Goal: Task Accomplishment & Management: Manage account settings

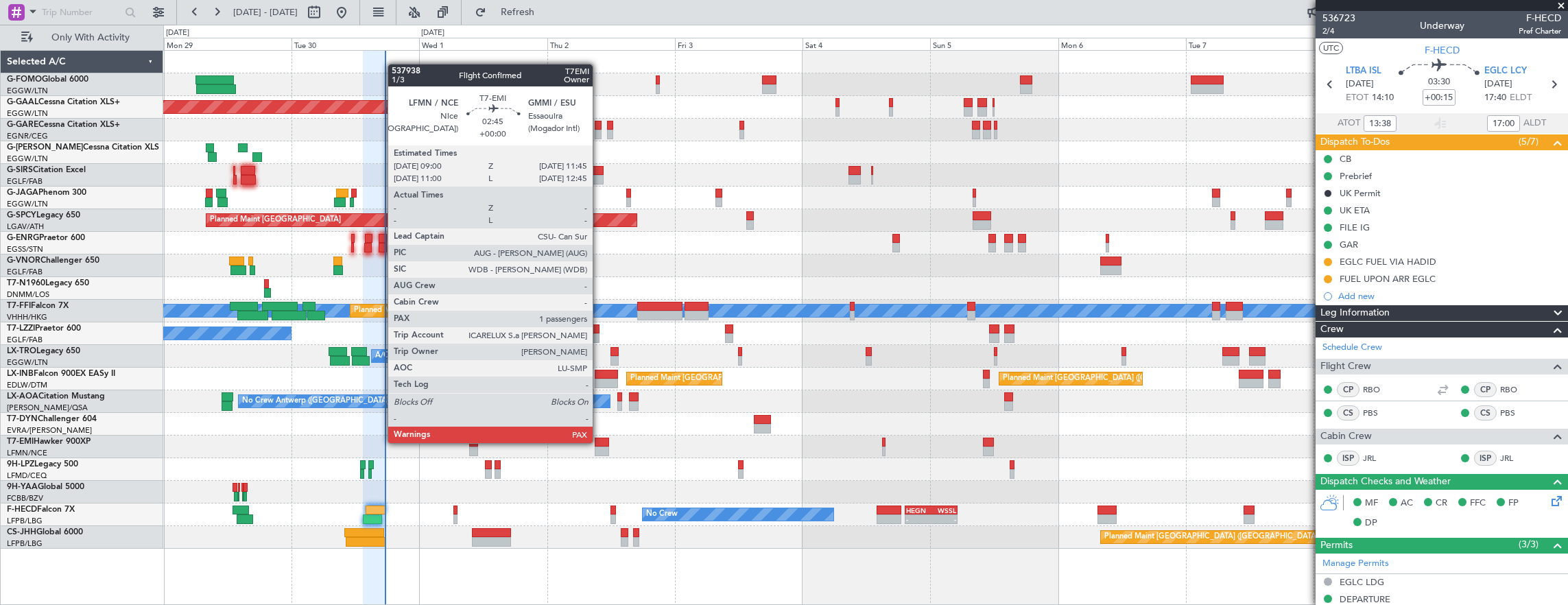
click at [600, 442] on div at bounding box center [602, 442] width 15 height 10
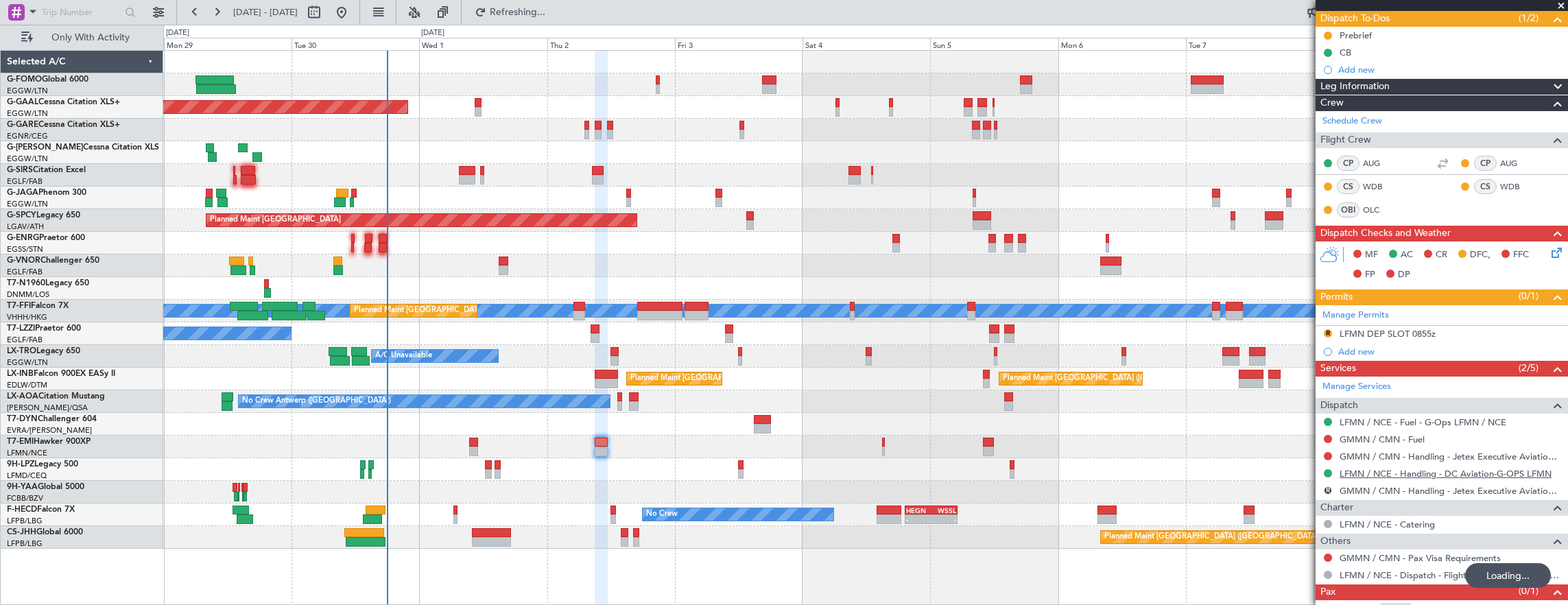
scroll to position [154, 0]
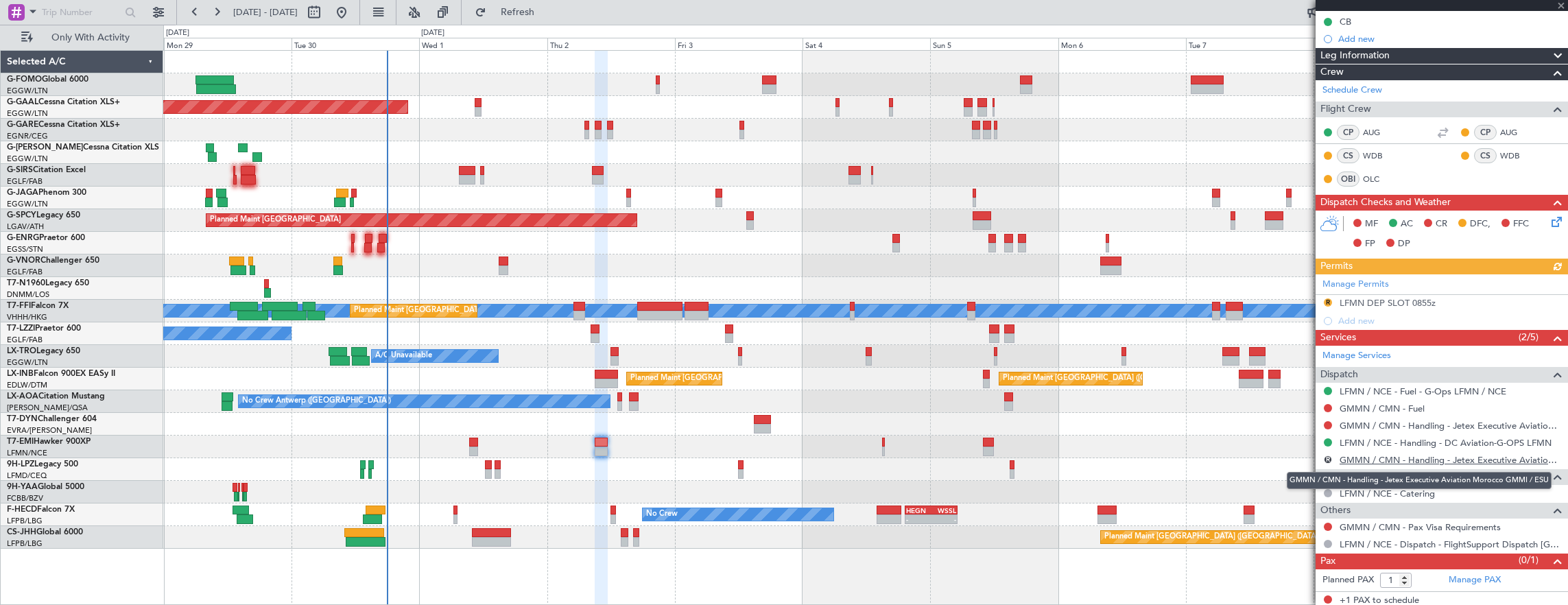
click at [1465, 459] on link "GMMN / CMN - Handling - Jetex Executive Aviation Morocco GMMI / ESU" at bounding box center [1451, 459] width 222 height 12
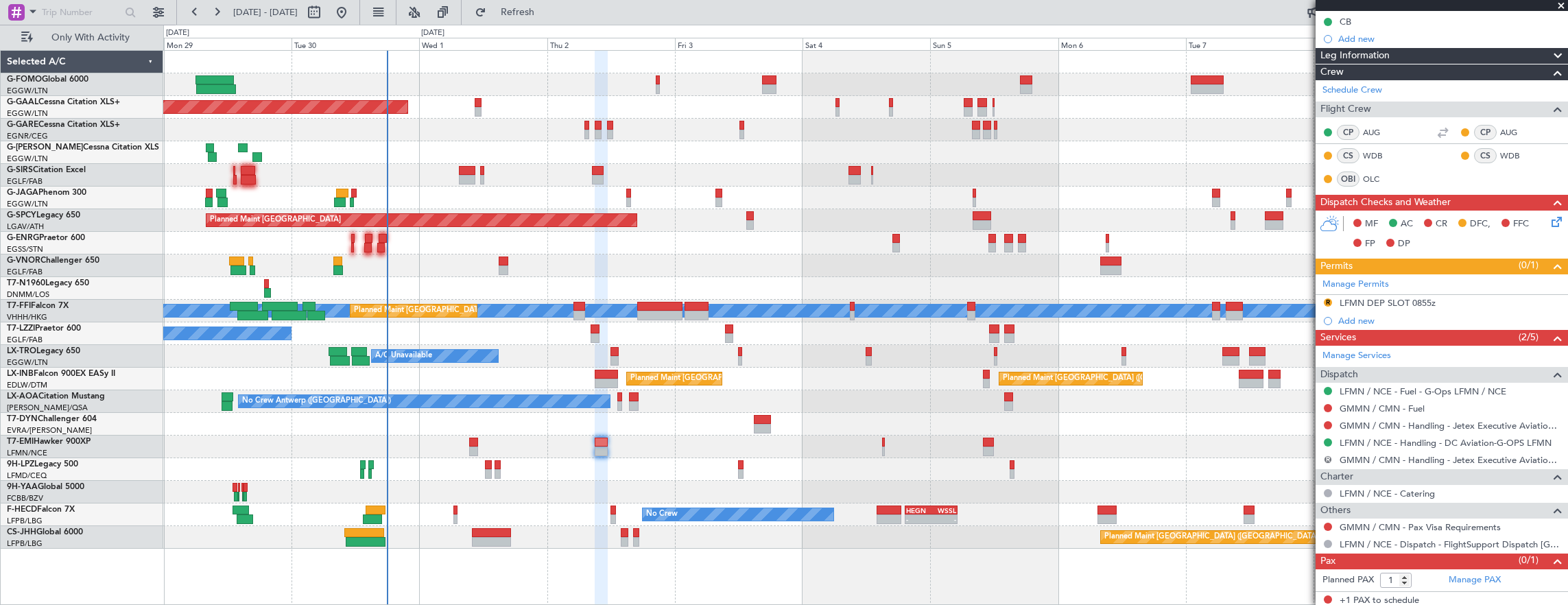
click at [1327, 456] on button "R" at bounding box center [1328, 459] width 8 height 8
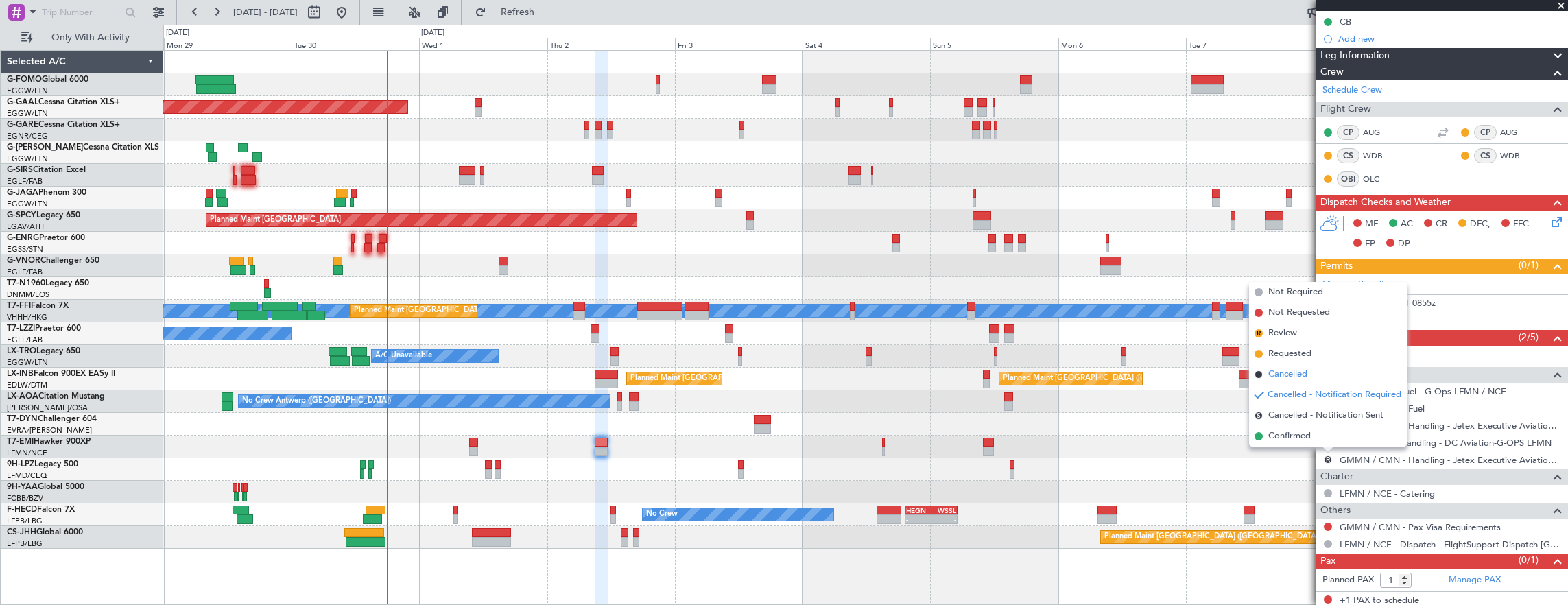
click at [1298, 374] on span "Cancelled" at bounding box center [1287, 374] width 39 height 14
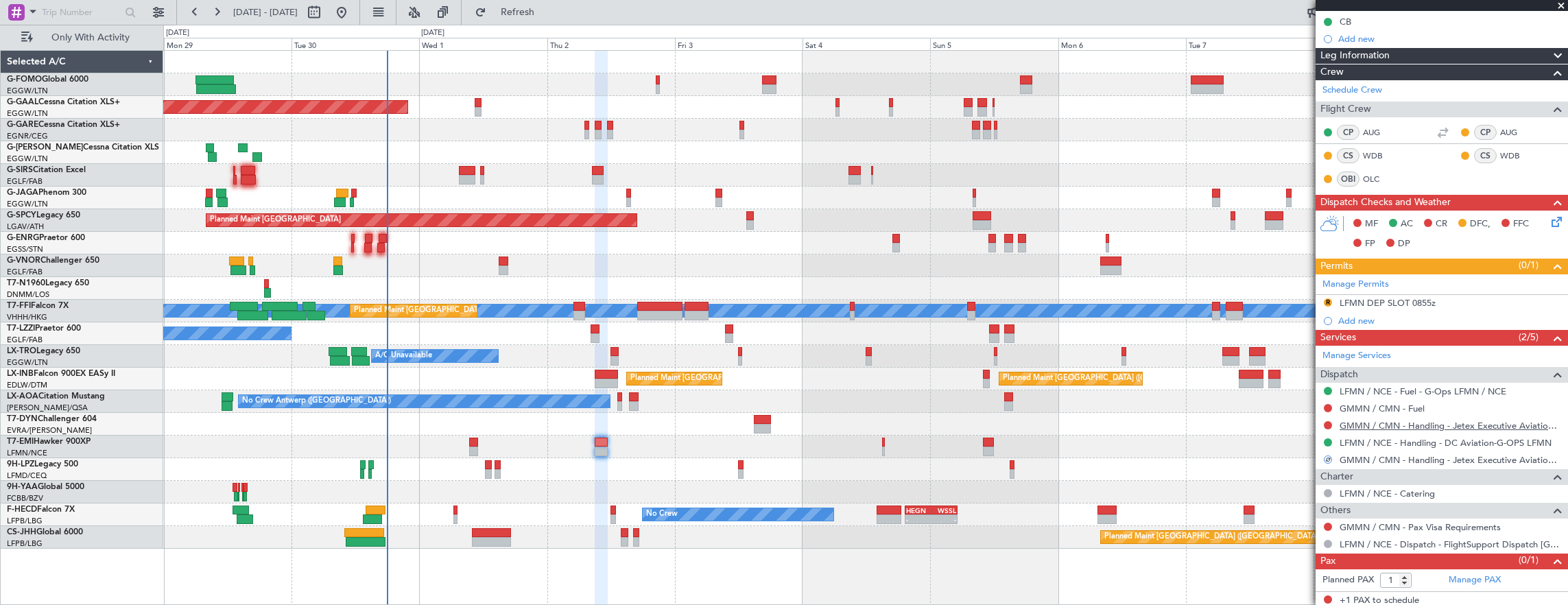
click at [1416, 424] on link "GMMN / CMN - Handling - Jetex Executive Aviation [GEOGRAPHIC_DATA] GMMN / CMN" at bounding box center [1451, 425] width 222 height 12
click at [1479, 296] on div "R LFMN DEP SLOT 0855z" at bounding box center [1442, 303] width 253 height 17
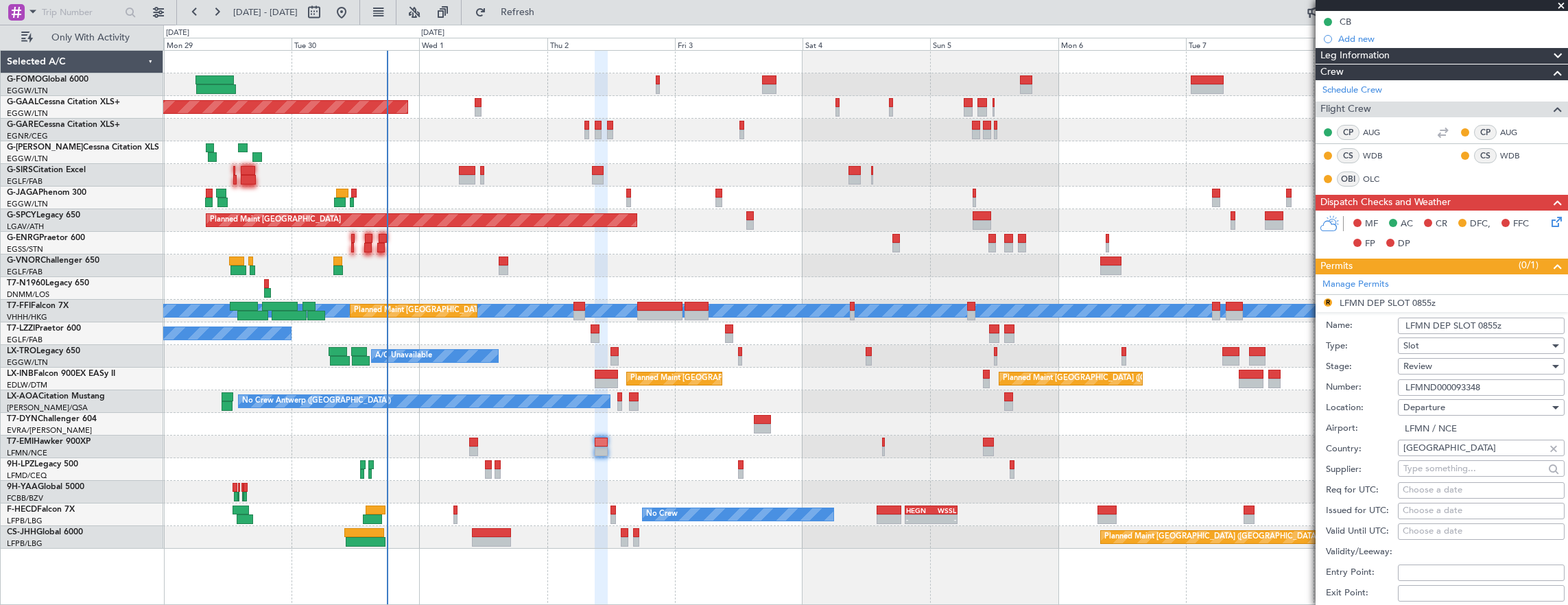
click at [1497, 382] on input "LFMND000093348" at bounding box center [1481, 387] width 167 height 16
paste input "text"
type input "LFMND000093348"
drag, startPoint x: 1497, startPoint y: 359, endPoint x: 1421, endPoint y: 362, distance: 76.1
click at [1421, 362] on span "Review" at bounding box center [1418, 366] width 29 height 13
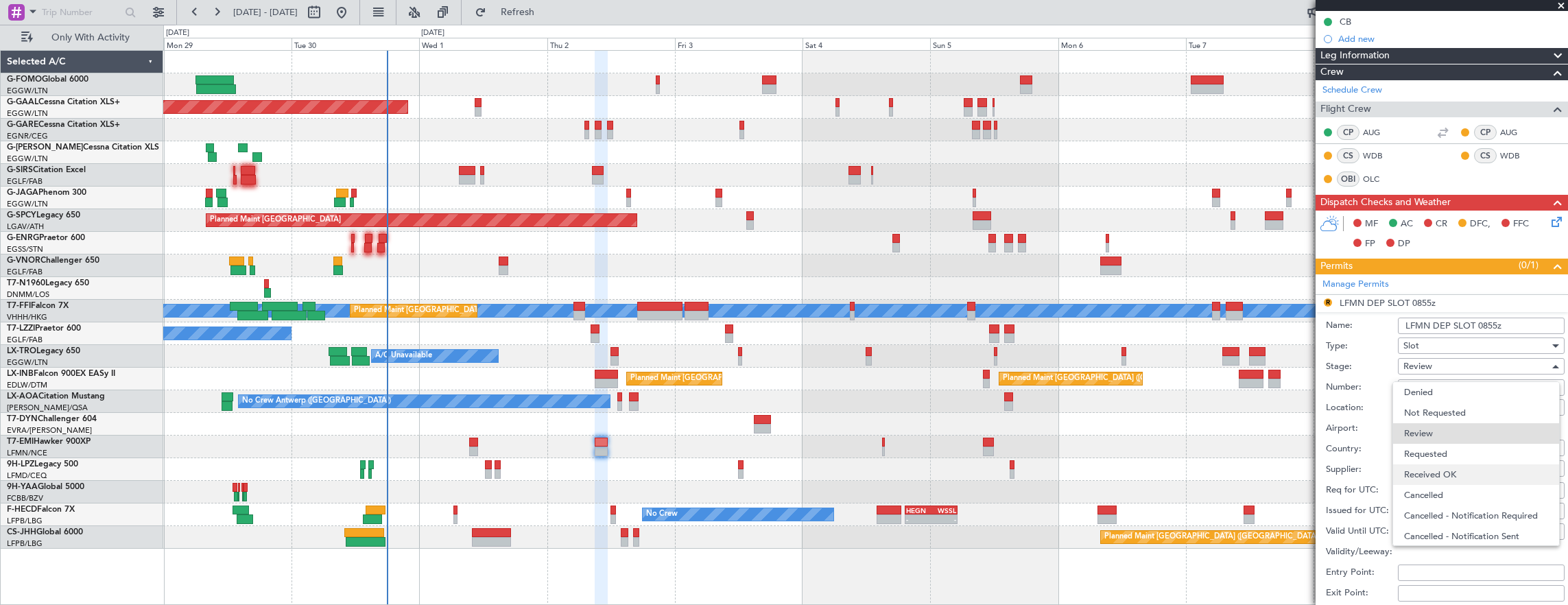
click at [1451, 472] on span "Received OK" at bounding box center [1477, 474] width 144 height 21
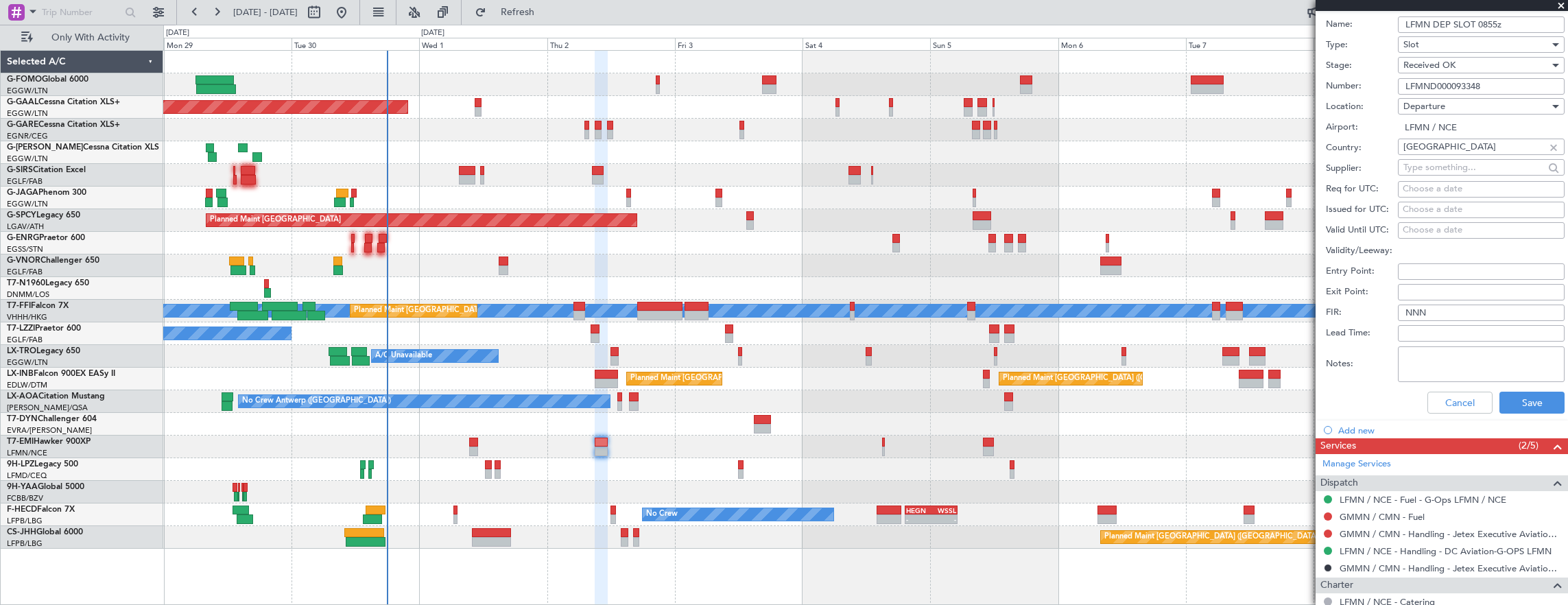
scroll to position [497, 0]
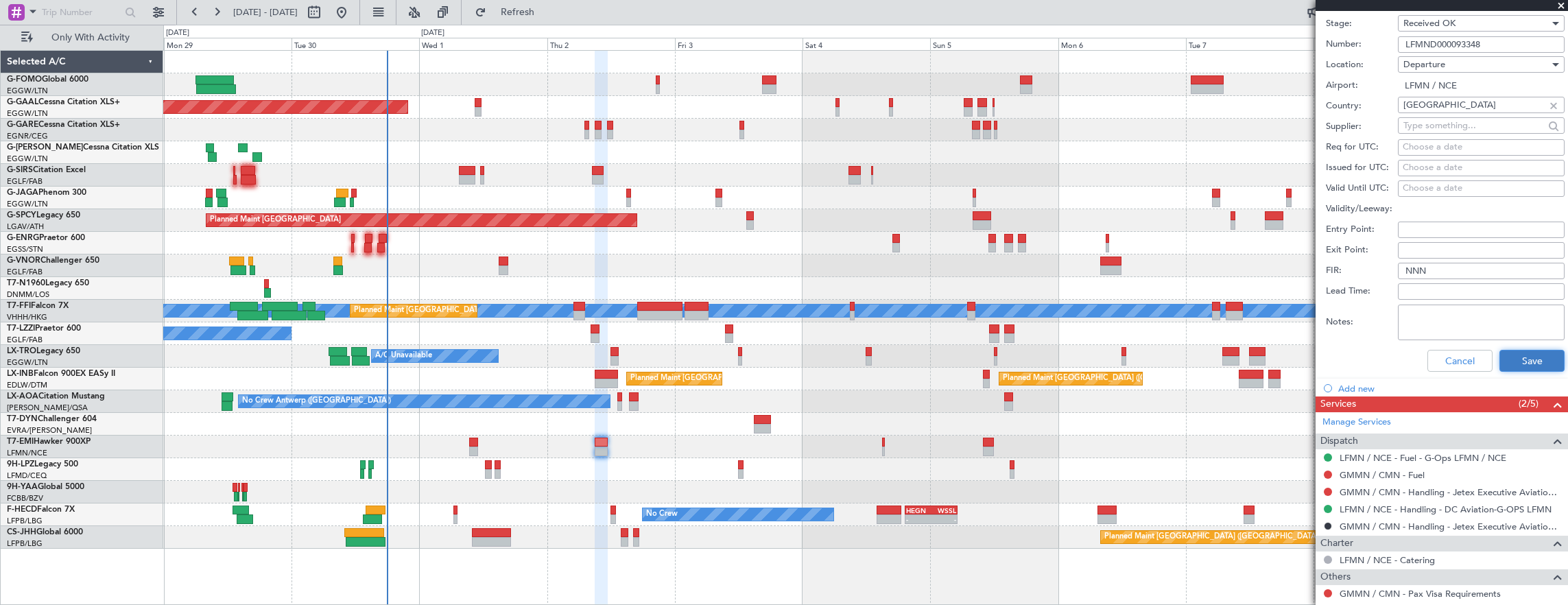
click at [1516, 351] on button "Save" at bounding box center [1532, 361] width 65 height 22
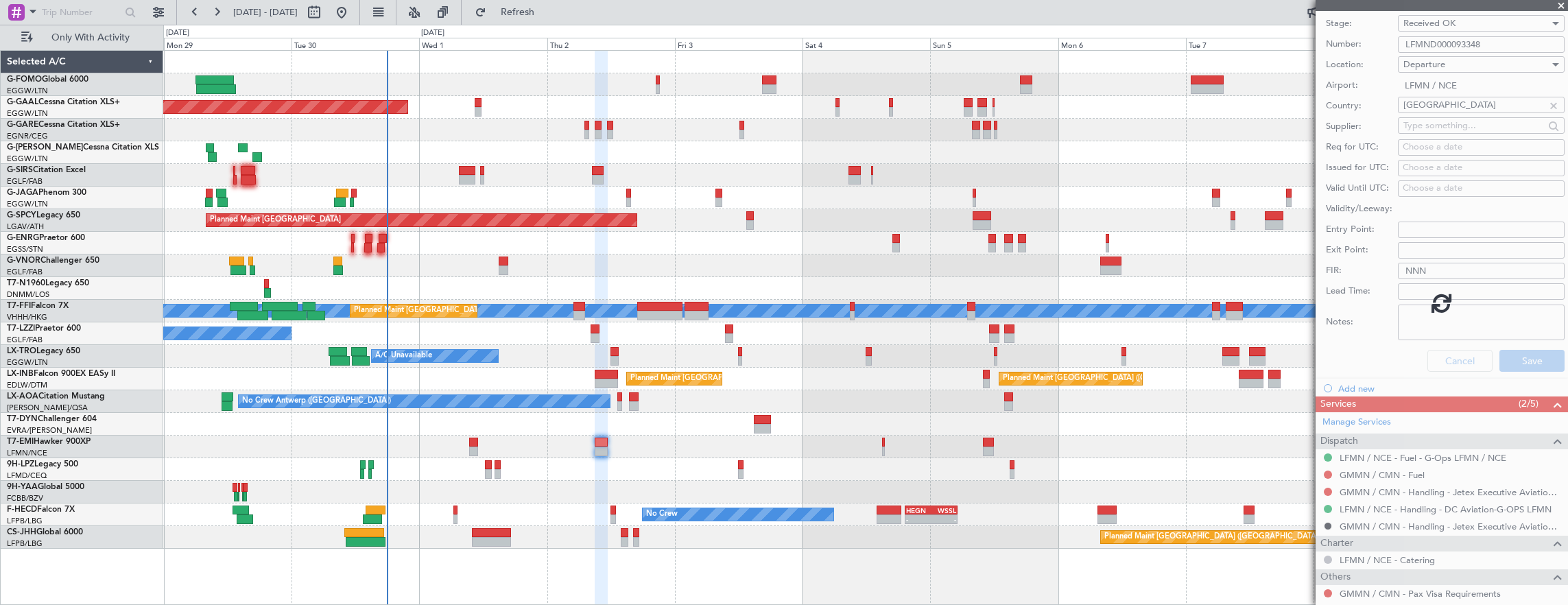
scroll to position [87, 0]
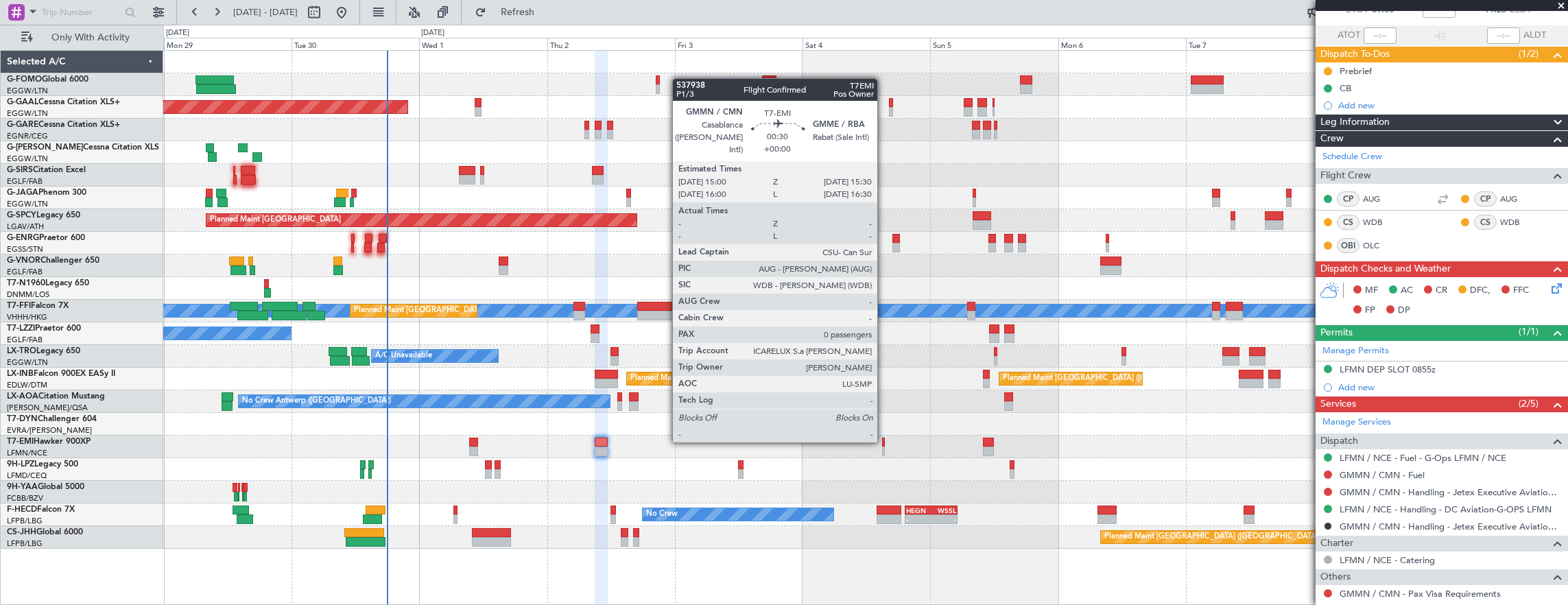
click at [884, 441] on div at bounding box center [883, 442] width 3 height 10
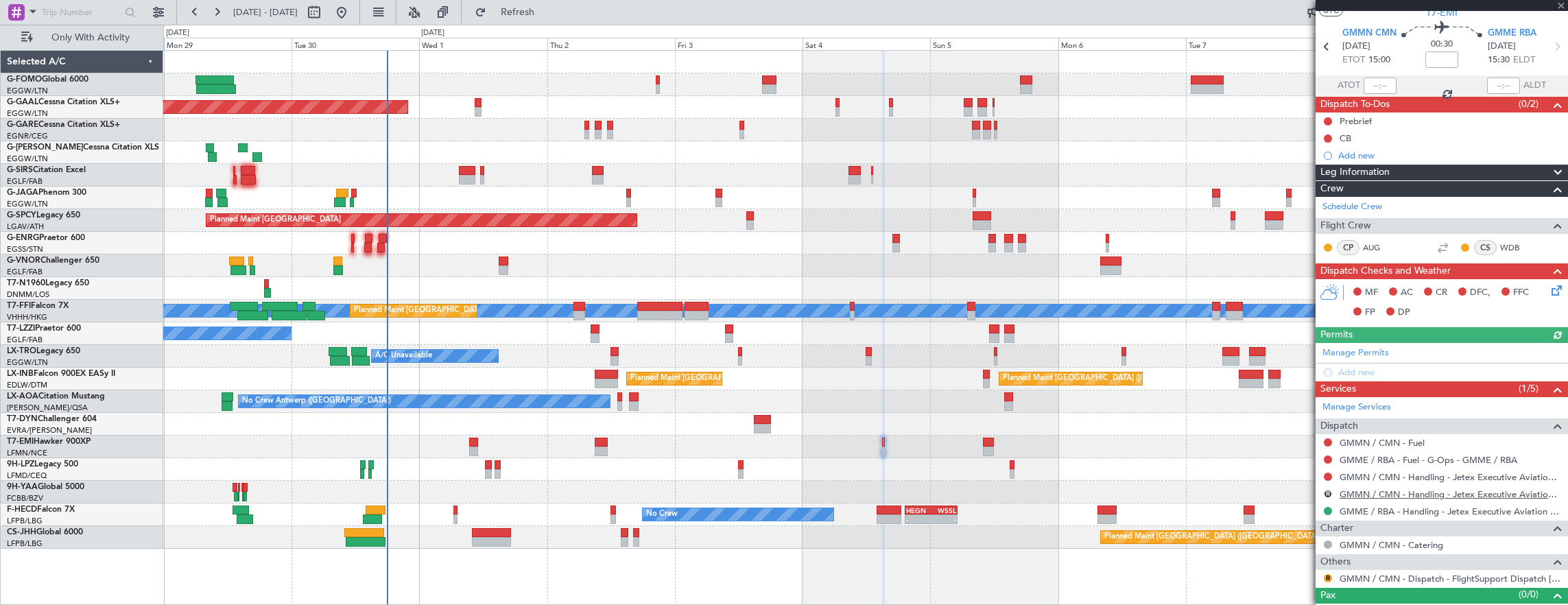
scroll to position [55, 0]
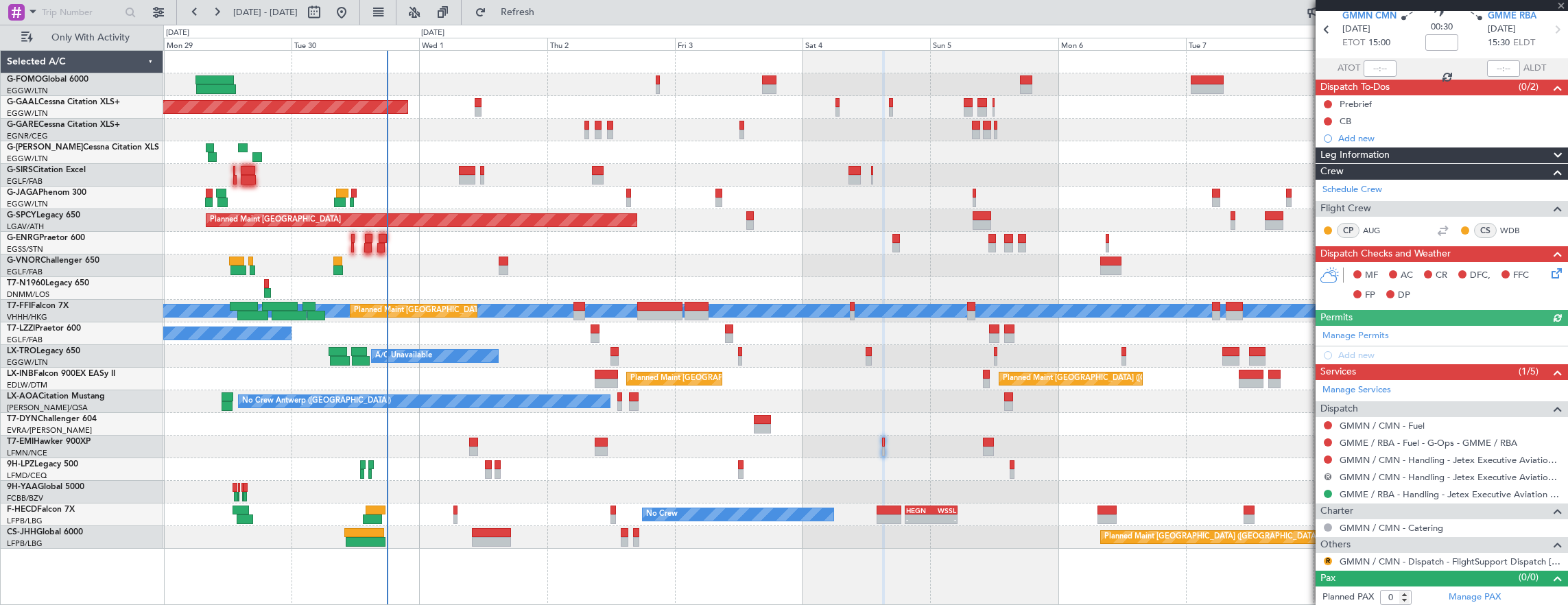
click at [1328, 474] on button "R" at bounding box center [1328, 476] width 8 height 8
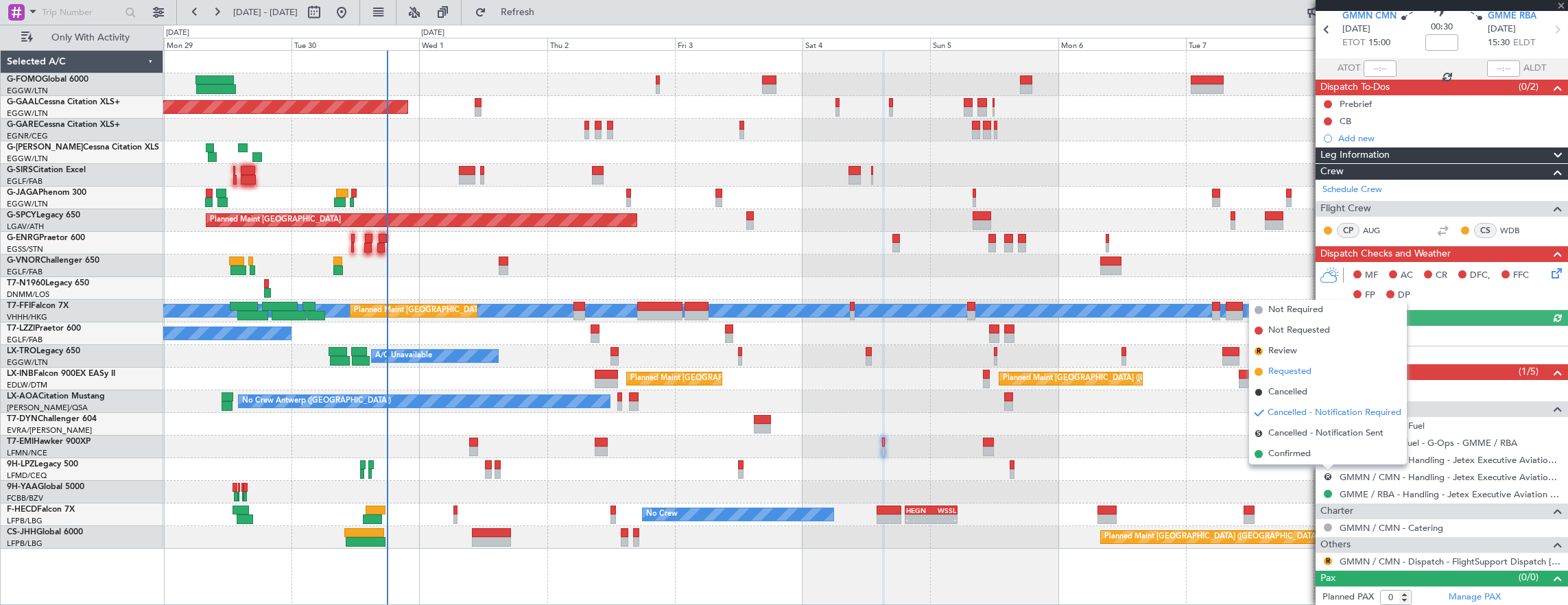
drag, startPoint x: 1313, startPoint y: 455, endPoint x: 1291, endPoint y: 380, distance: 78.2
click at [1291, 380] on ul "Not Required Not Requested R Review Requested Cancelled Cancelled - Notificatio…" at bounding box center [1328, 381] width 158 height 164
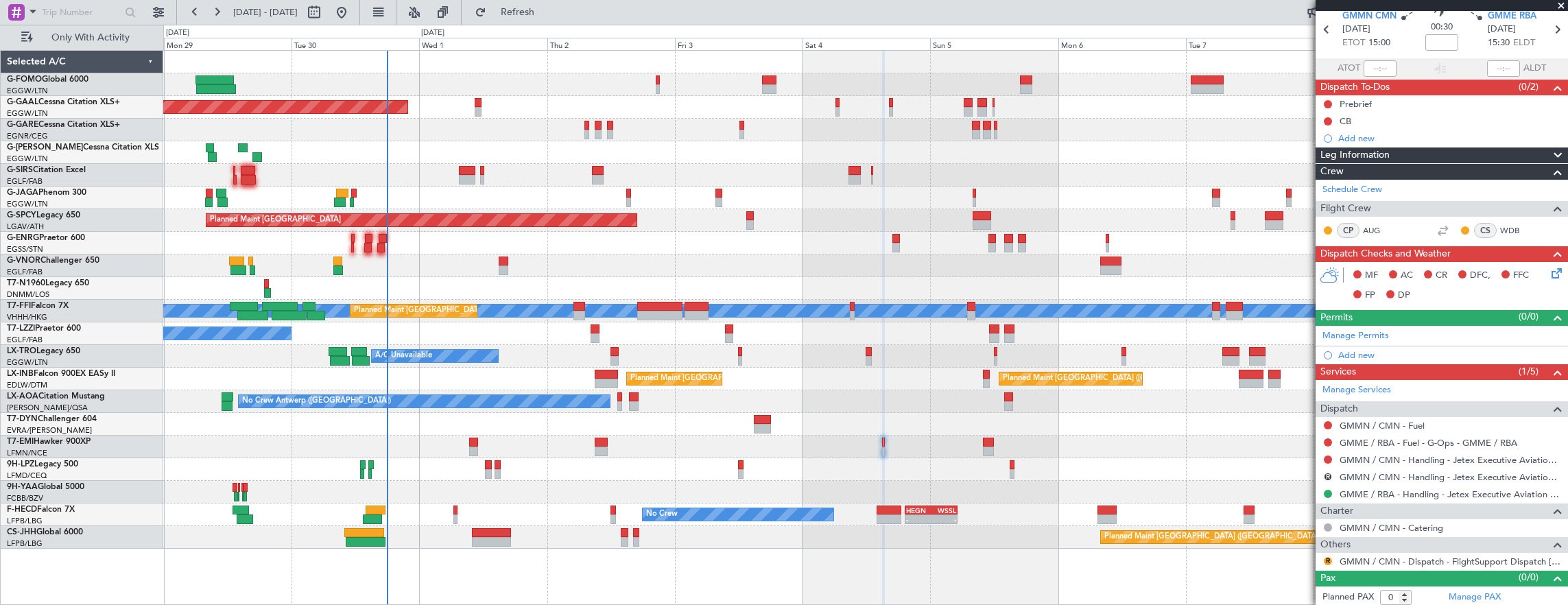
click at [1325, 469] on mat-tooltip-component "Not Requested" at bounding box center [1329, 479] width 78 height 36
click at [1326, 471] on div "R" at bounding box center [1328, 476] width 11 height 11
click at [1327, 472] on button "R" at bounding box center [1328, 476] width 8 height 8
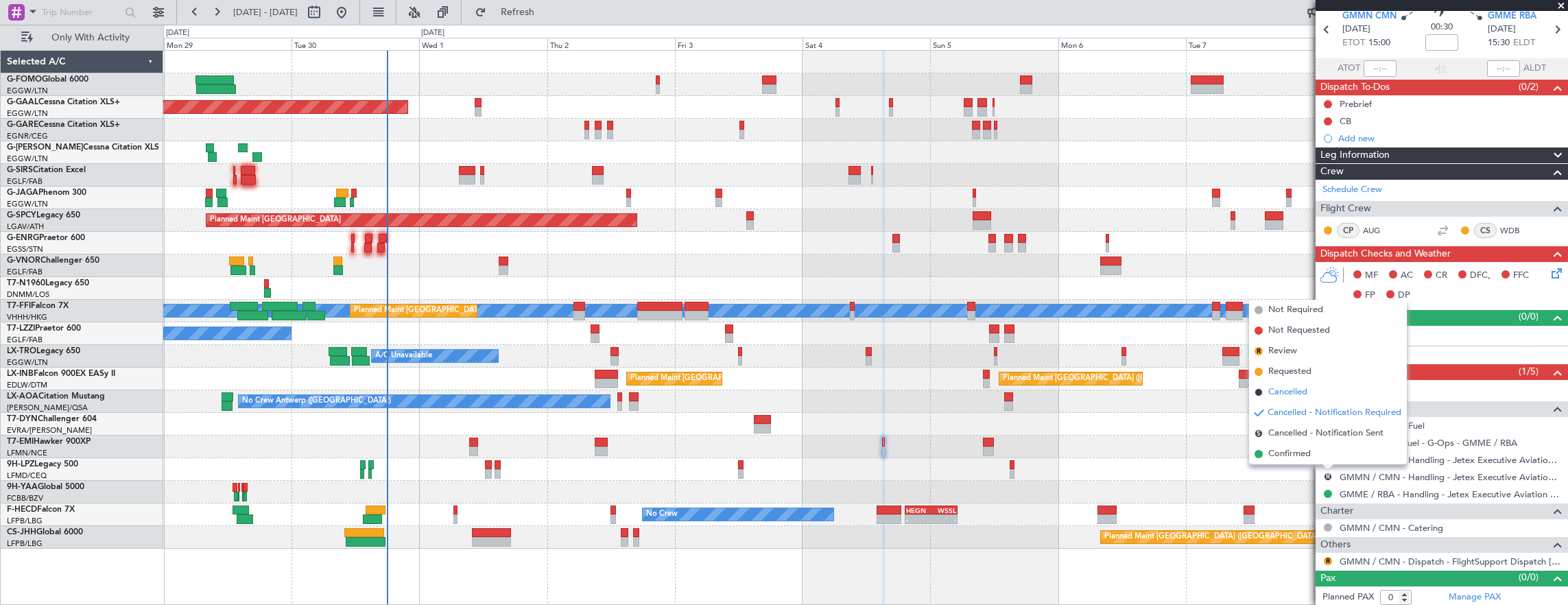
click at [1304, 397] on span "Cancelled" at bounding box center [1287, 391] width 39 height 14
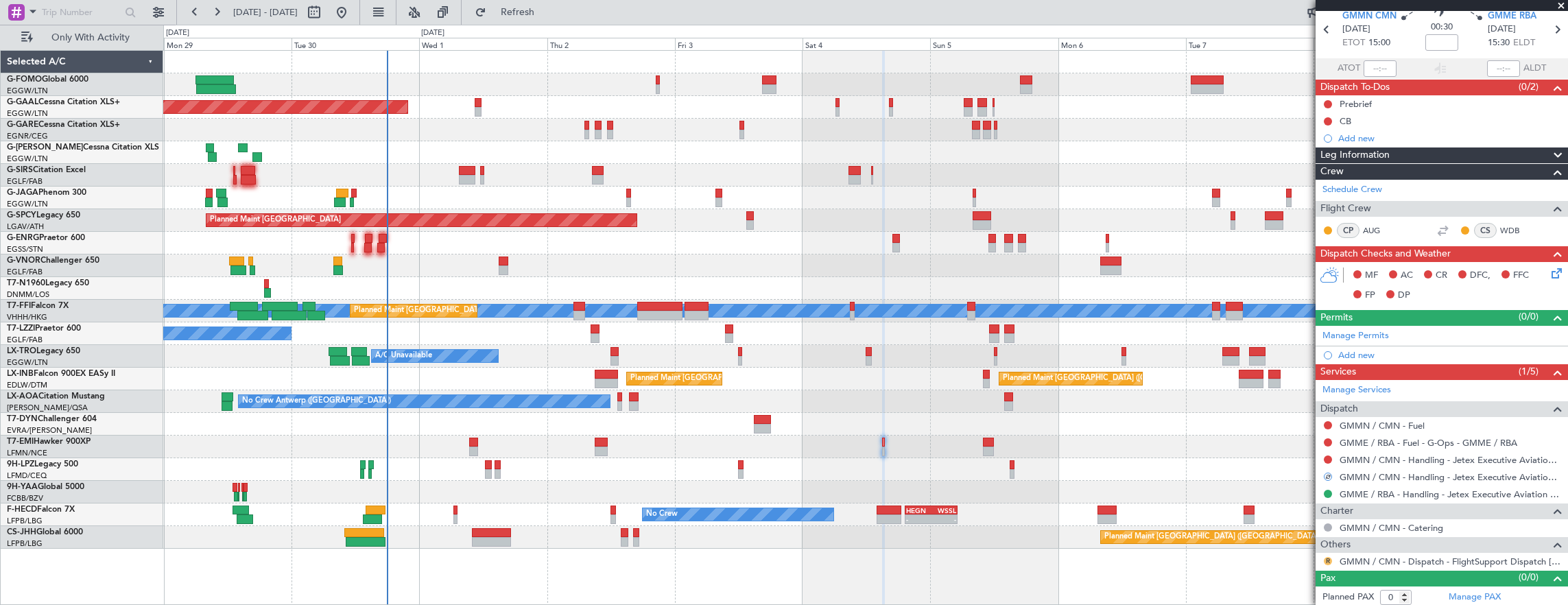
click at [1328, 556] on button "R" at bounding box center [1328, 560] width 8 height 8
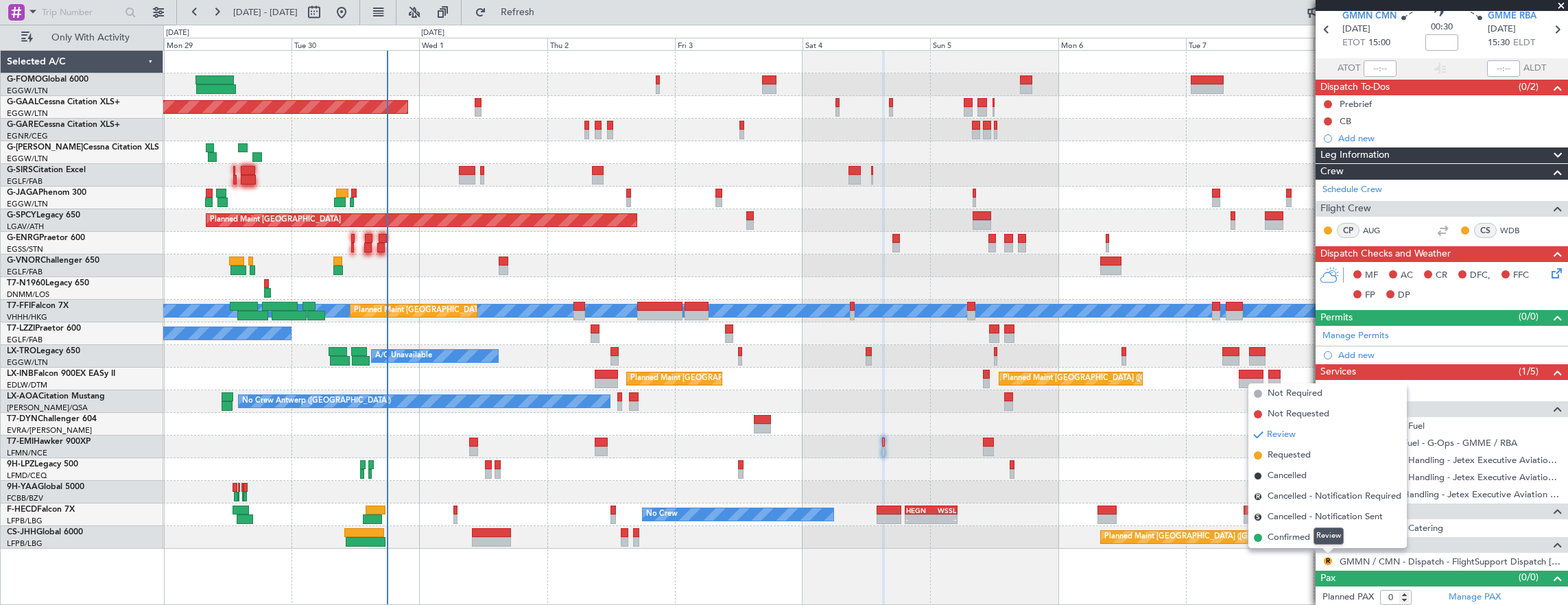
click at [1314, 535] on div "Review" at bounding box center [1328, 536] width 30 height 17
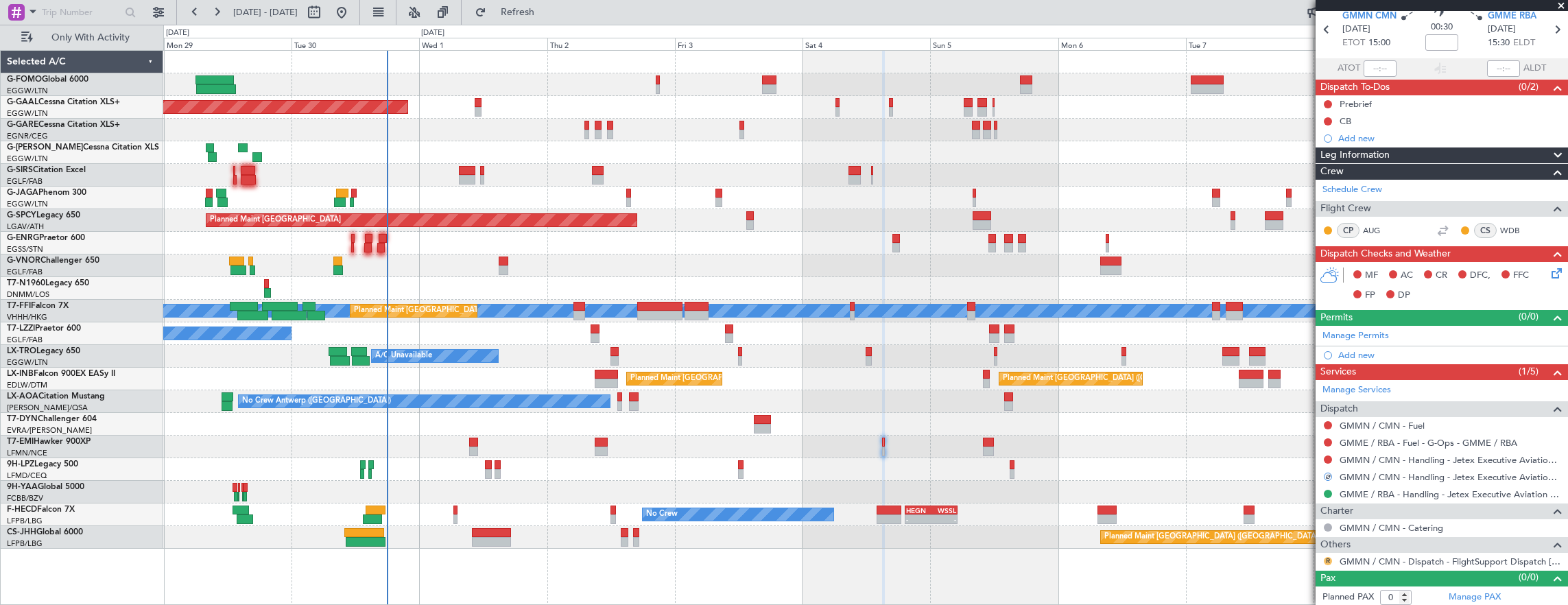
click at [1324, 558] on button "R" at bounding box center [1328, 560] width 8 height 8
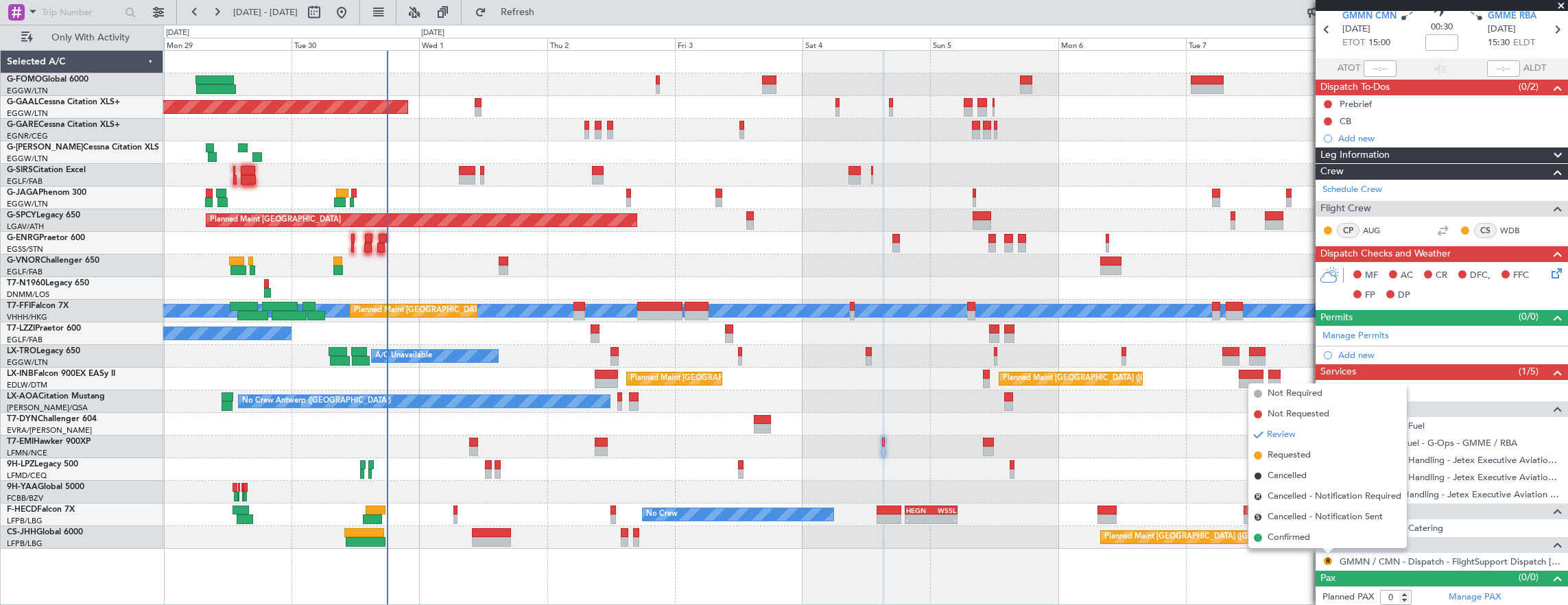
click at [1324, 531] on div "Review" at bounding box center [1328, 536] width 30 height 17
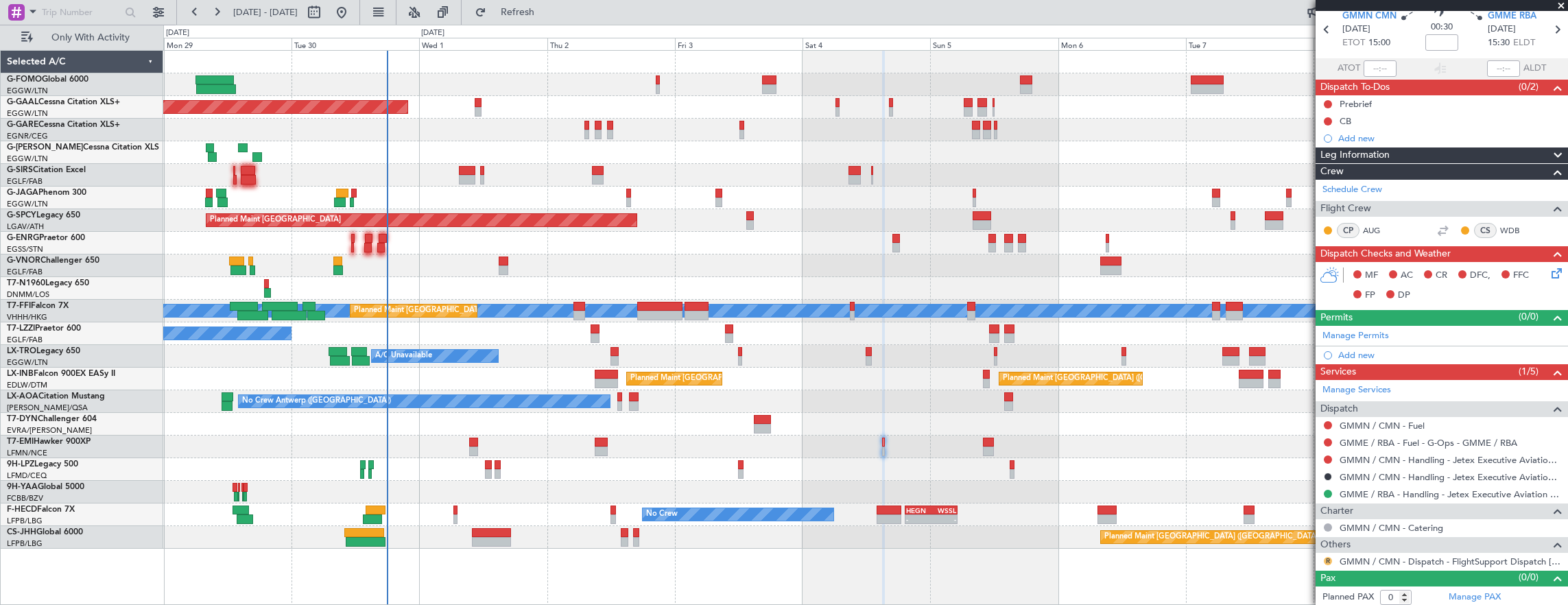
click at [1328, 553] on mat-tooltip-component "Review" at bounding box center [1329, 536] width 50 height 36
click at [1329, 556] on button "R" at bounding box center [1328, 560] width 8 height 8
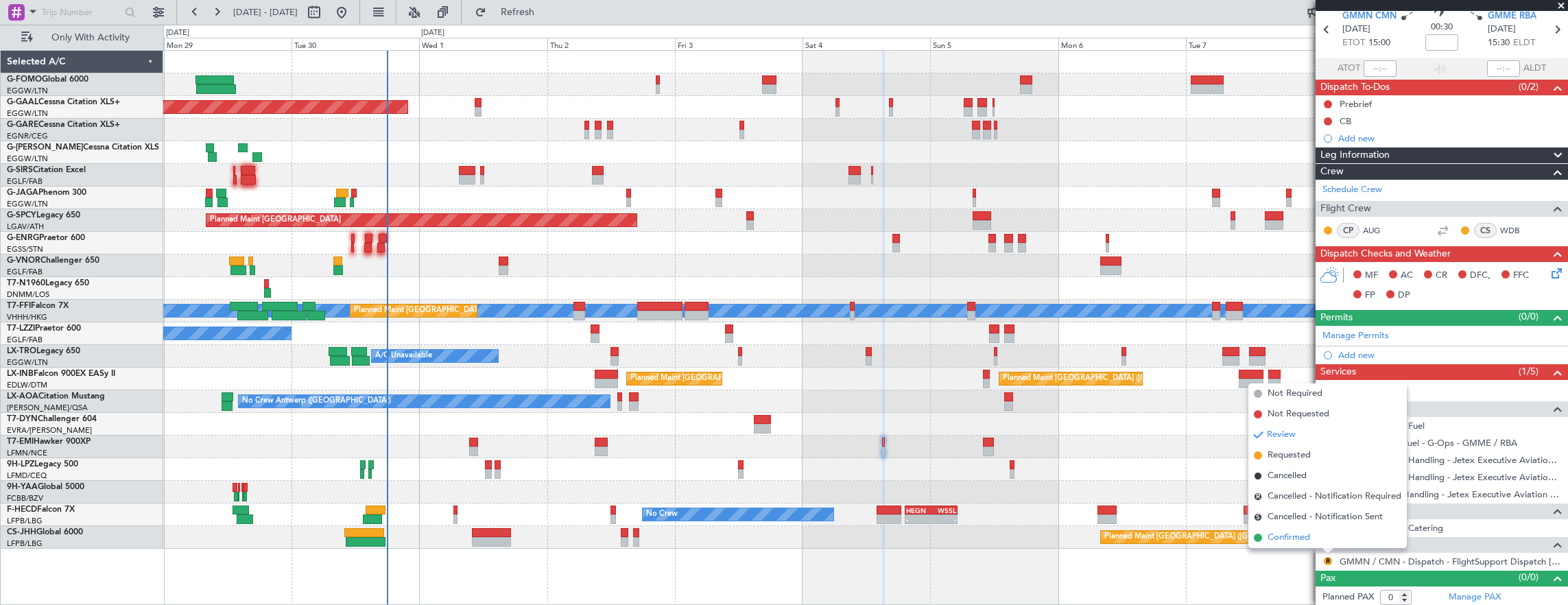
click at [1261, 536] on span at bounding box center [1258, 537] width 8 height 8
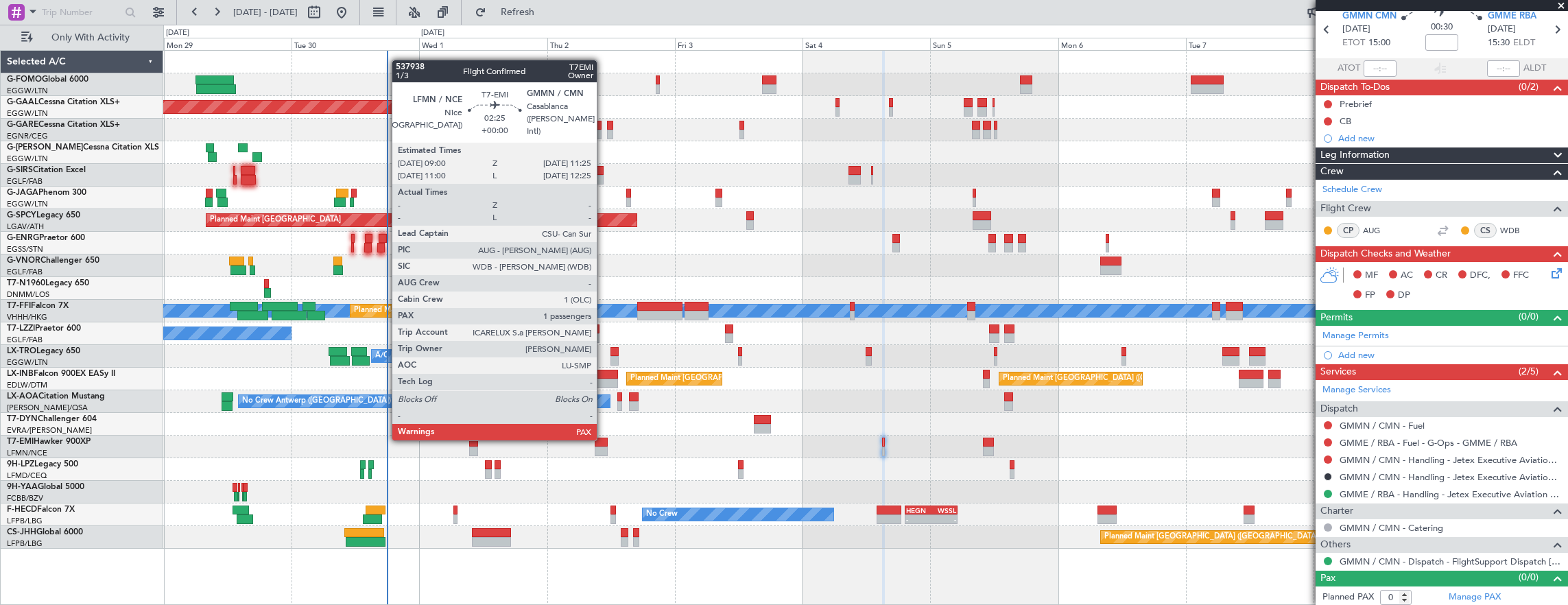
click at [604, 439] on div at bounding box center [601, 442] width 13 height 10
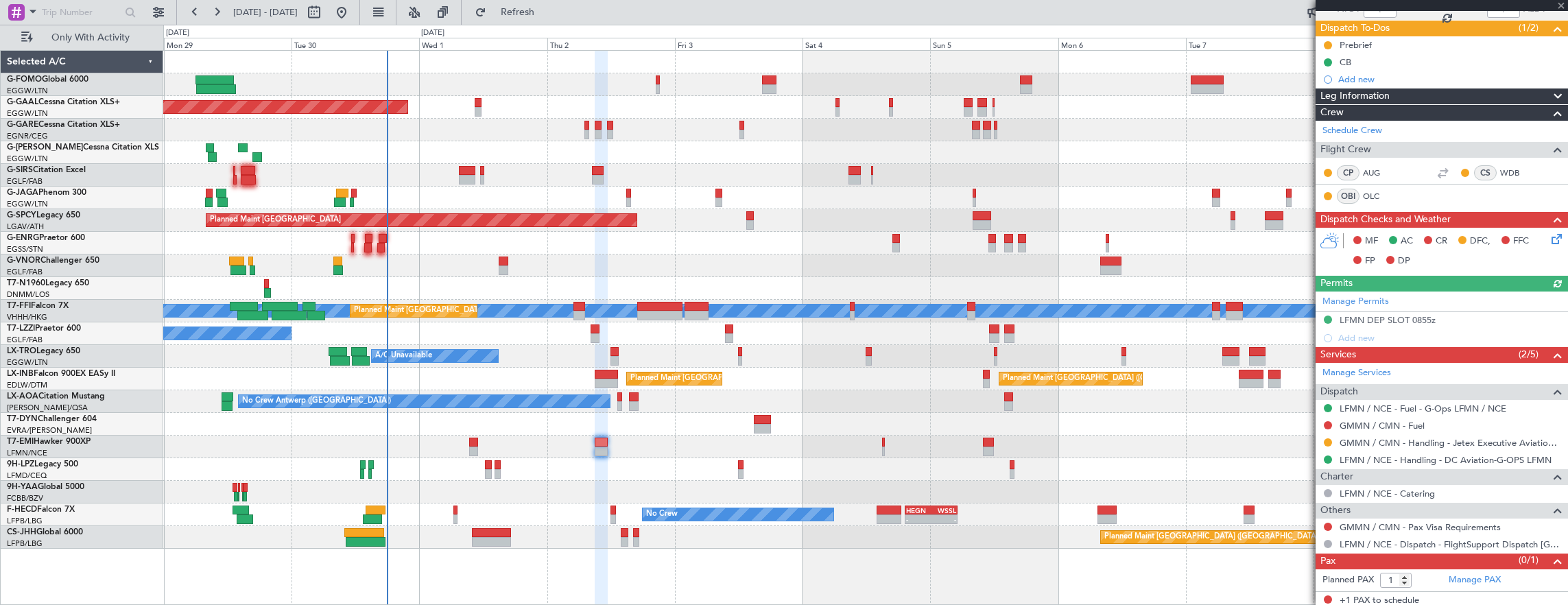
scroll to position [114, 0]
click at [1396, 422] on link "GMMN / CMN - Fuel" at bounding box center [1382, 425] width 85 height 12
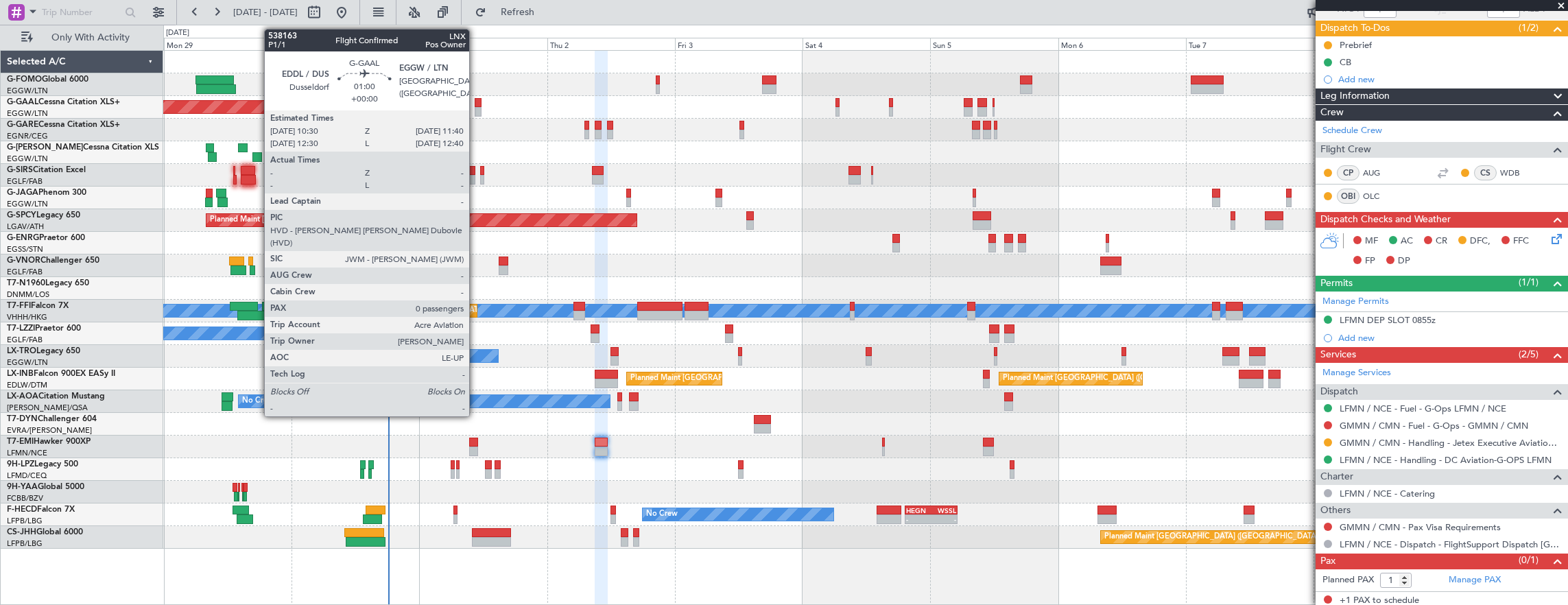
click at [476, 102] on div at bounding box center [478, 103] width 7 height 10
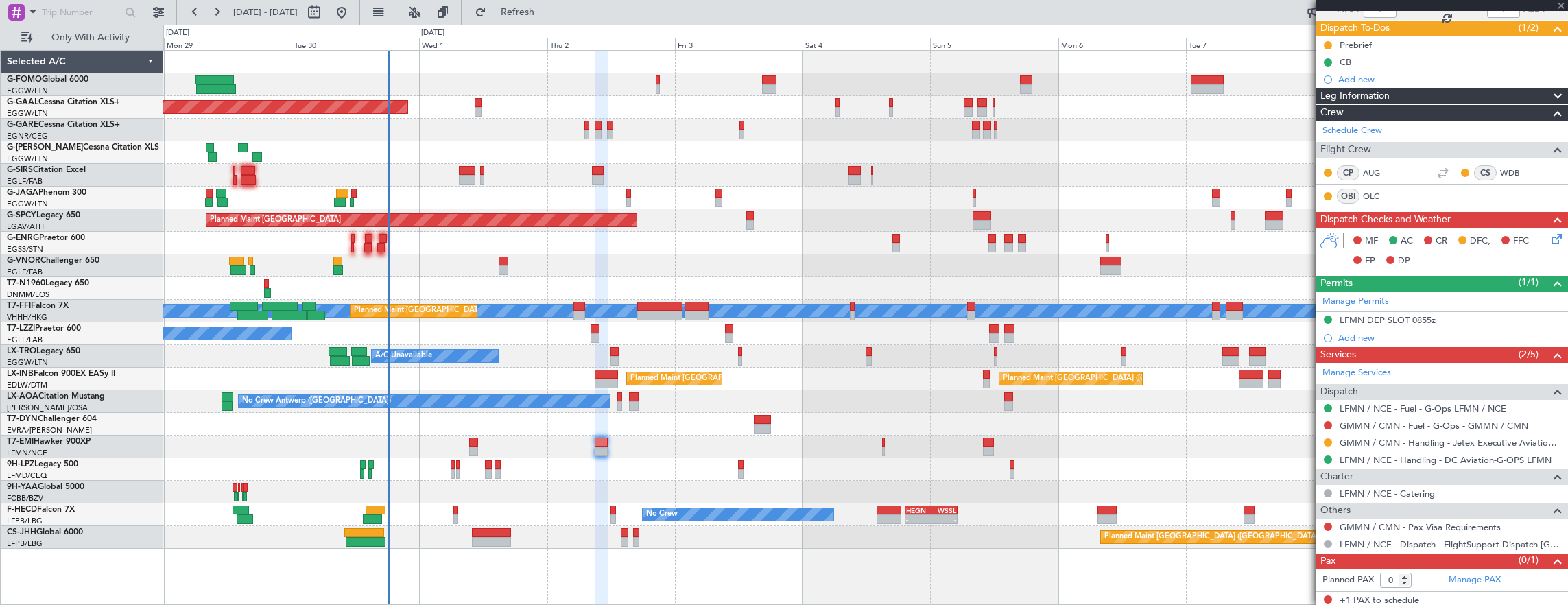
scroll to position [0, 0]
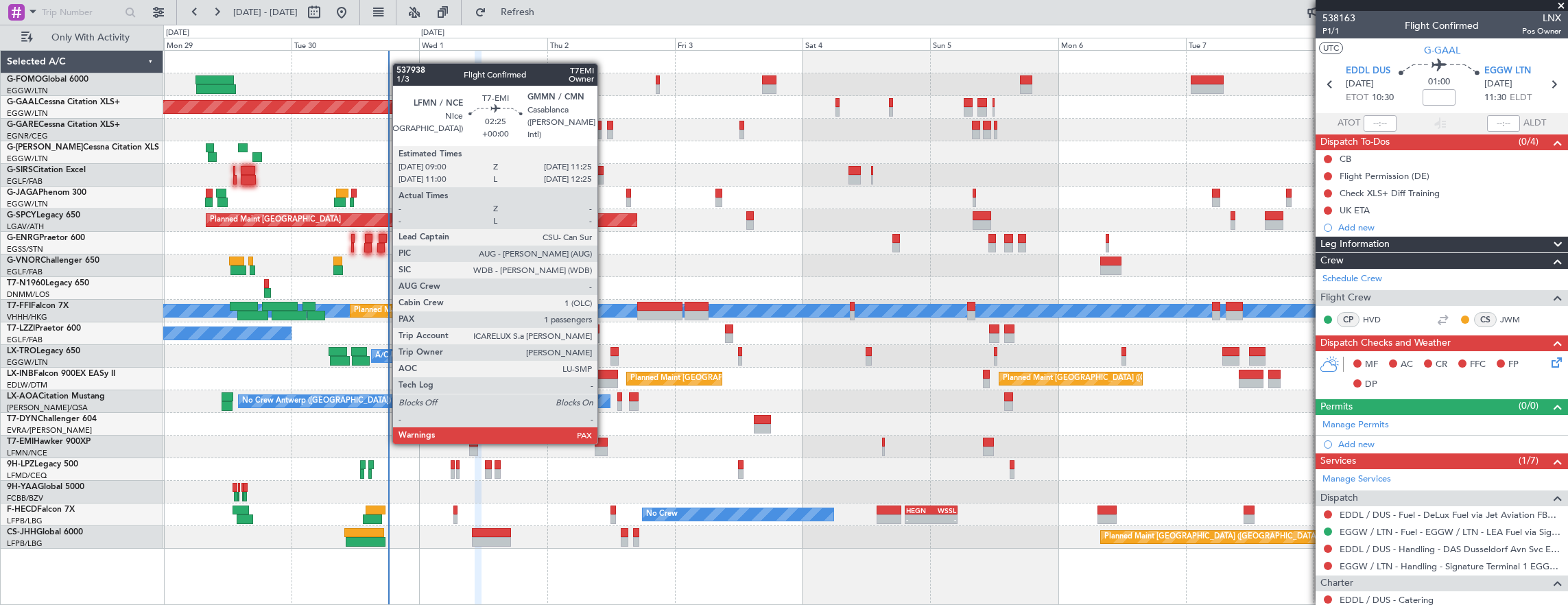
click at [604, 442] on div at bounding box center [601, 442] width 13 height 10
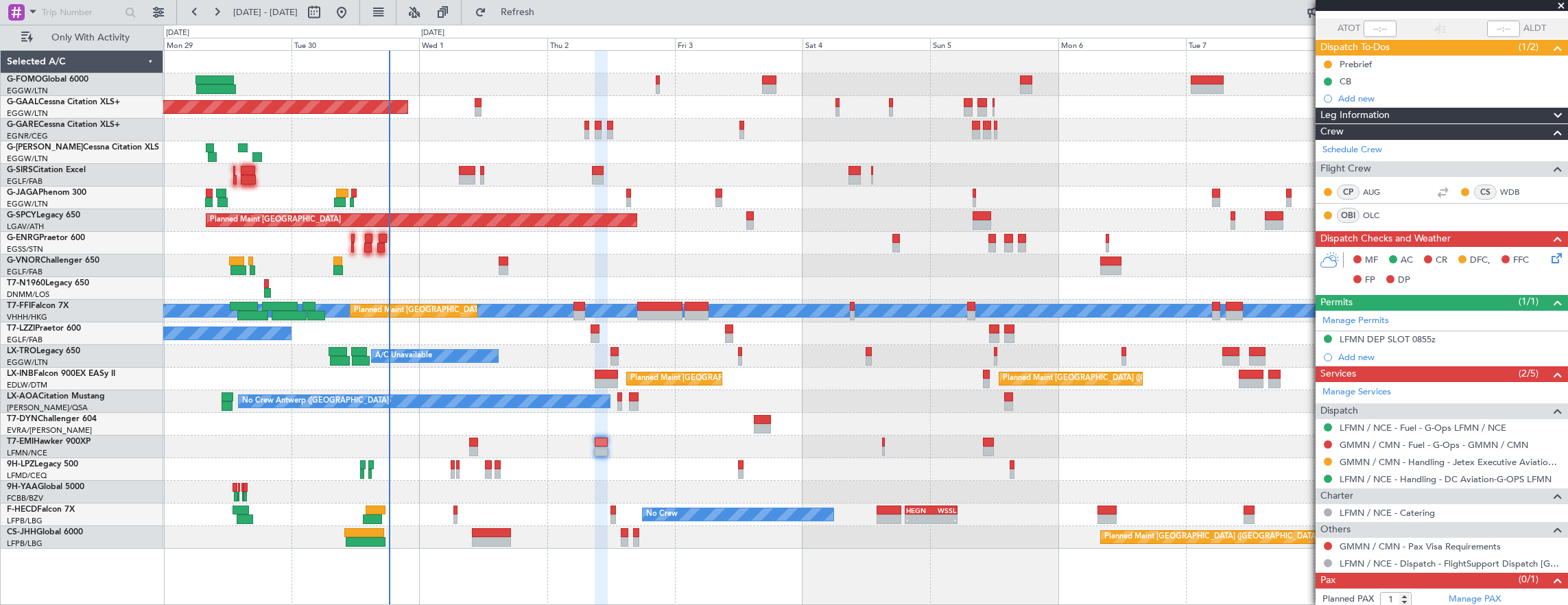
scroll to position [114, 0]
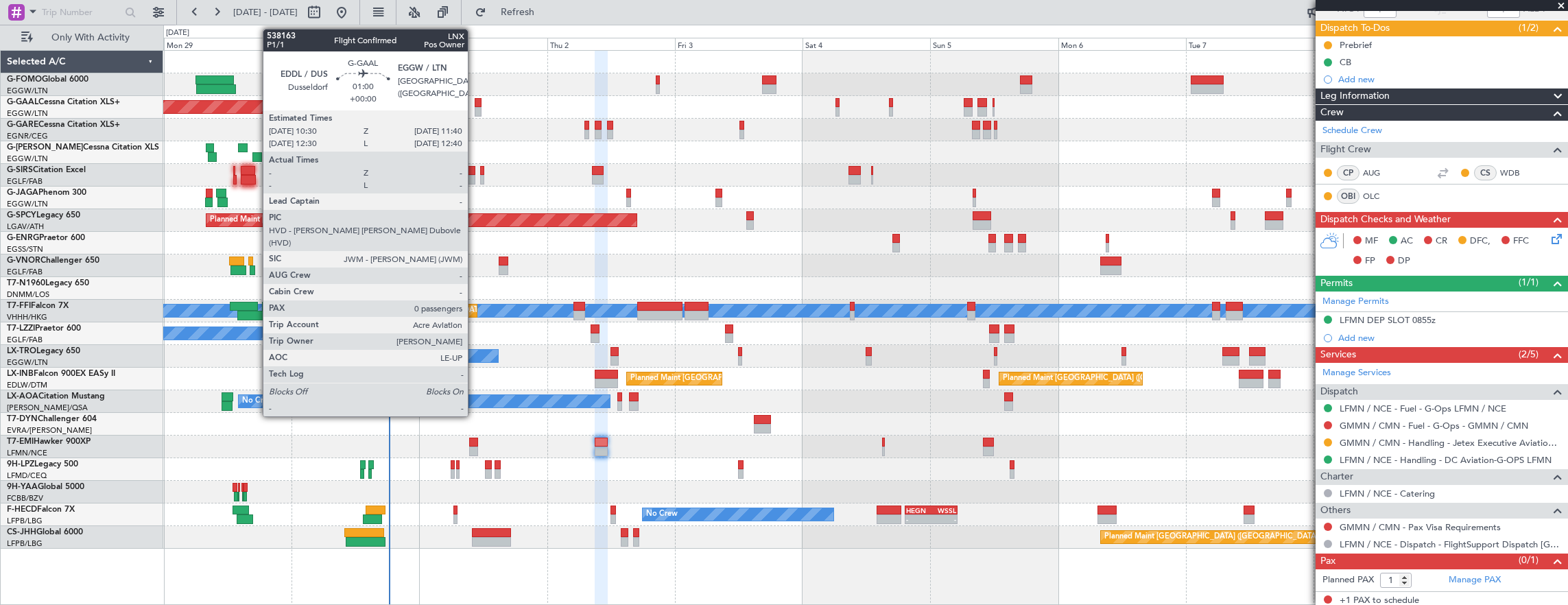
click at [475, 107] on div at bounding box center [478, 112] width 7 height 10
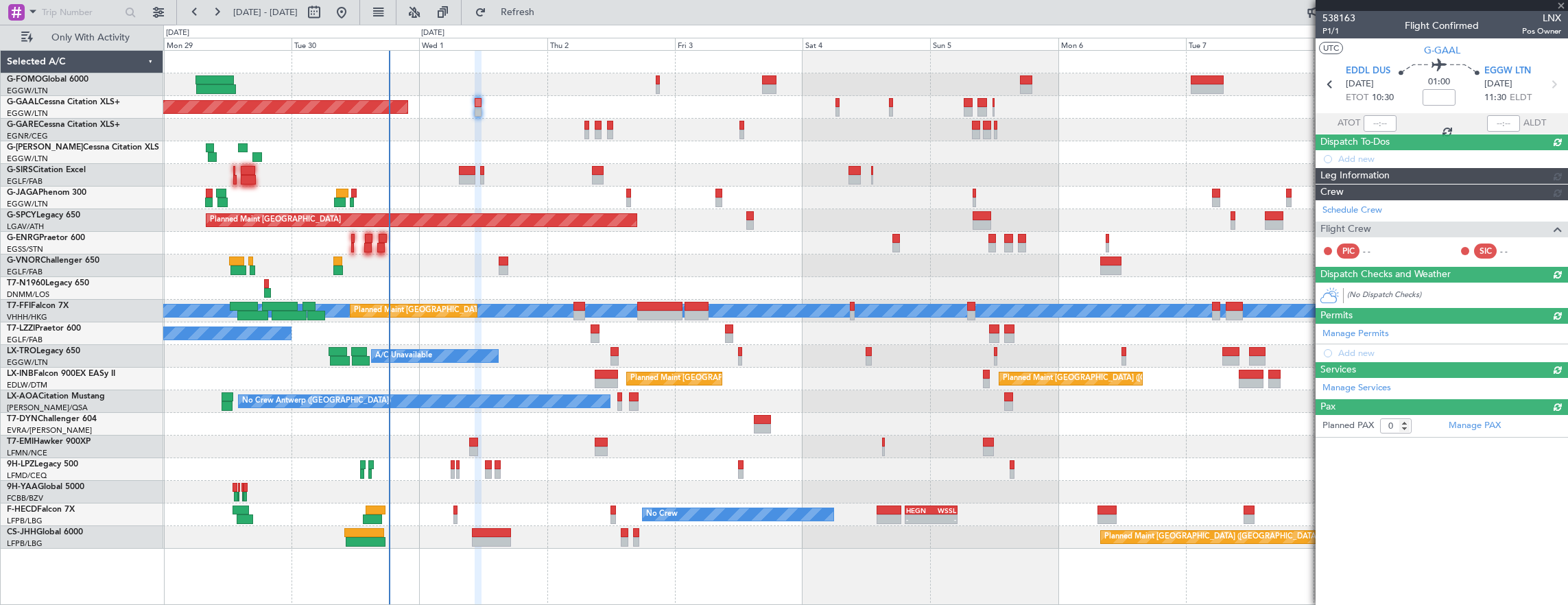
scroll to position [0, 0]
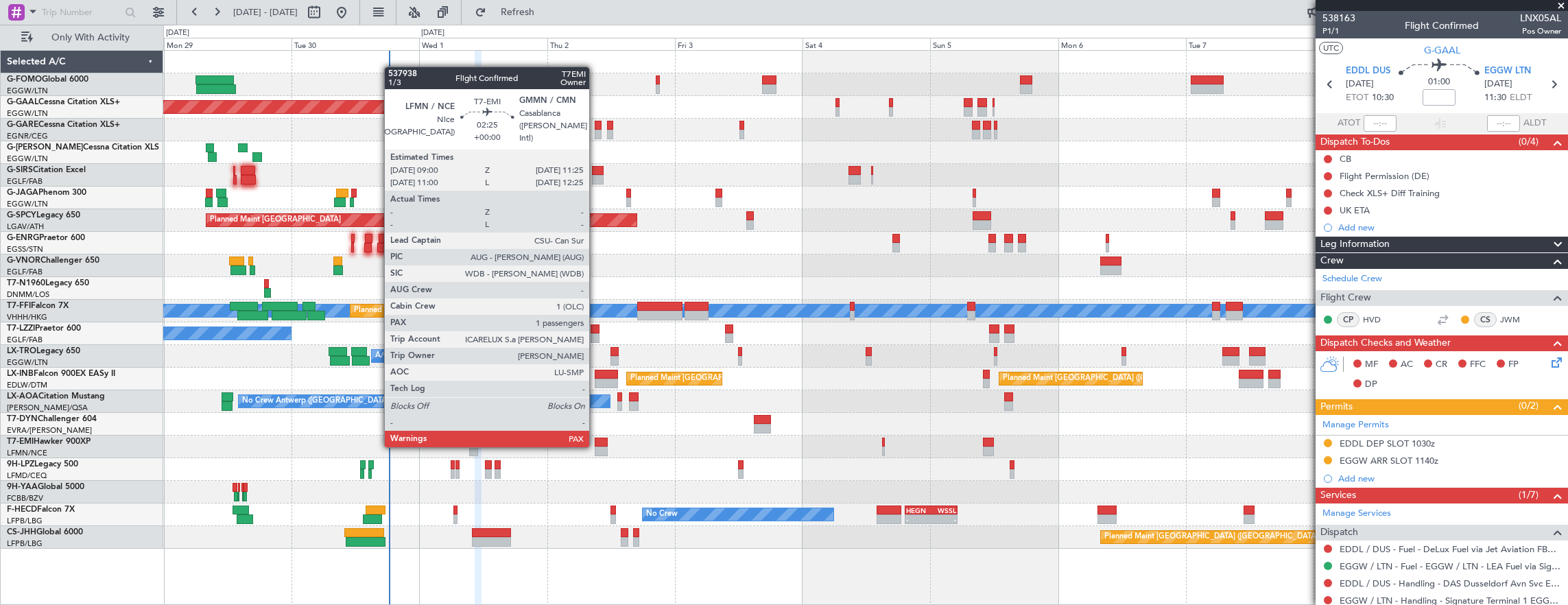
click at [596, 446] on div at bounding box center [601, 451] width 13 height 10
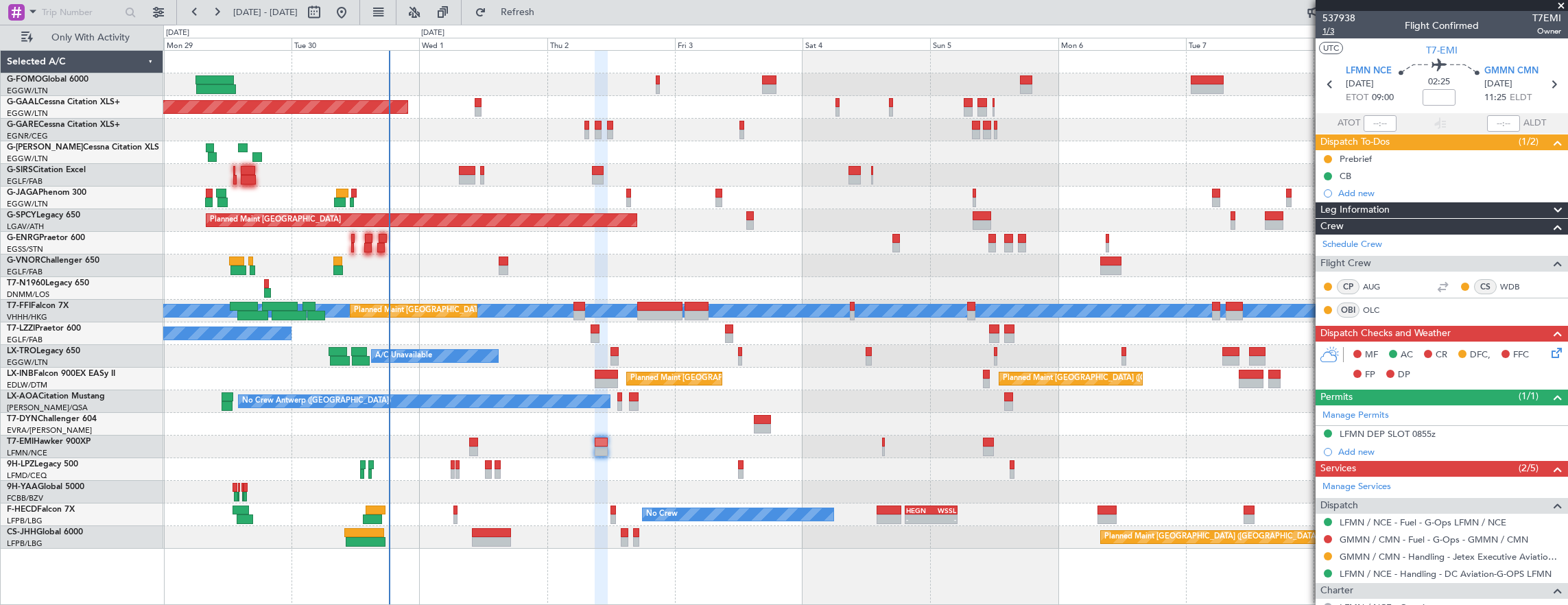
click at [1336, 36] on span "1/3" at bounding box center [1339, 31] width 32 height 12
click at [1370, 304] on mat-tooltip-component "[PERSON_NAME] (AUG)" at bounding box center [1390, 308] width 110 height 36
click at [1370, 307] on link "OLC" at bounding box center [1379, 310] width 31 height 13
click at [1550, 353] on icon at bounding box center [1554, 350] width 11 height 11
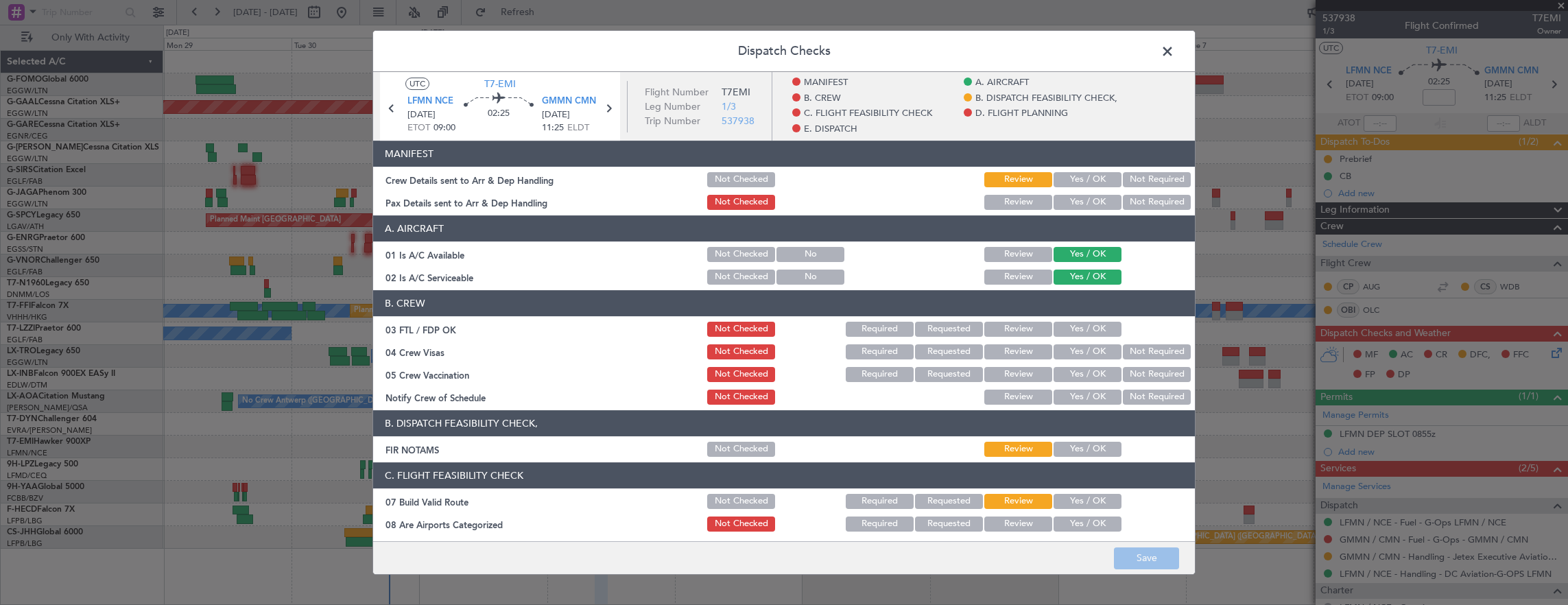
scroll to position [137, 0]
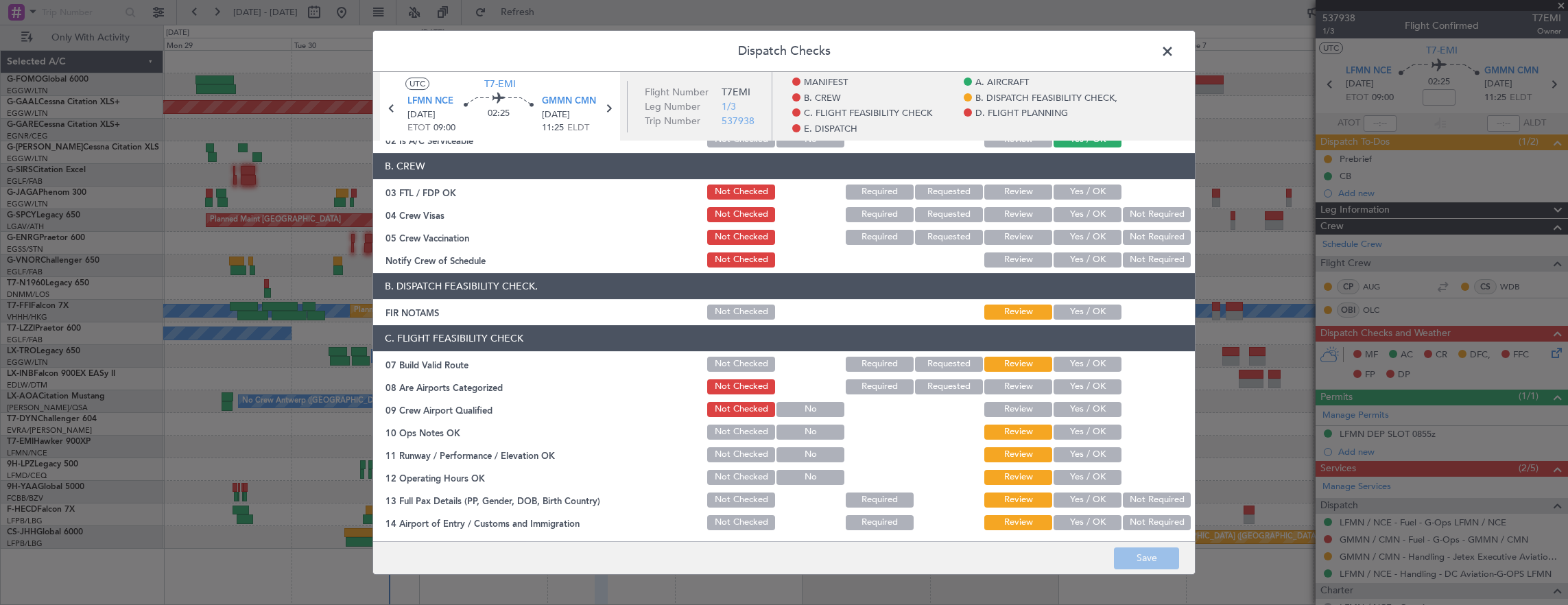
click at [1083, 308] on button "Yes / OK" at bounding box center [1087, 312] width 68 height 15
click at [1082, 365] on button "Yes / OK" at bounding box center [1087, 363] width 68 height 15
click at [1084, 421] on section "C. FLIGHT FEASIBILITY CHECK 07 Build Valid Route Not Checked Required Requested…" at bounding box center [784, 507] width 822 height 365
drag, startPoint x: 1084, startPoint y: 421, endPoint x: 1085, endPoint y: 430, distance: 9.1
click at [1085, 429] on button "Yes / OK" at bounding box center [1087, 432] width 68 height 15
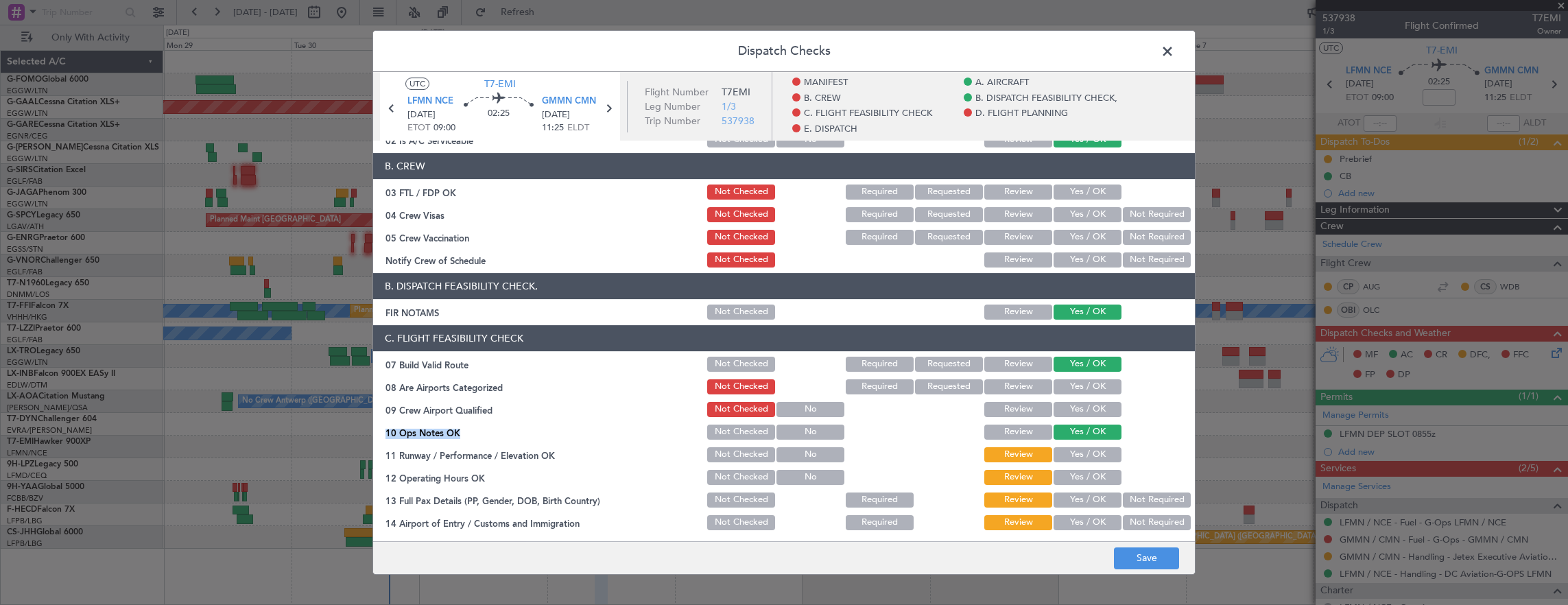
click at [1075, 459] on button "Yes / OK" at bounding box center [1087, 454] width 68 height 15
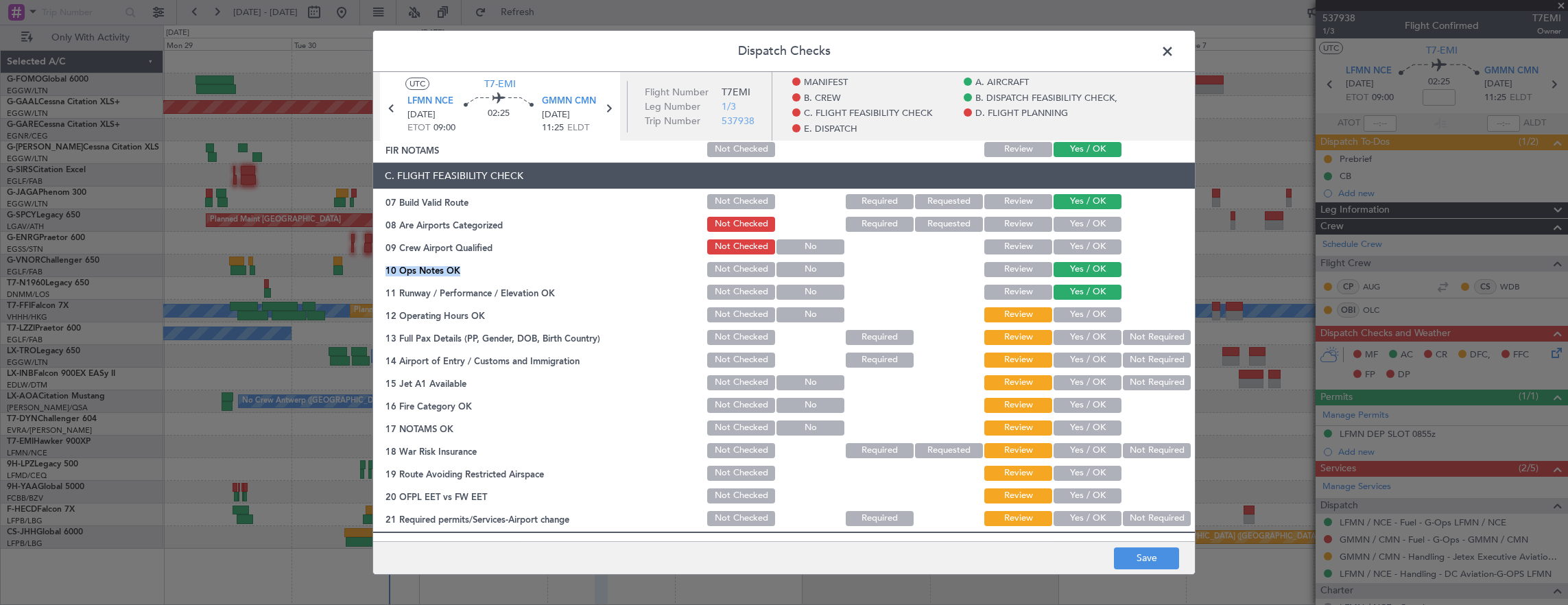
scroll to position [343, 0]
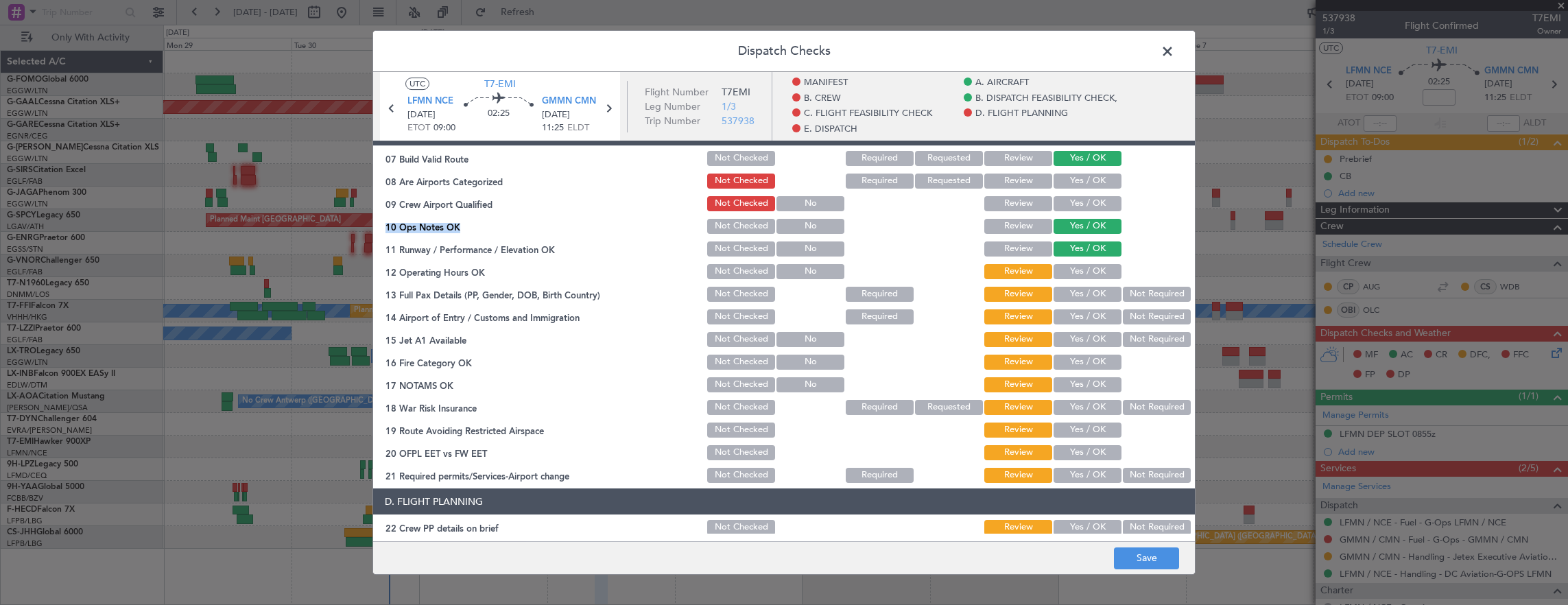
drag, startPoint x: 1066, startPoint y: 273, endPoint x: 1066, endPoint y: 287, distance: 14.0
click at [1066, 274] on button "Yes / OK" at bounding box center [1087, 271] width 68 height 15
click at [1066, 287] on button "Yes / OK" at bounding box center [1087, 294] width 68 height 15
click at [1069, 316] on button "Yes / OK" at bounding box center [1087, 316] width 68 height 15
click at [1065, 332] on button "Yes / OK" at bounding box center [1087, 339] width 68 height 15
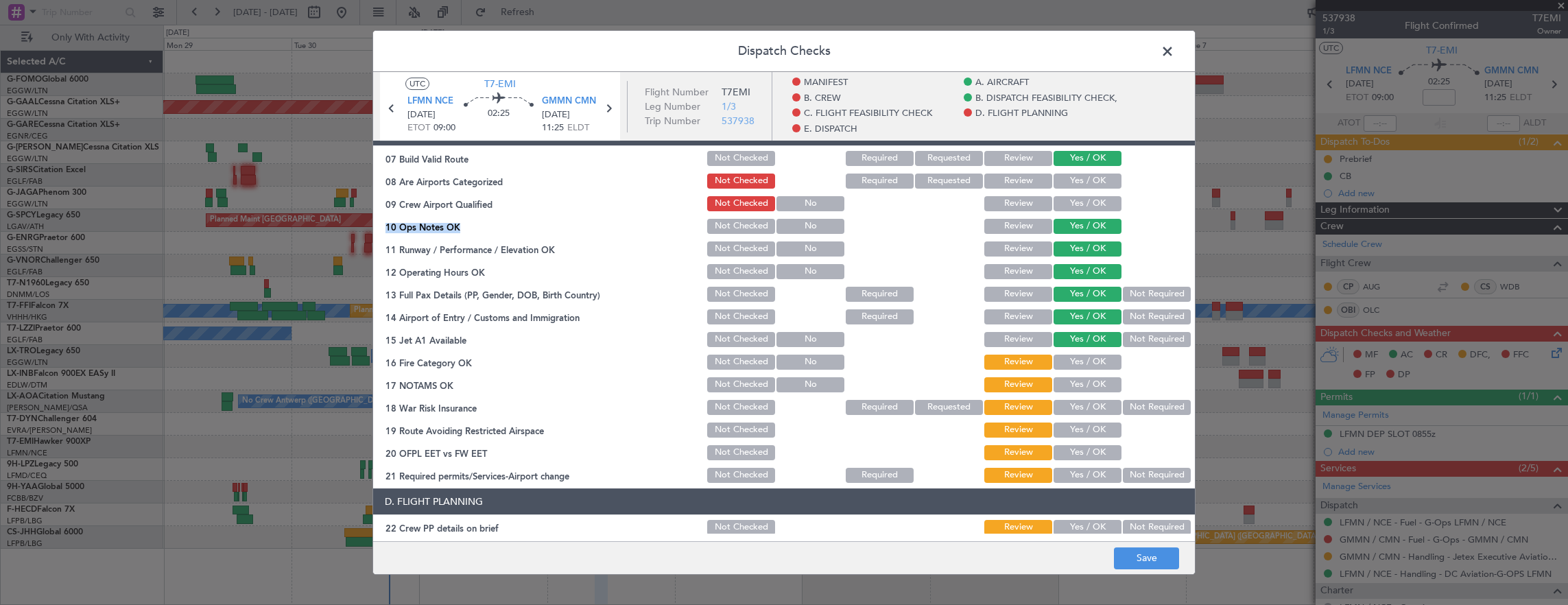
click at [1067, 355] on button "Yes / OK" at bounding box center [1087, 362] width 68 height 15
drag, startPoint x: 1072, startPoint y: 381, endPoint x: 1073, endPoint y: 402, distance: 21.0
click at [1072, 382] on button "Yes / OK" at bounding box center [1087, 384] width 68 height 15
drag, startPoint x: 1073, startPoint y: 402, endPoint x: 1128, endPoint y: 408, distance: 55.3
click at [1075, 402] on button "Yes / OK" at bounding box center [1087, 407] width 68 height 15
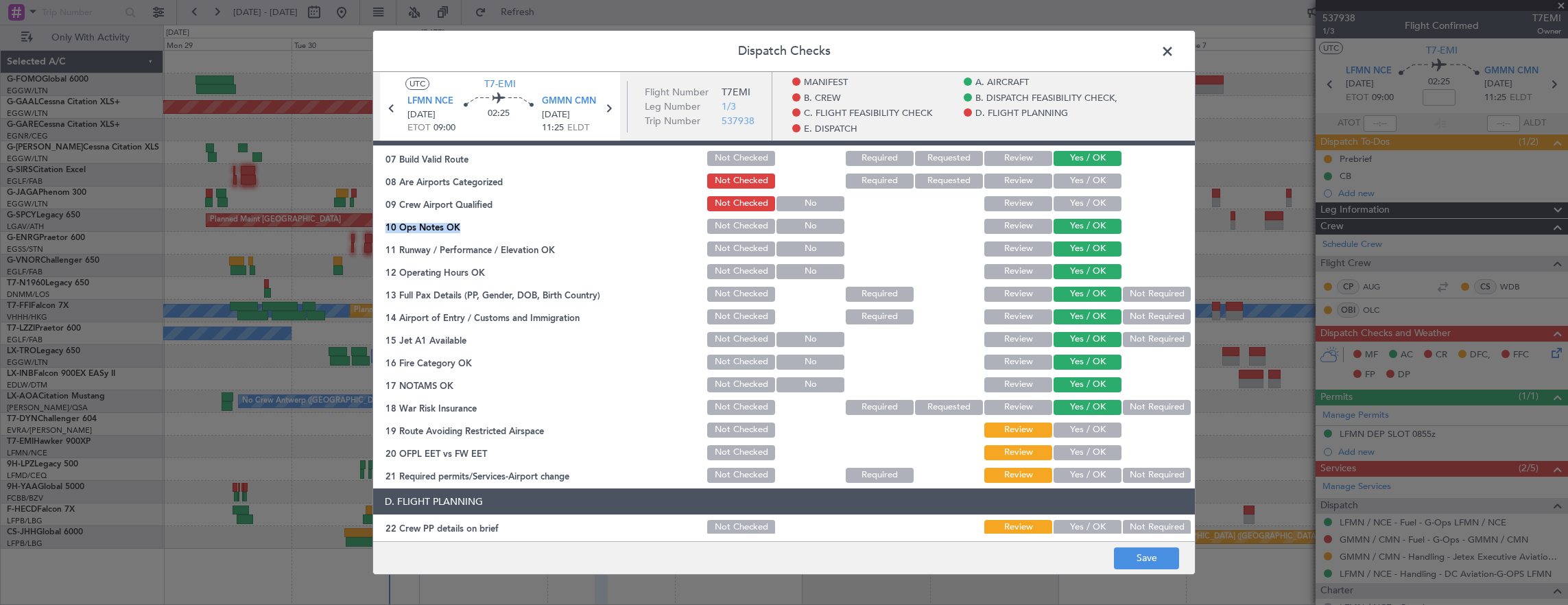
click at [1128, 408] on button "Not Required" at bounding box center [1157, 407] width 68 height 15
click at [1077, 443] on div "Yes / OK" at bounding box center [1086, 452] width 69 height 19
click at [1080, 431] on button "Yes / OK" at bounding box center [1087, 429] width 68 height 15
click at [1080, 445] on div "Yes / OK" at bounding box center [1086, 452] width 69 height 19
click at [1082, 459] on button "Yes / OK" at bounding box center [1087, 452] width 68 height 15
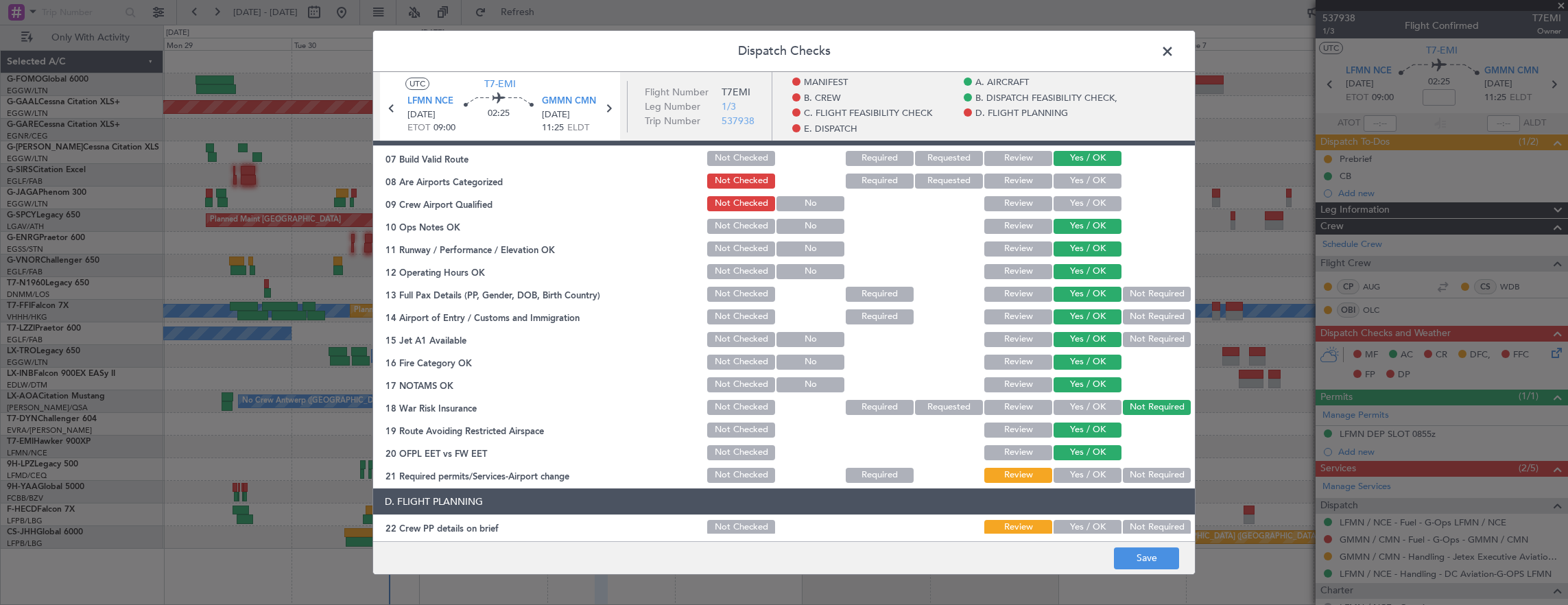
click at [1082, 472] on button "Yes / OK" at bounding box center [1087, 475] width 68 height 15
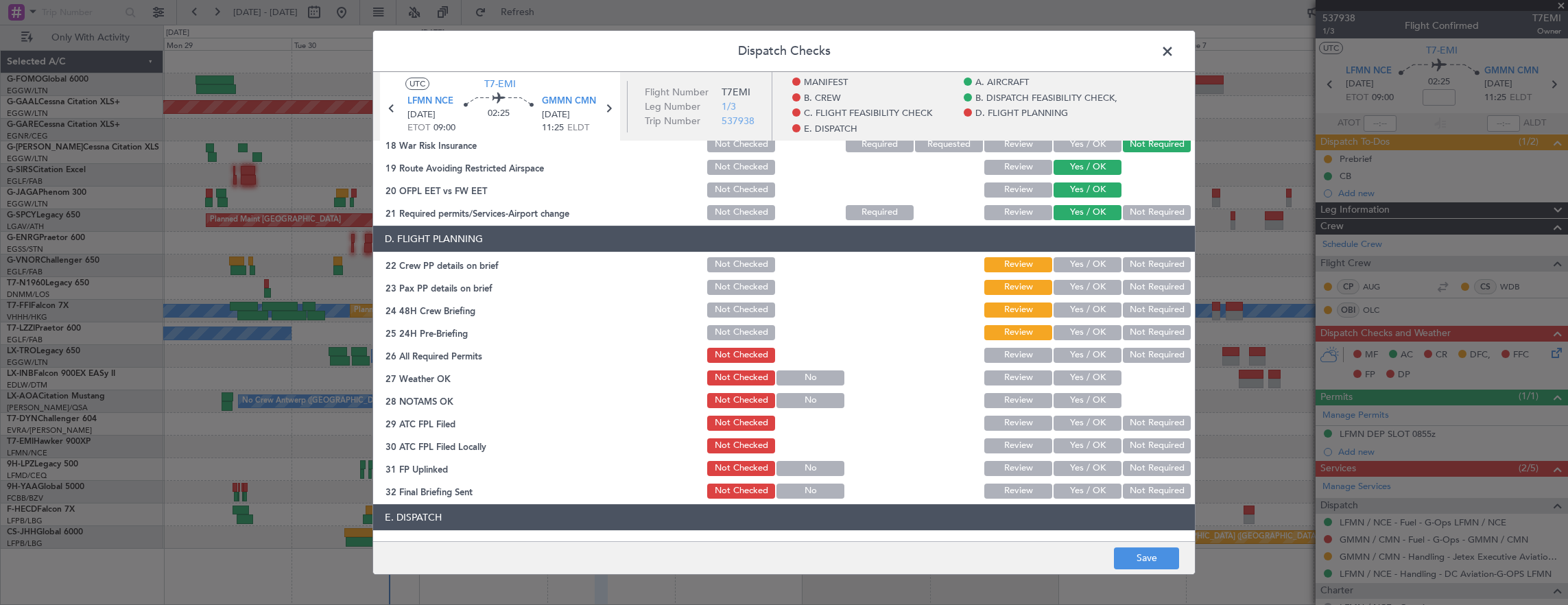
scroll to position [617, 0]
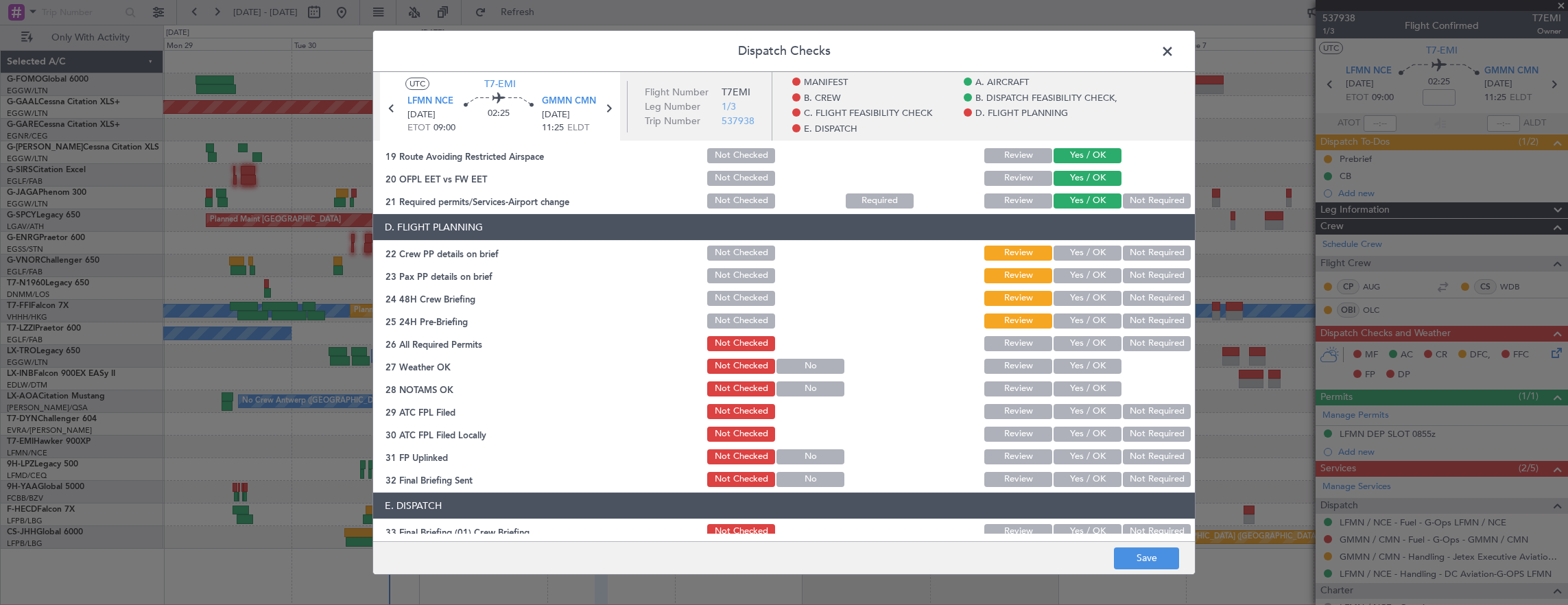
drag, startPoint x: 1075, startPoint y: 246, endPoint x: 1101, endPoint y: 273, distance: 37.5
click at [1075, 247] on button "Yes / OK" at bounding box center [1087, 252] width 68 height 15
click at [1084, 295] on button "Yes / OK" at bounding box center [1087, 298] width 68 height 15
click at [1147, 321] on button "Not Required" at bounding box center [1157, 321] width 68 height 15
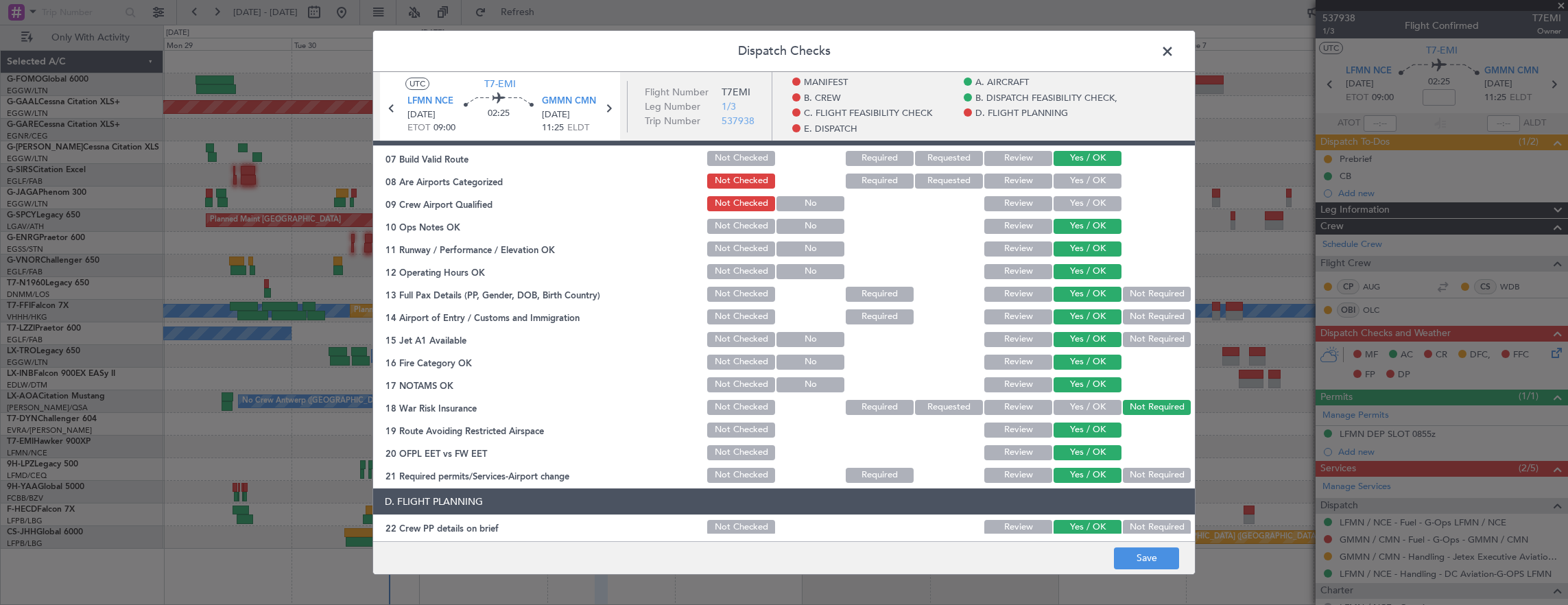
scroll to position [0, 0]
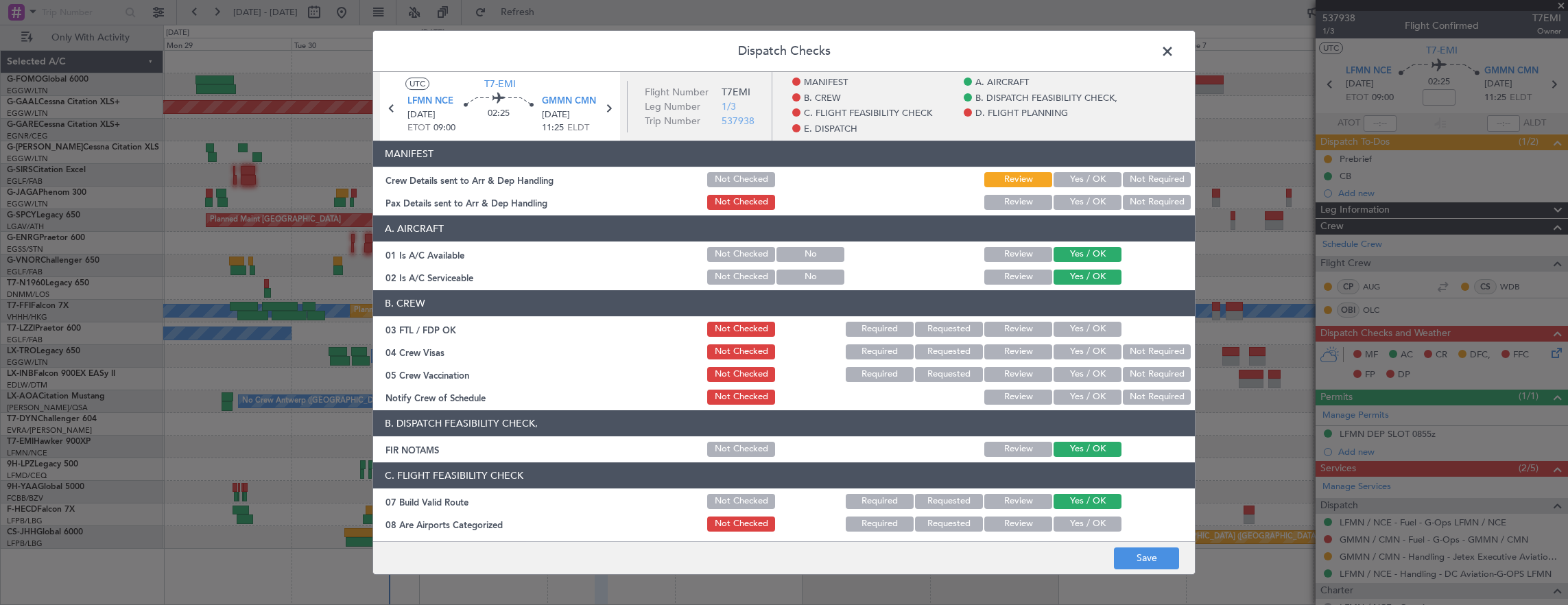
click at [1076, 330] on button "Yes / OK" at bounding box center [1087, 329] width 68 height 15
click at [1148, 356] on button "Not Required" at bounding box center [1157, 352] width 68 height 15
click at [1148, 371] on button "Not Required" at bounding box center [1157, 374] width 68 height 15
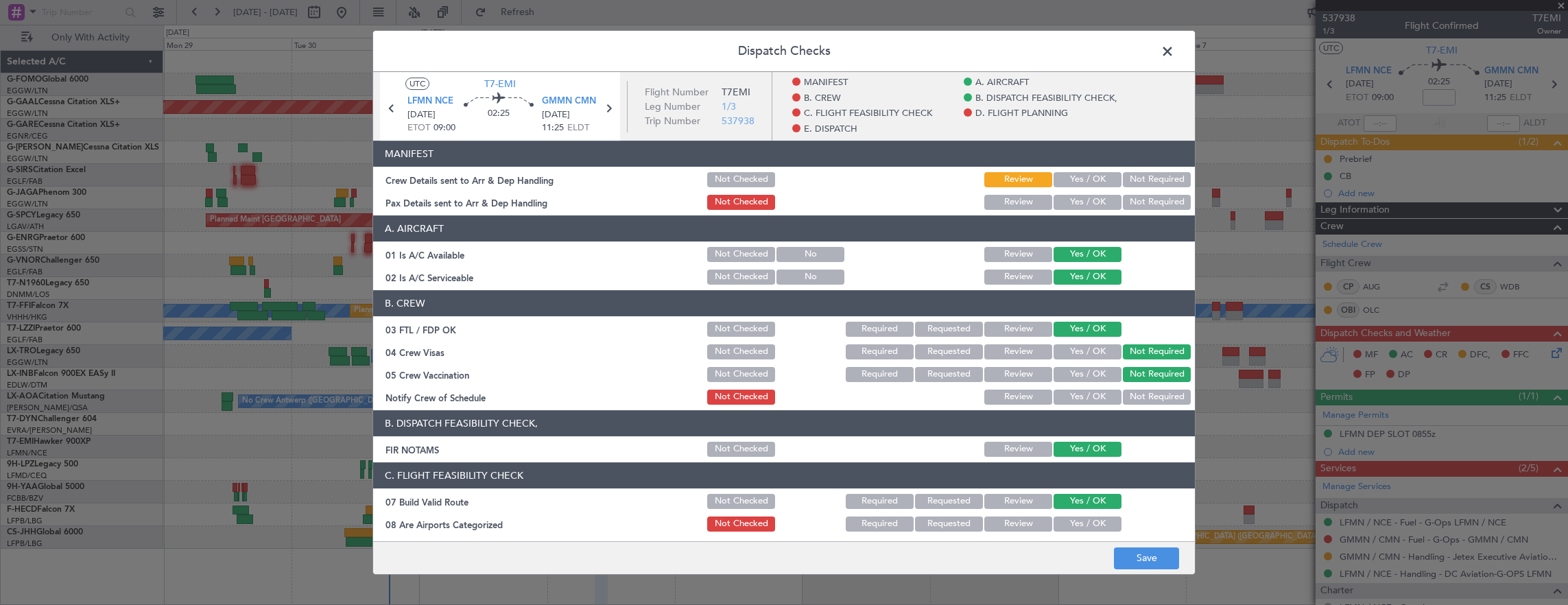
click at [1095, 392] on button "Yes / OK" at bounding box center [1087, 397] width 68 height 15
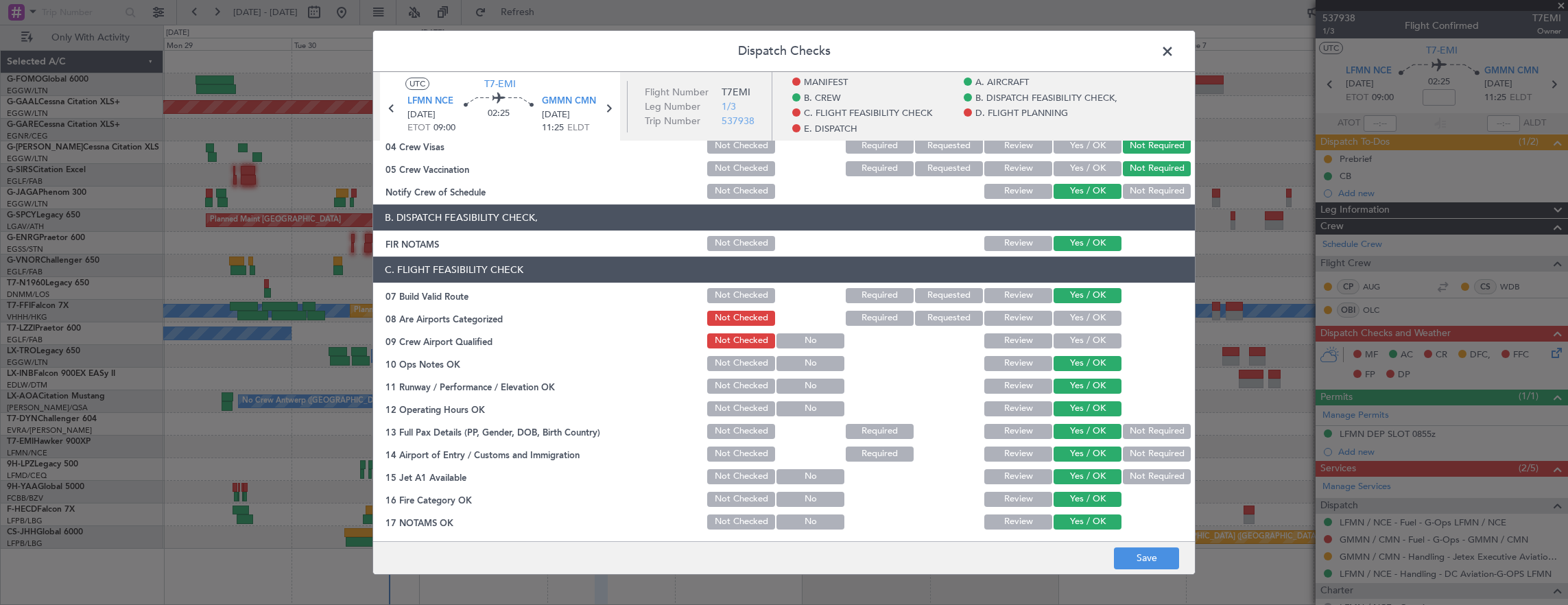
click at [1075, 322] on button "Yes / OK" at bounding box center [1087, 317] width 68 height 15
click at [1075, 351] on section "C. FLIGHT FEASIBILITY CHECK 07 Build Valid Route Not Checked Required Requested…" at bounding box center [784, 438] width 822 height 365
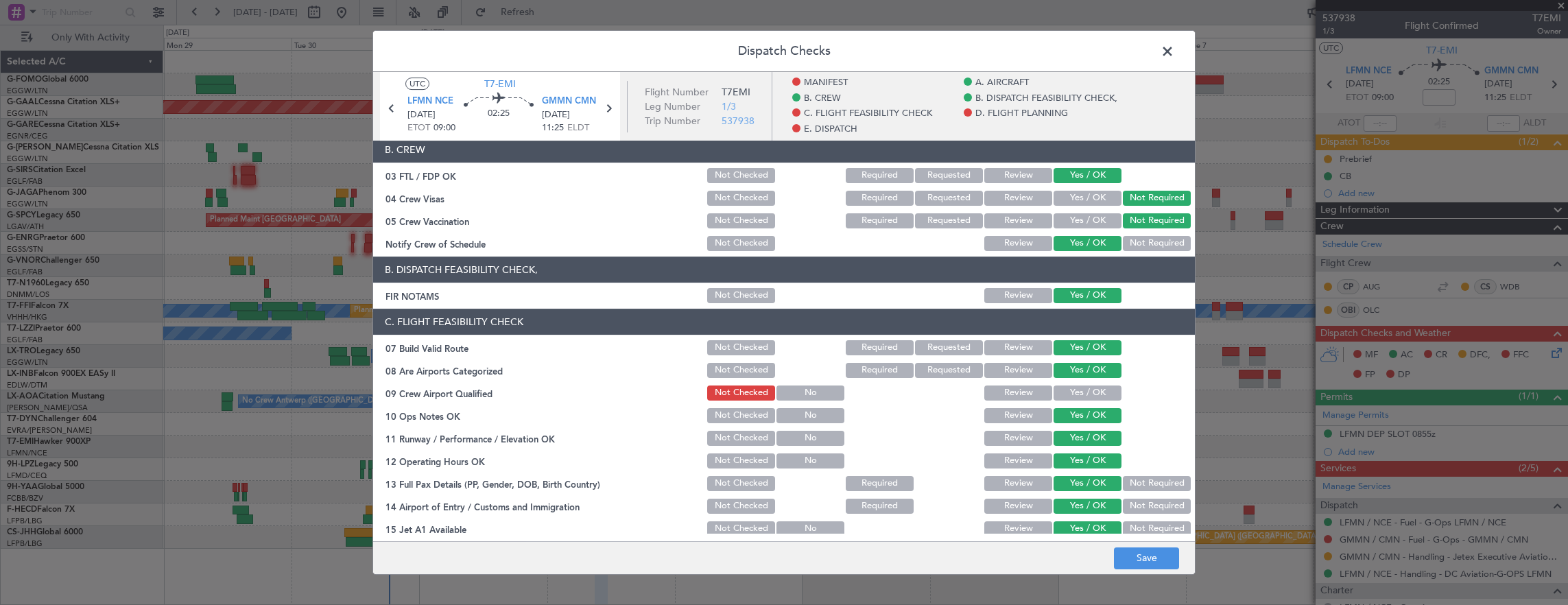
click at [1081, 335] on header "C. FLIGHT FEASIBILITY CHECK" at bounding box center [784, 321] width 822 height 26
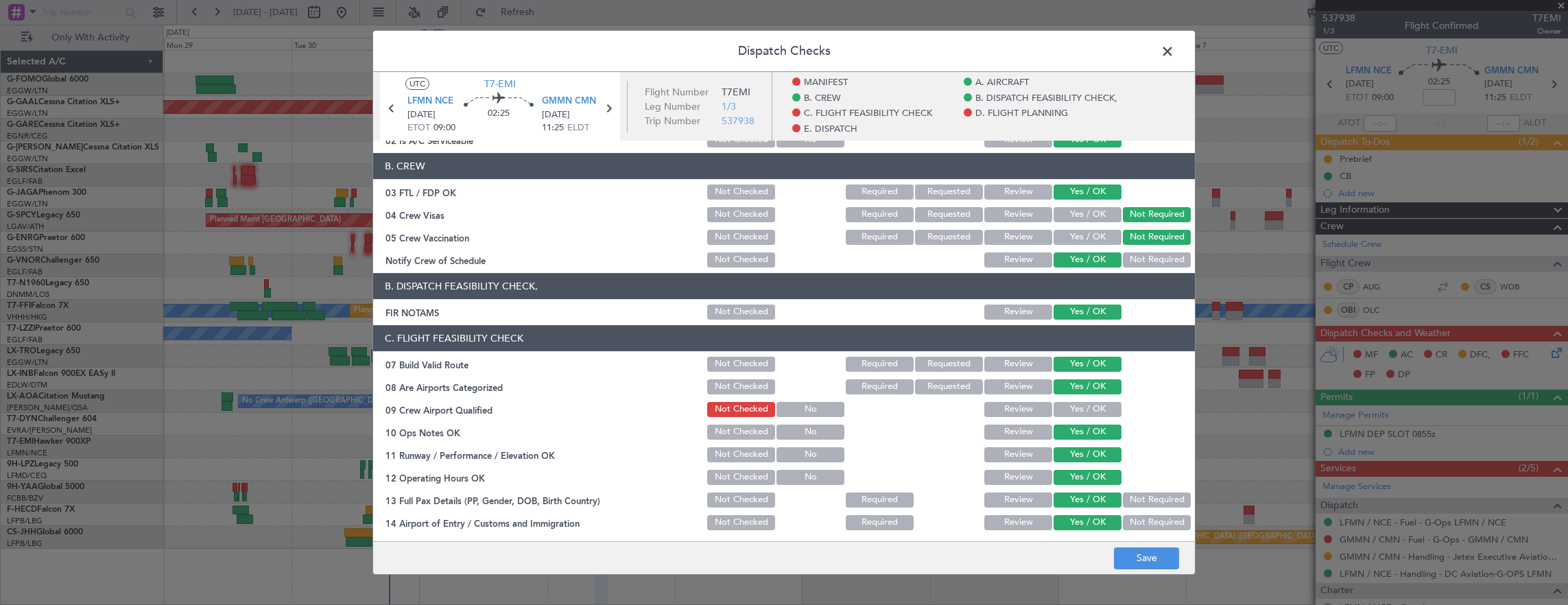
drag, startPoint x: 1075, startPoint y: 411, endPoint x: 1136, endPoint y: 514, distance: 119.7
click at [1075, 410] on button "Yes / OK" at bounding box center [1087, 409] width 68 height 15
drag, startPoint x: 1147, startPoint y: 568, endPoint x: 1151, endPoint y: 561, distance: 8.1
click at [1149, 564] on button "Save" at bounding box center [1147, 558] width 65 height 22
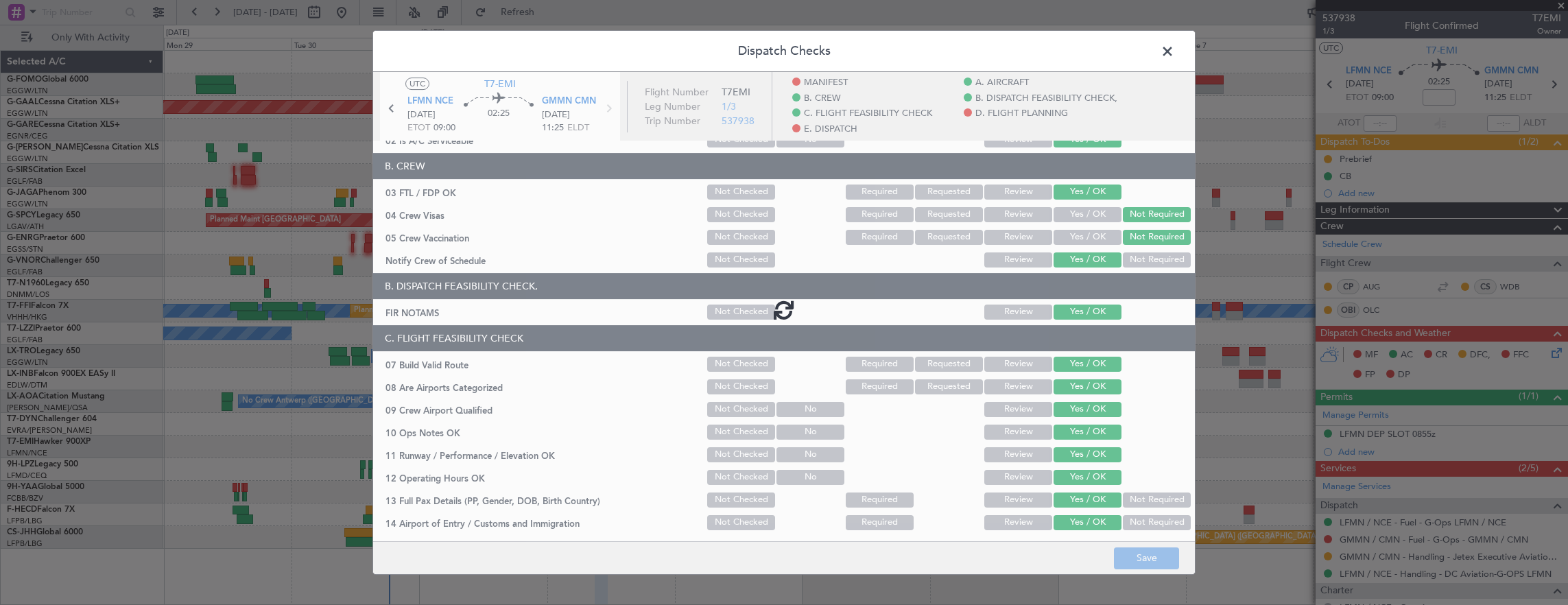
drag, startPoint x: 1151, startPoint y: 561, endPoint x: 1099, endPoint y: 543, distance: 55.0
click at [1151, 559] on footer "Save" at bounding box center [784, 557] width 822 height 32
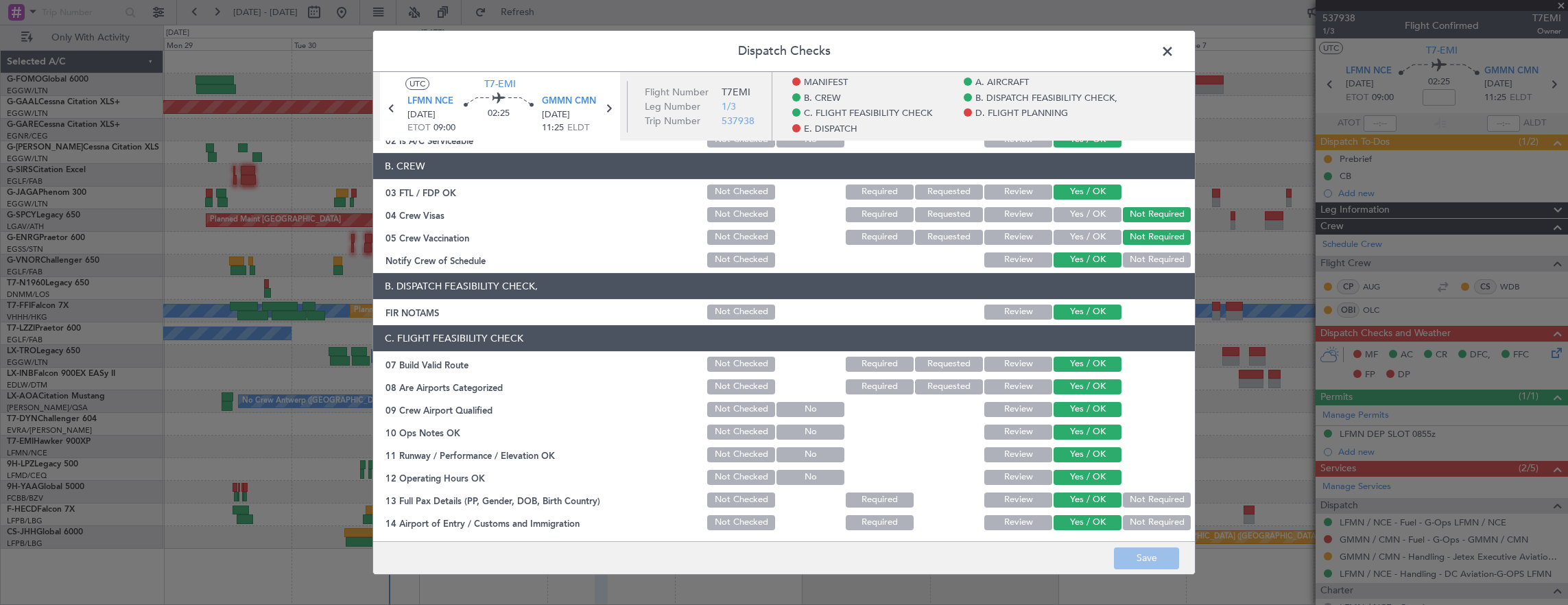
drag, startPoint x: 1172, startPoint y: 50, endPoint x: 869, endPoint y: 85, distance: 305.0
click at [1175, 50] on span at bounding box center [1175, 55] width 0 height 27
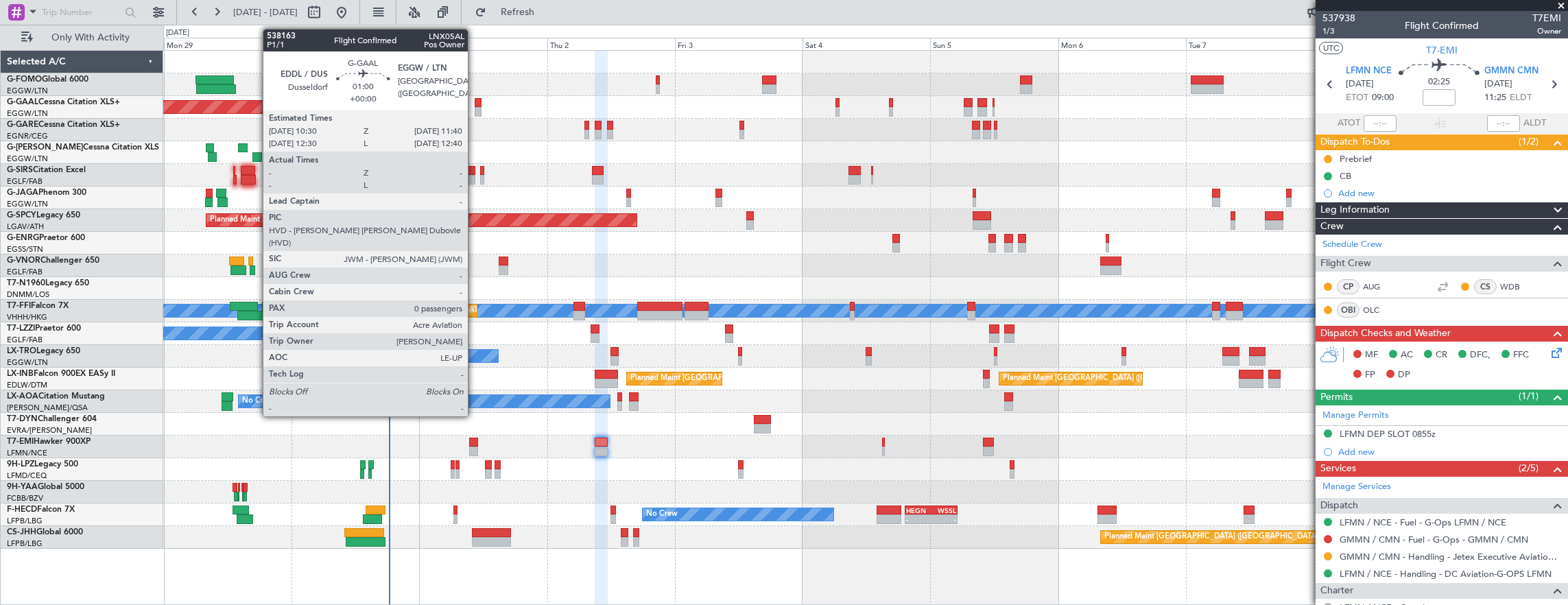
click at [481, 102] on div "Planned Maint Dusseldorf Owner Owner" at bounding box center [865, 106] width 1405 height 23
click at [476, 103] on div at bounding box center [478, 103] width 7 height 10
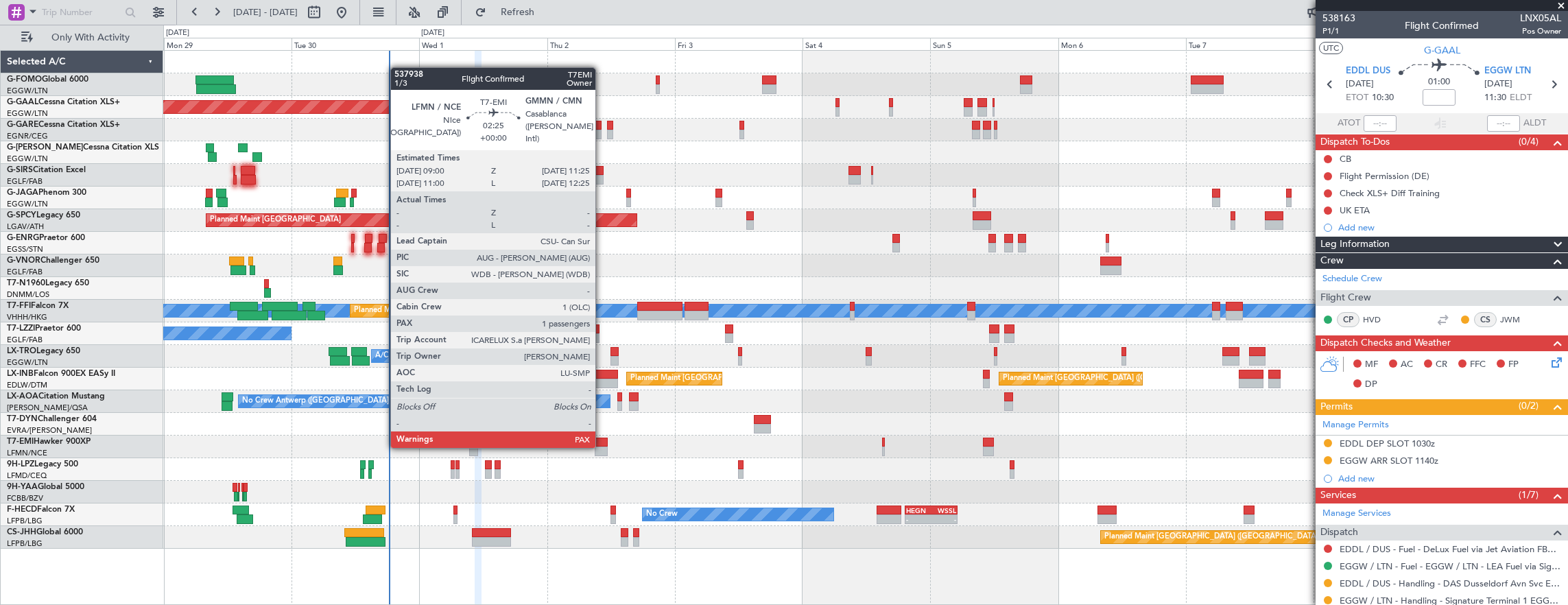
click at [603, 446] on div at bounding box center [601, 451] width 13 height 10
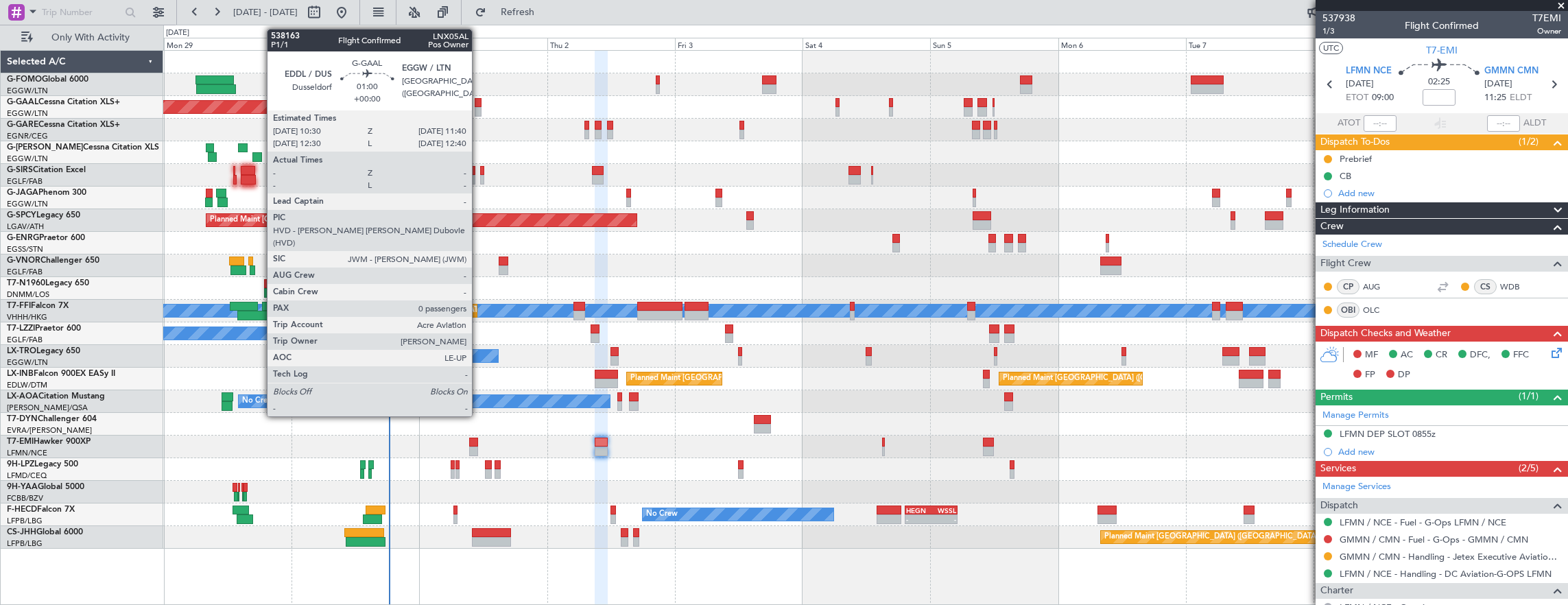
click at [479, 102] on div at bounding box center [478, 103] width 7 height 10
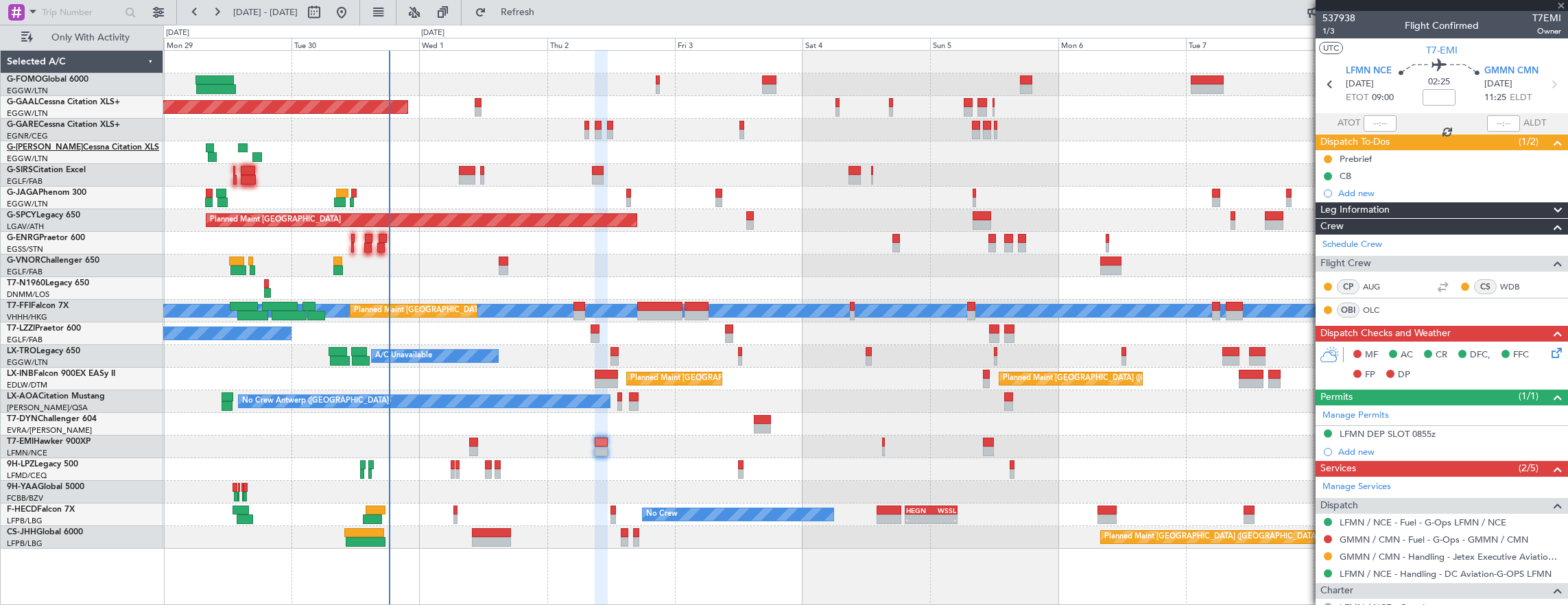
type input "0"
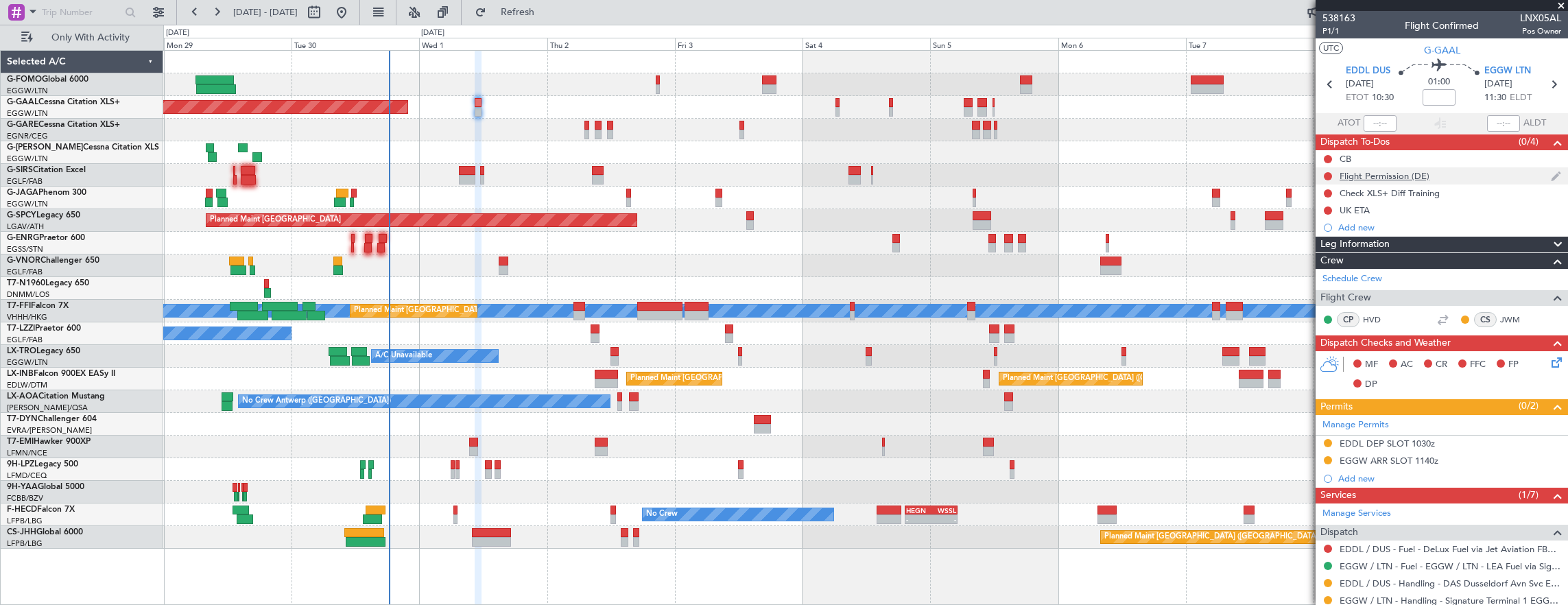
click at [1330, 170] on div at bounding box center [1328, 176] width 11 height 11
click at [1325, 172] on button at bounding box center [1328, 176] width 8 height 8
click at [1333, 253] on span "Cancelled" at bounding box center [1331, 256] width 39 height 14
click at [1324, 156] on button at bounding box center [1328, 159] width 8 height 8
click at [1339, 225] on span "Completed" at bounding box center [1334, 218] width 45 height 14
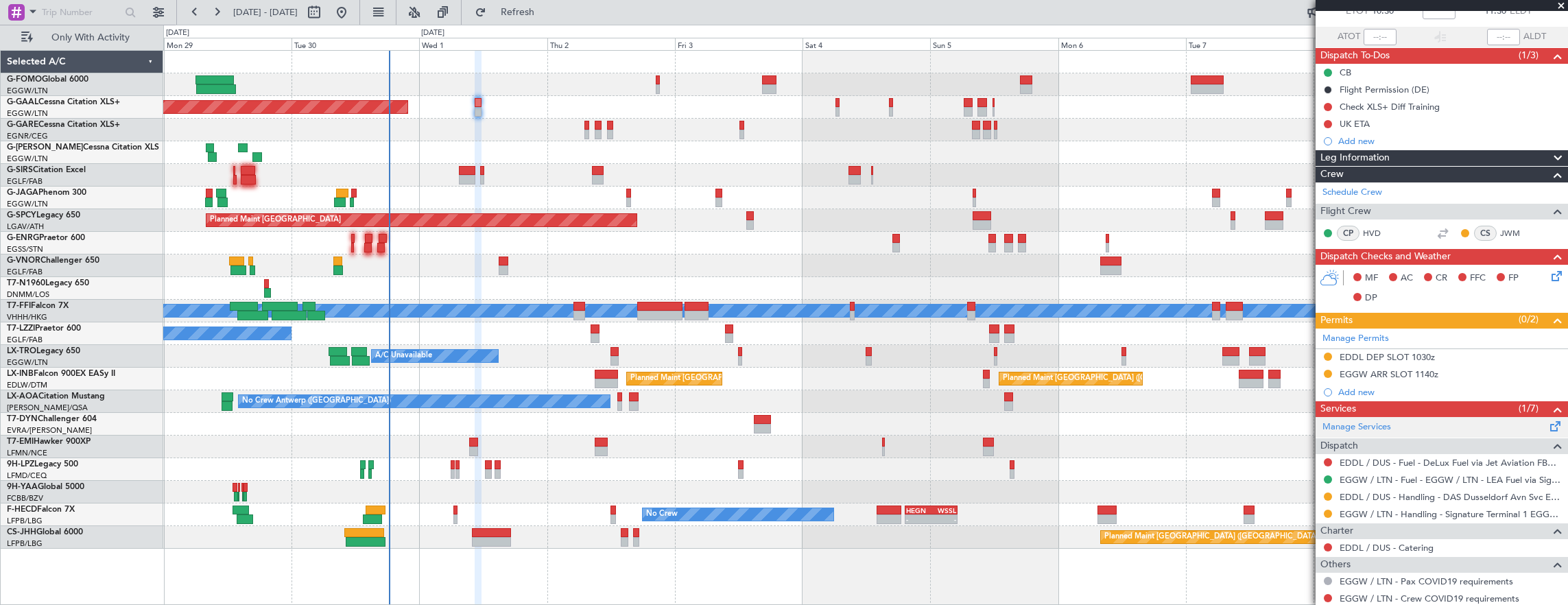
scroll to position [141, 0]
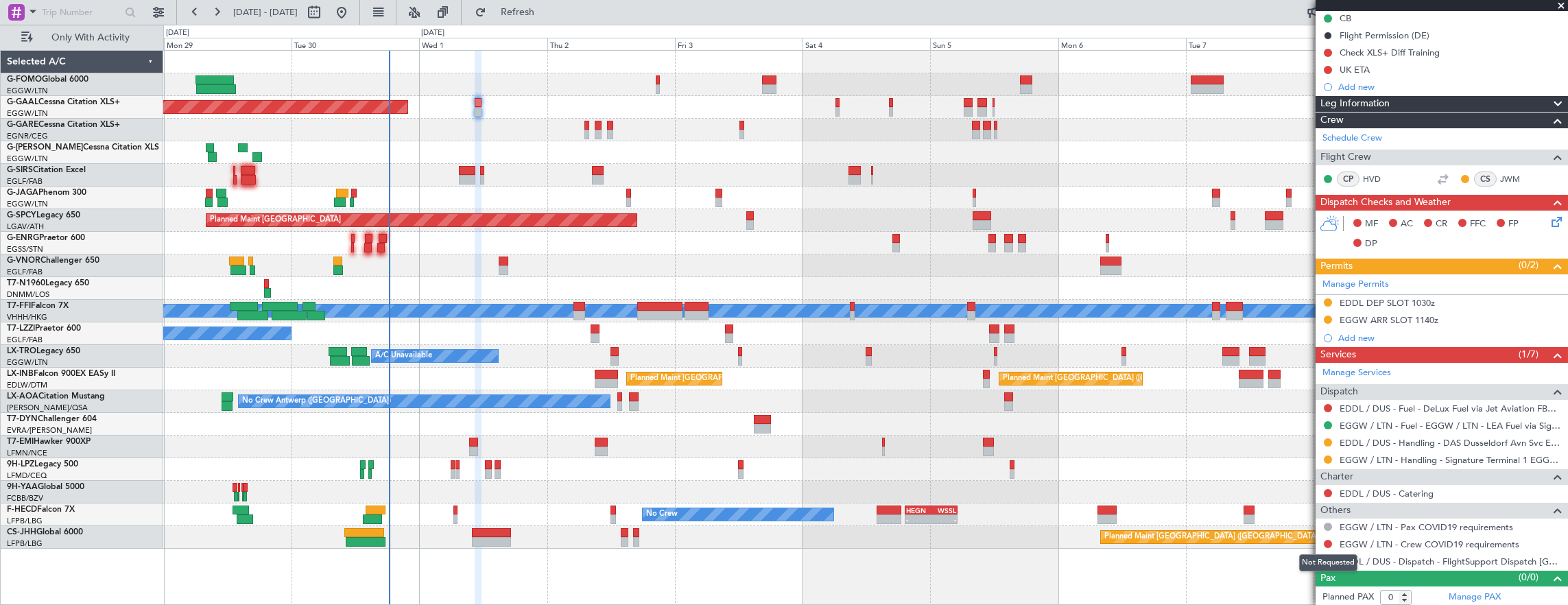
drag, startPoint x: 1327, startPoint y: 557, endPoint x: 1314, endPoint y: 558, distance: 13.0
click at [1327, 557] on div "Not Requested" at bounding box center [1328, 562] width 59 height 17
click at [1326, 559] on button at bounding box center [1328, 560] width 8 height 8
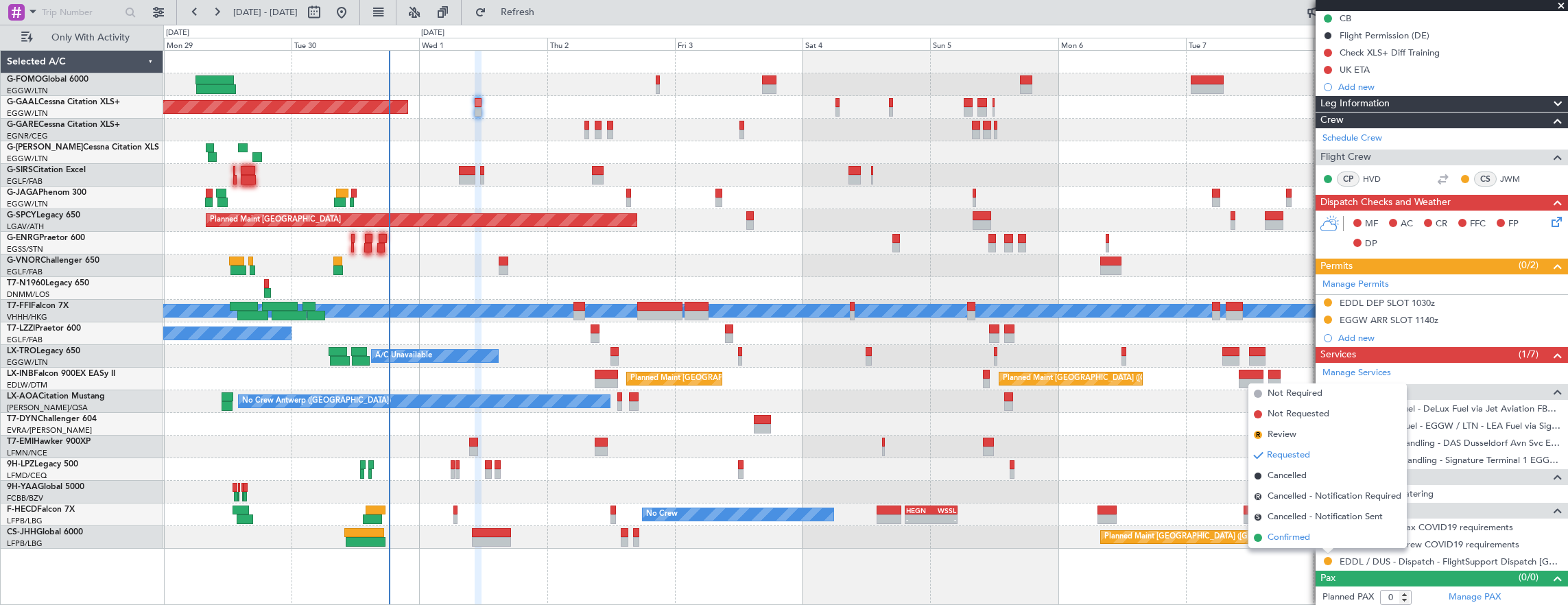
click at [1311, 536] on li "Confirmed" at bounding box center [1328, 537] width 159 height 21
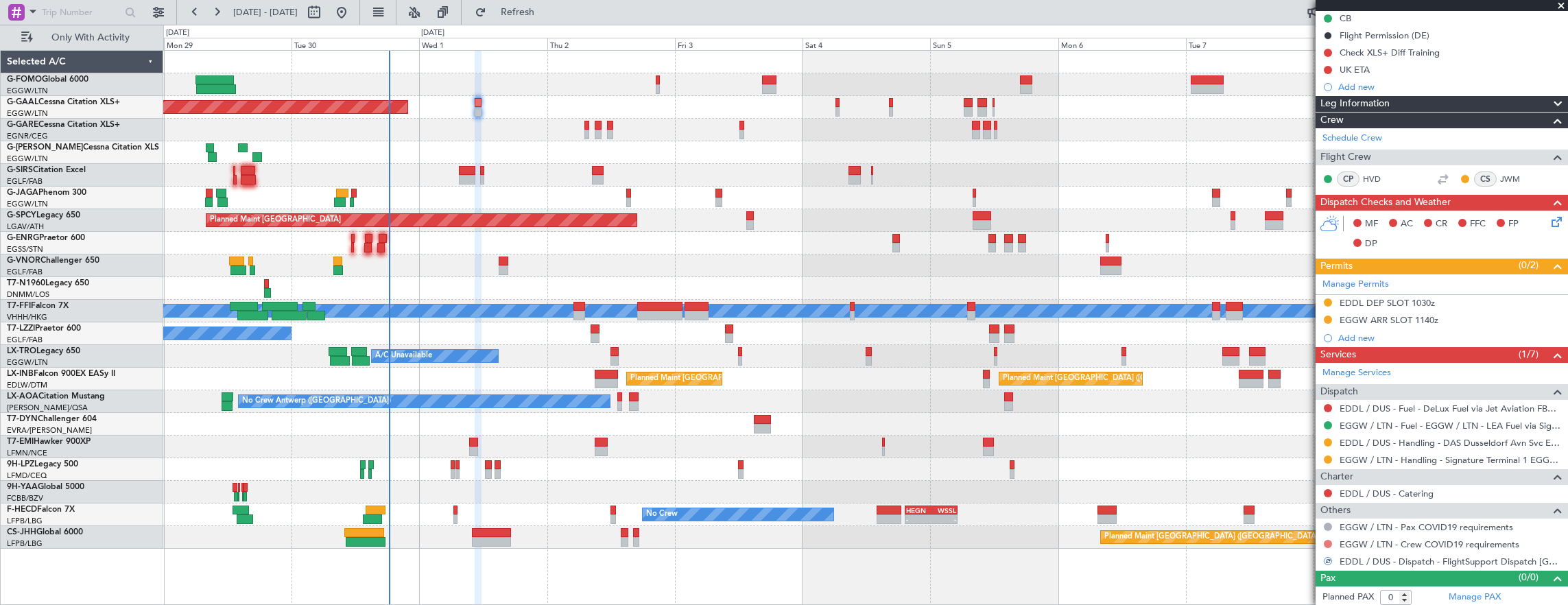
click at [1332, 539] on button at bounding box center [1328, 543] width 8 height 8
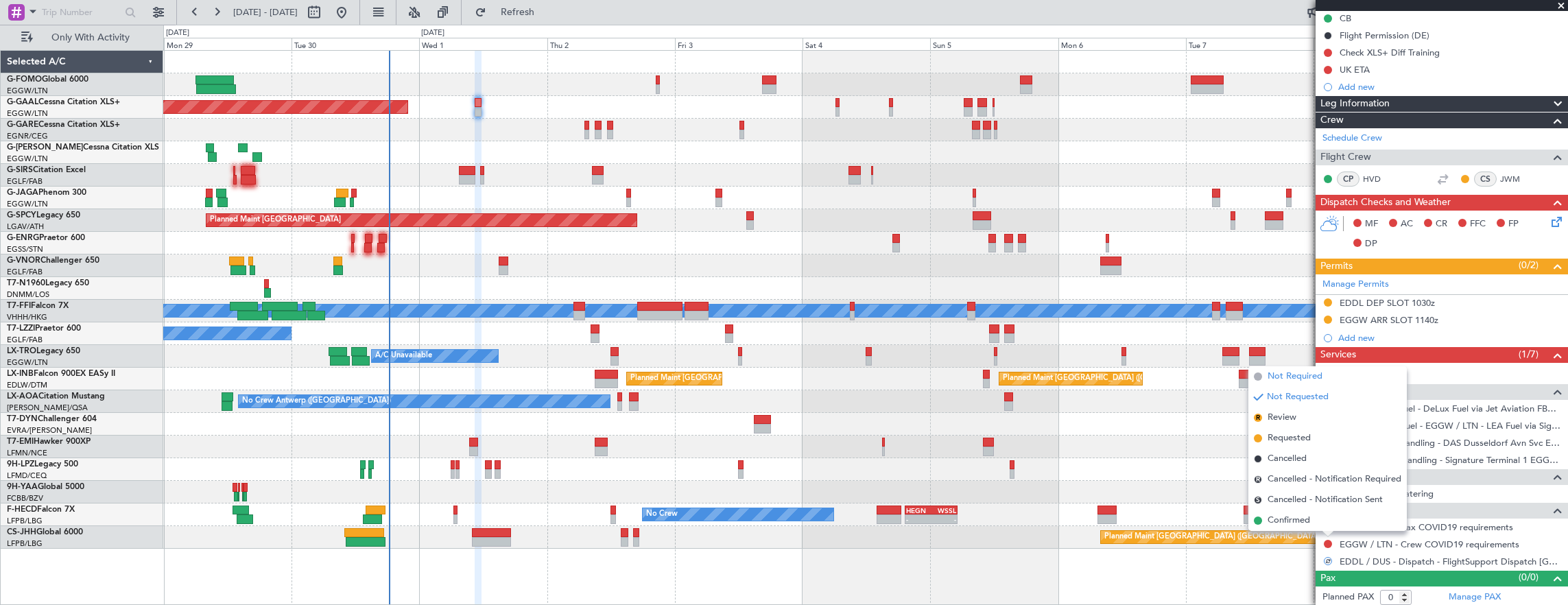
click at [1311, 379] on span "Not Required" at bounding box center [1295, 376] width 55 height 14
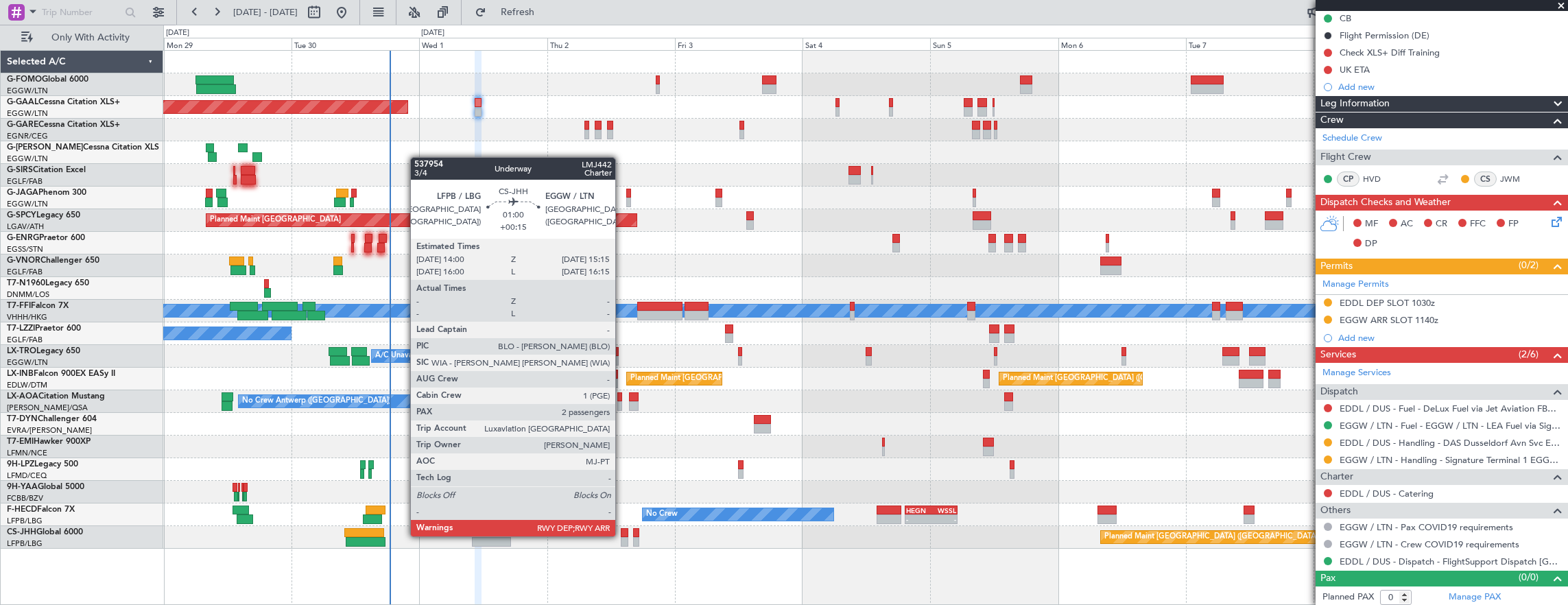
click at [623, 535] on div at bounding box center [624, 533] width 7 height 10
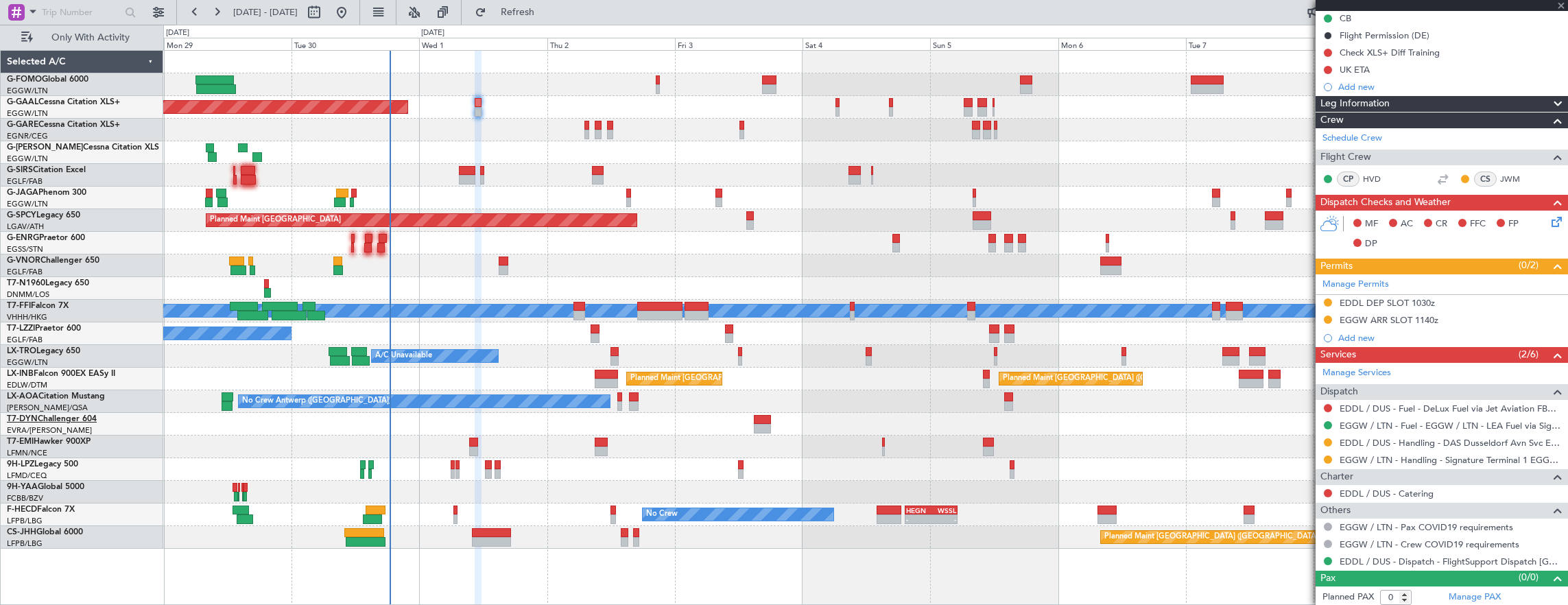
type input "+00:15"
type input "2"
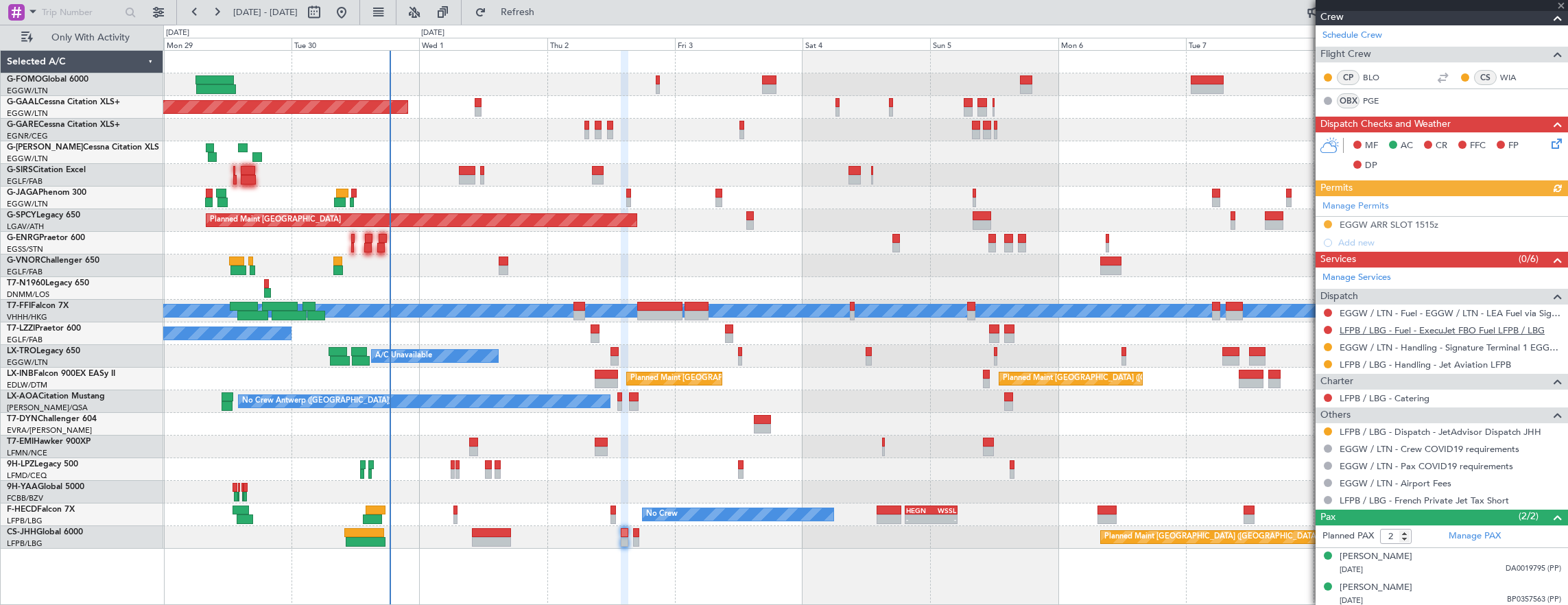
scroll to position [261, 0]
click at [1330, 427] on button at bounding box center [1328, 431] width 8 height 8
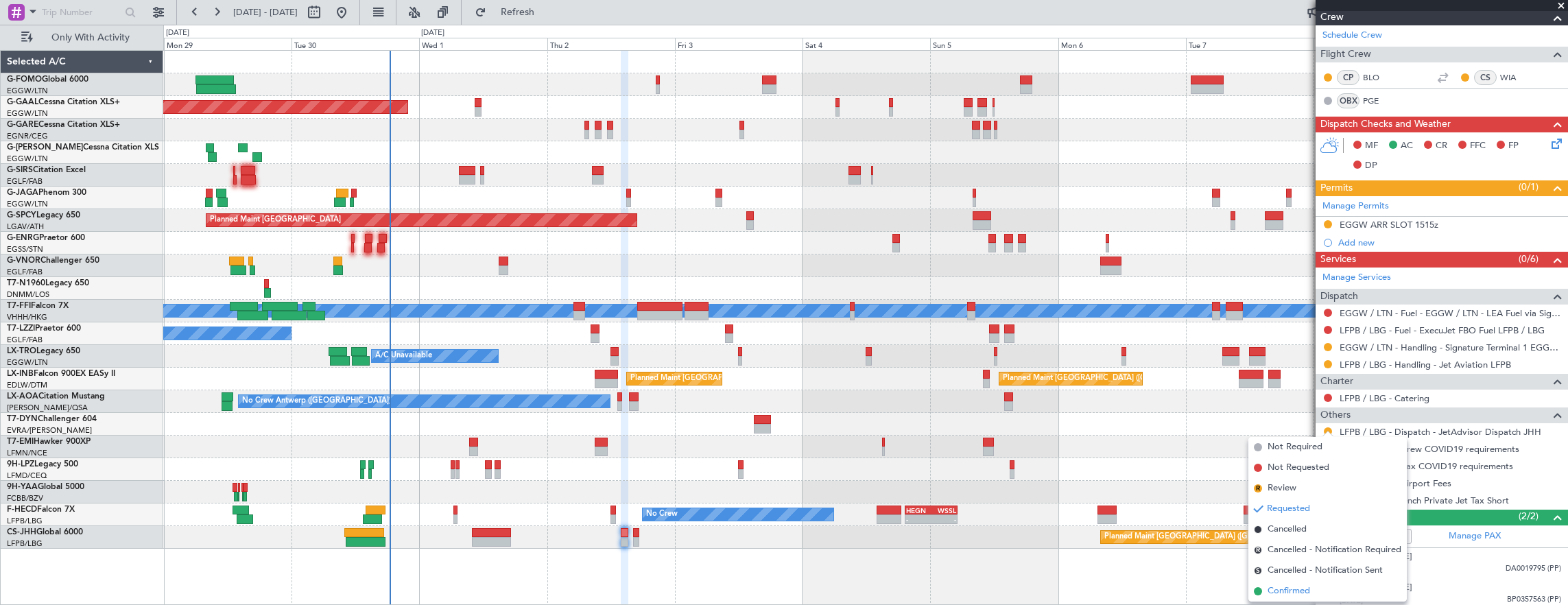
click at [1287, 594] on span "Confirmed" at bounding box center [1288, 591] width 42 height 14
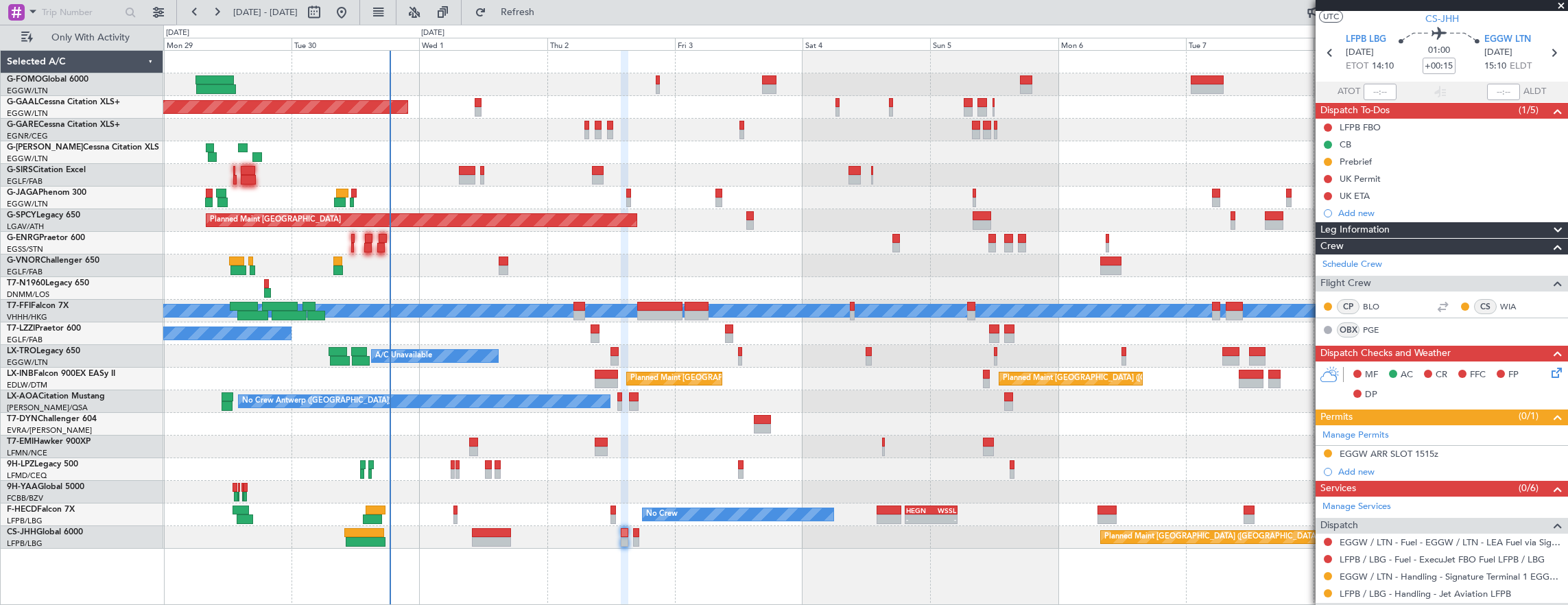
scroll to position [0, 0]
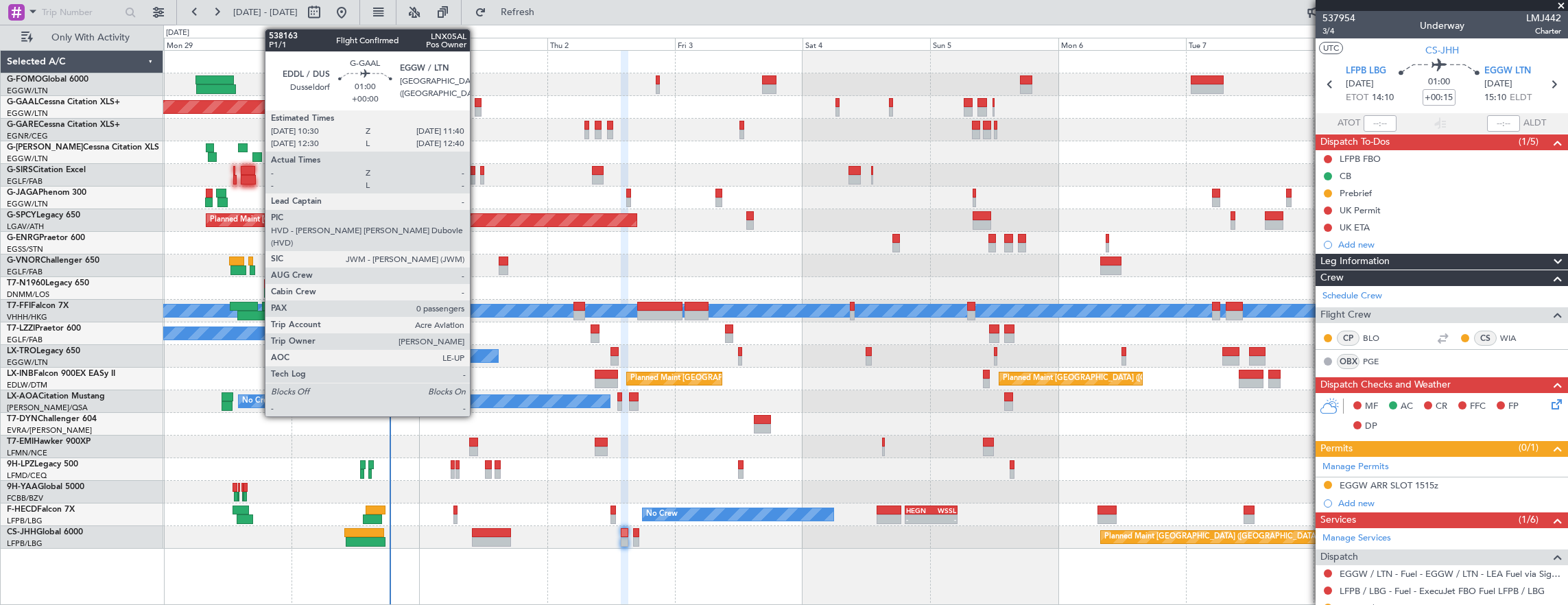
click at [476, 114] on div at bounding box center [478, 112] width 7 height 10
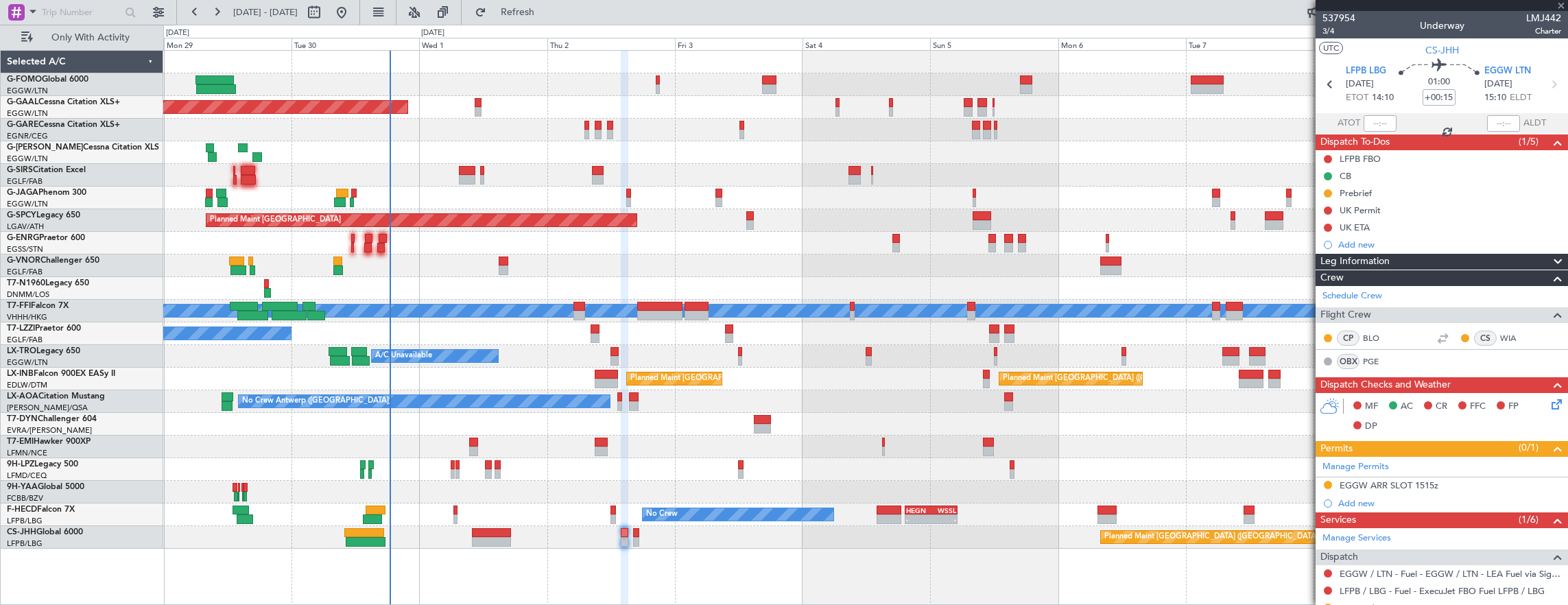
type input "0"
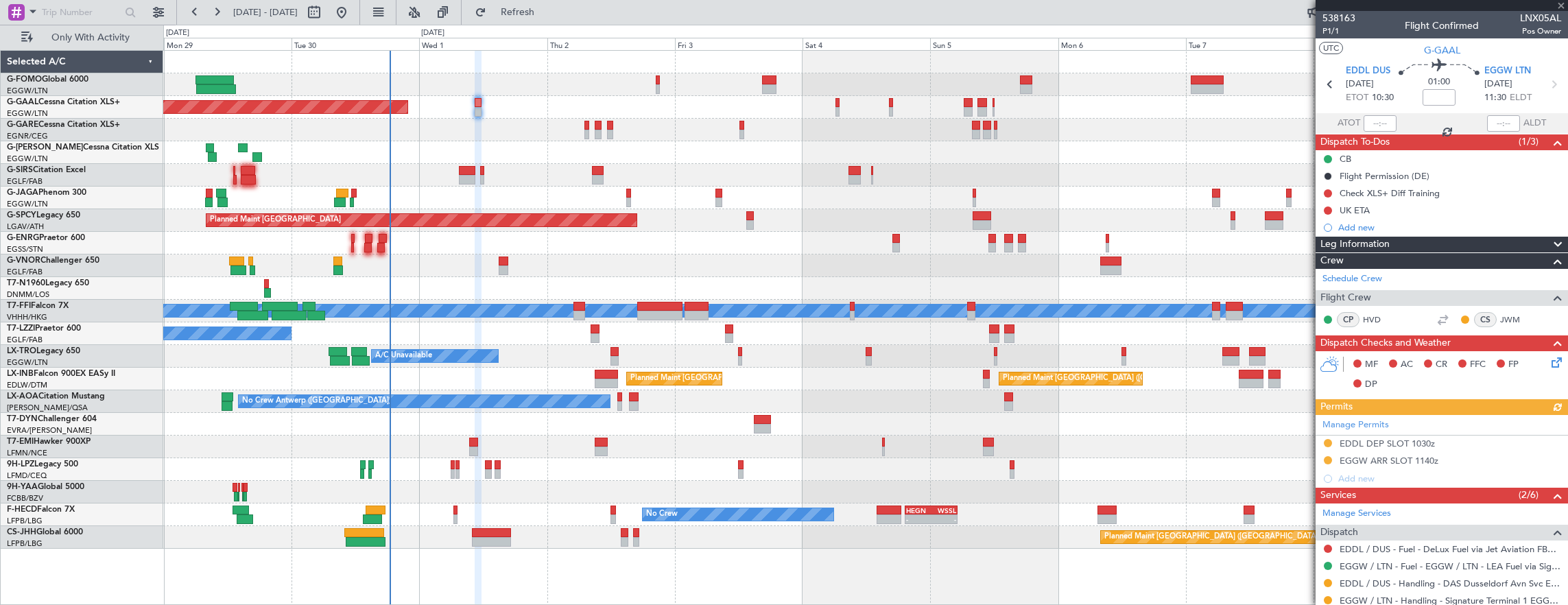
click at [1416, 96] on div "01:00" at bounding box center [1439, 84] width 90 height 50
click at [1432, 96] on input at bounding box center [1439, 97] width 32 height 16
type input "+00:05"
click at [1324, 32] on span "P1/1" at bounding box center [1339, 31] width 32 height 12
click at [1327, 29] on span "P1/1" at bounding box center [1339, 31] width 32 height 12
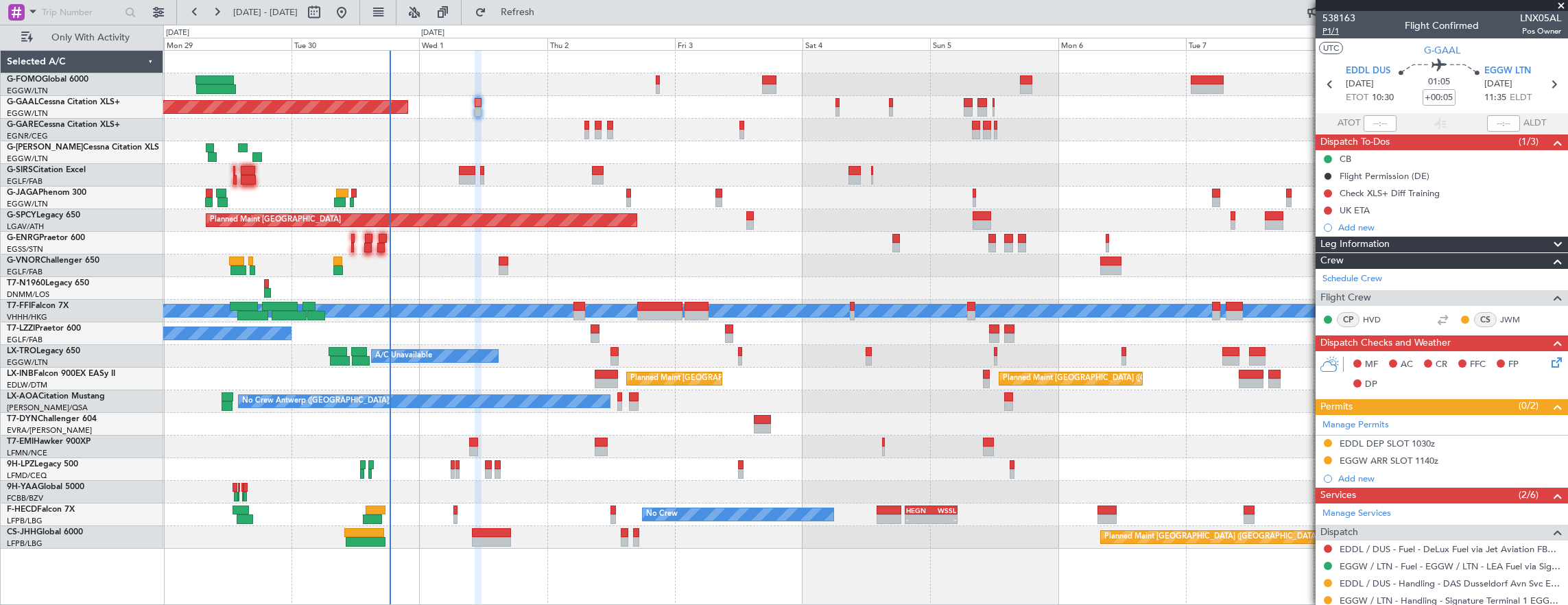
click at [1335, 30] on span "P1/1" at bounding box center [1339, 31] width 32 height 12
click at [1323, 32] on span "P1/1" at bounding box center [1339, 31] width 32 height 12
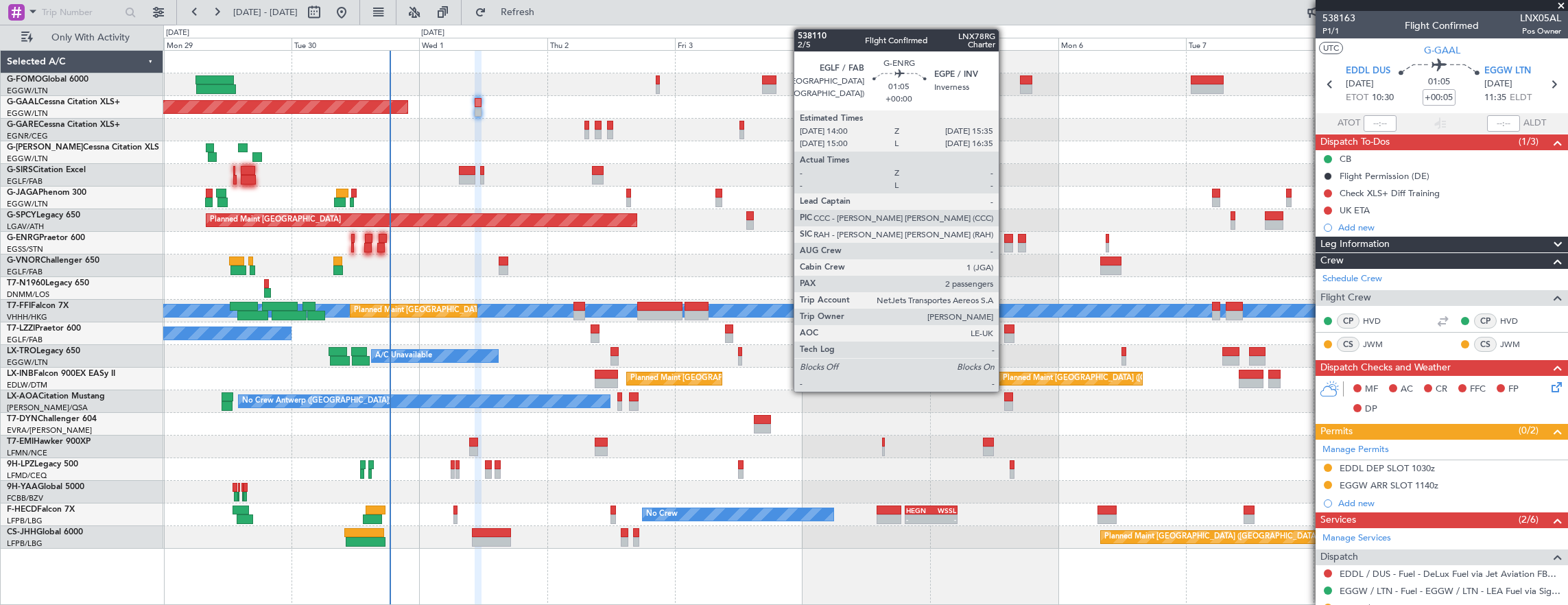
click at [1006, 242] on div at bounding box center [1009, 238] width 9 height 10
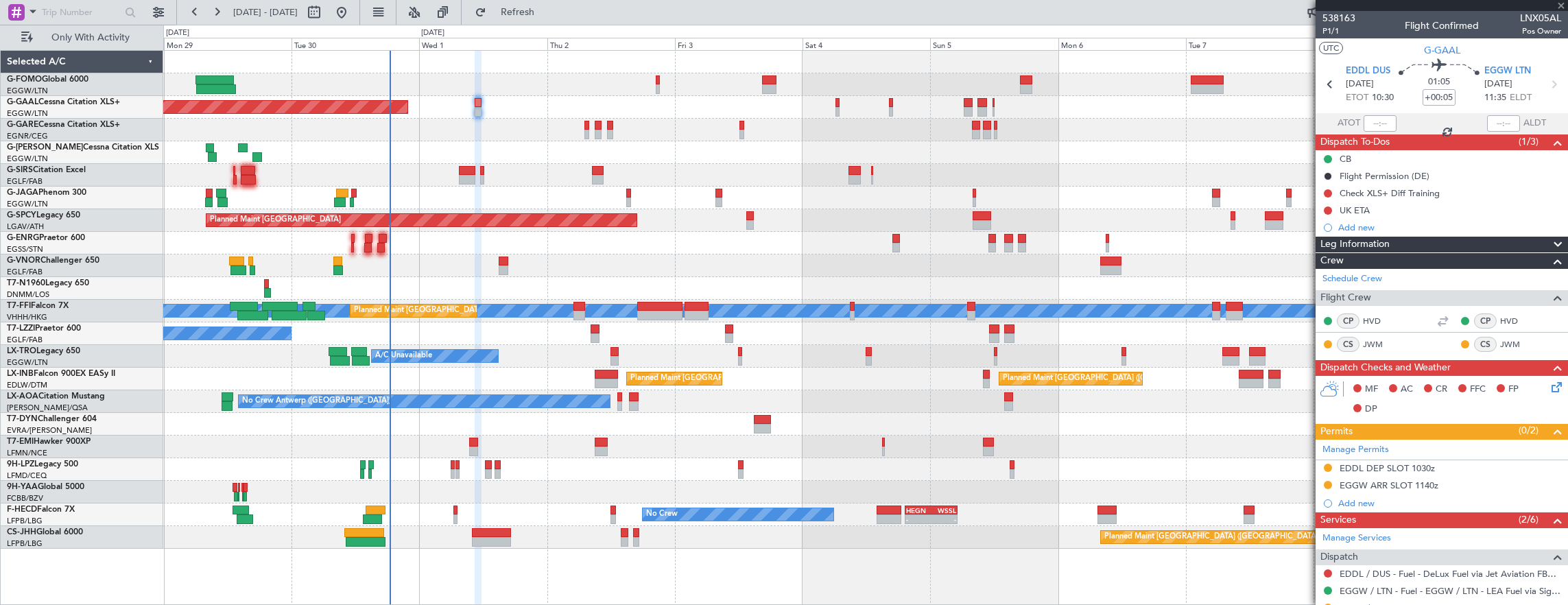
type input "2"
